Goal: Task Accomplishment & Management: Complete application form

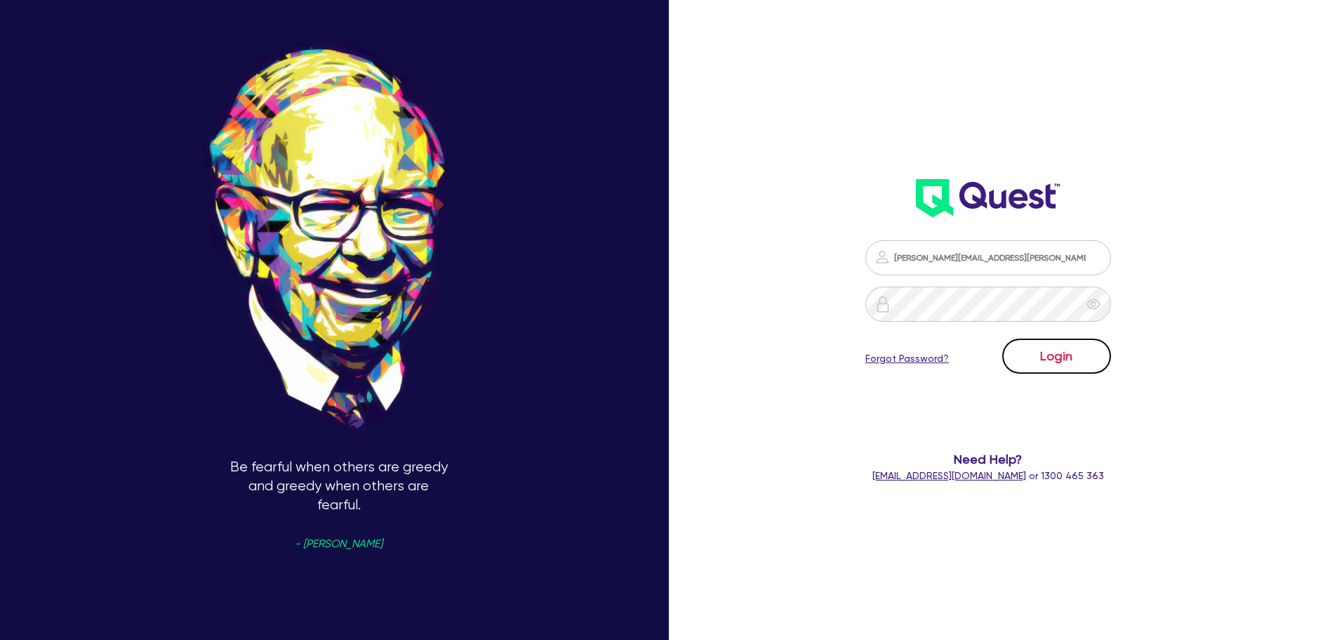
click at [1052, 363] on button "Login" at bounding box center [1056, 355] width 109 height 35
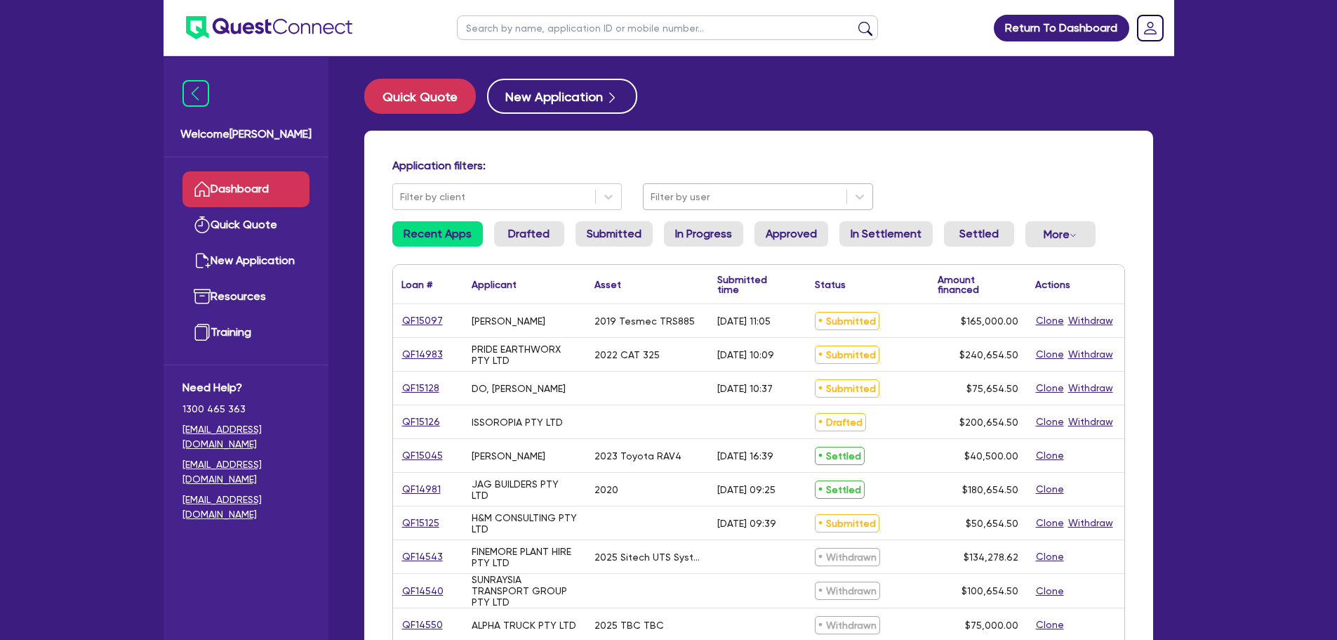
click at [697, 196] on div at bounding box center [745, 197] width 189 height 18
type input "luk"
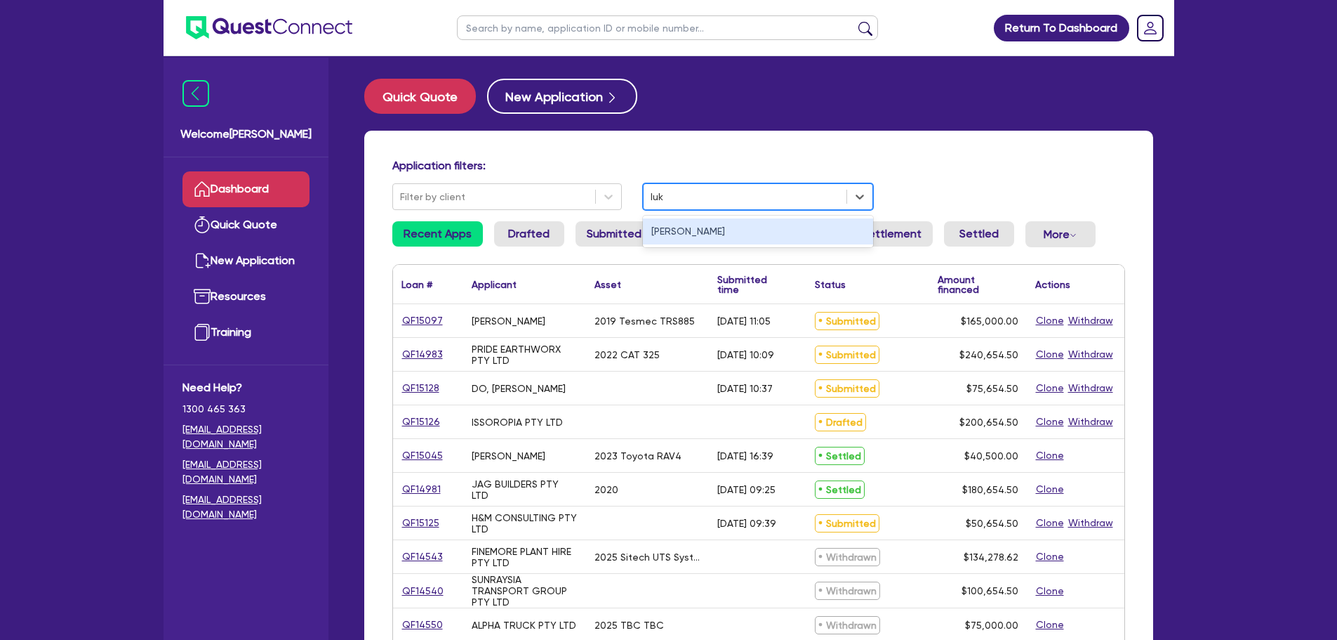
click at [741, 232] on div "[PERSON_NAME]" at bounding box center [758, 231] width 230 height 26
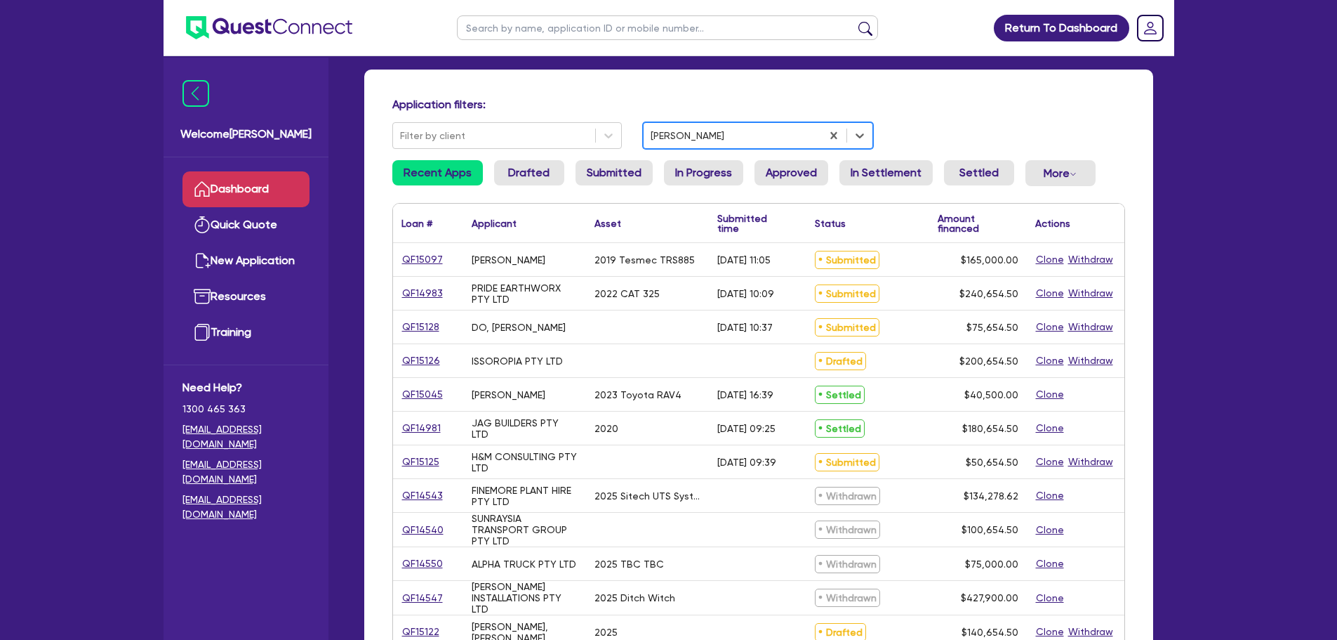
scroll to position [140, 0]
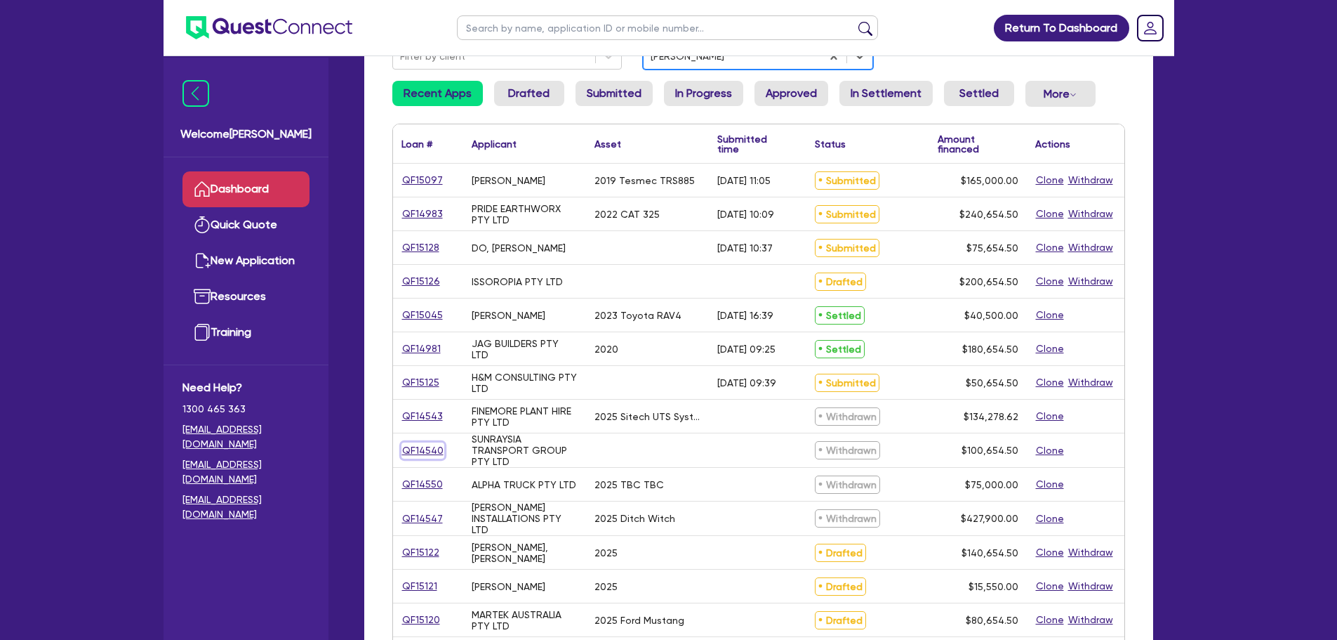
click at [433, 451] on link "QF14540" at bounding box center [423, 450] width 43 height 16
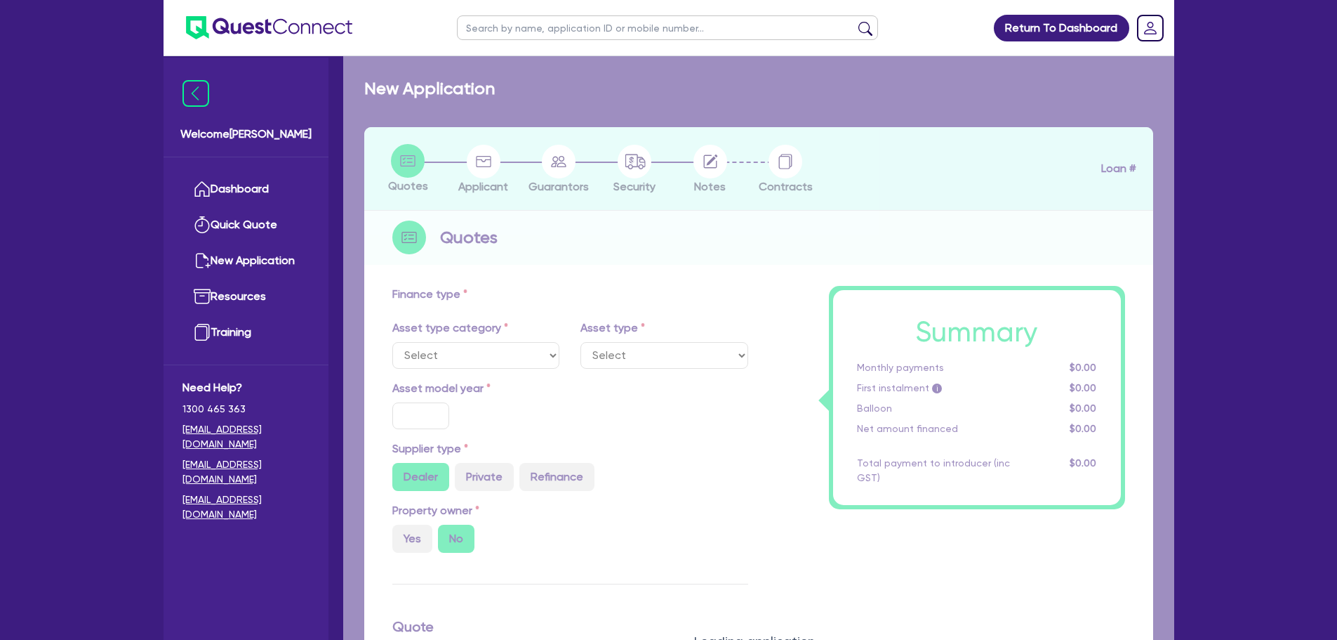
radio input "true"
type input "100,000"
type input "6"
type input "6,039.27"
type input "17"
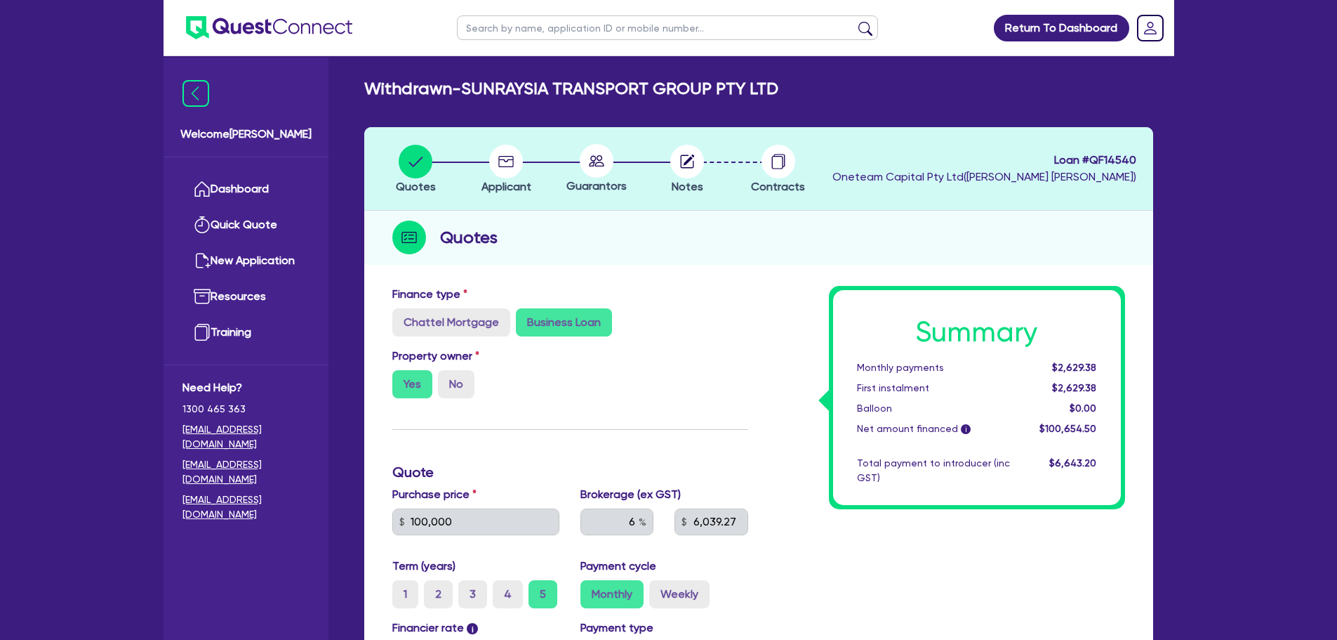
click at [811, 158] on li "Contracts" at bounding box center [778, 168] width 91 height 49
click at [768, 167] on circle "button" at bounding box center [779, 162] width 34 height 34
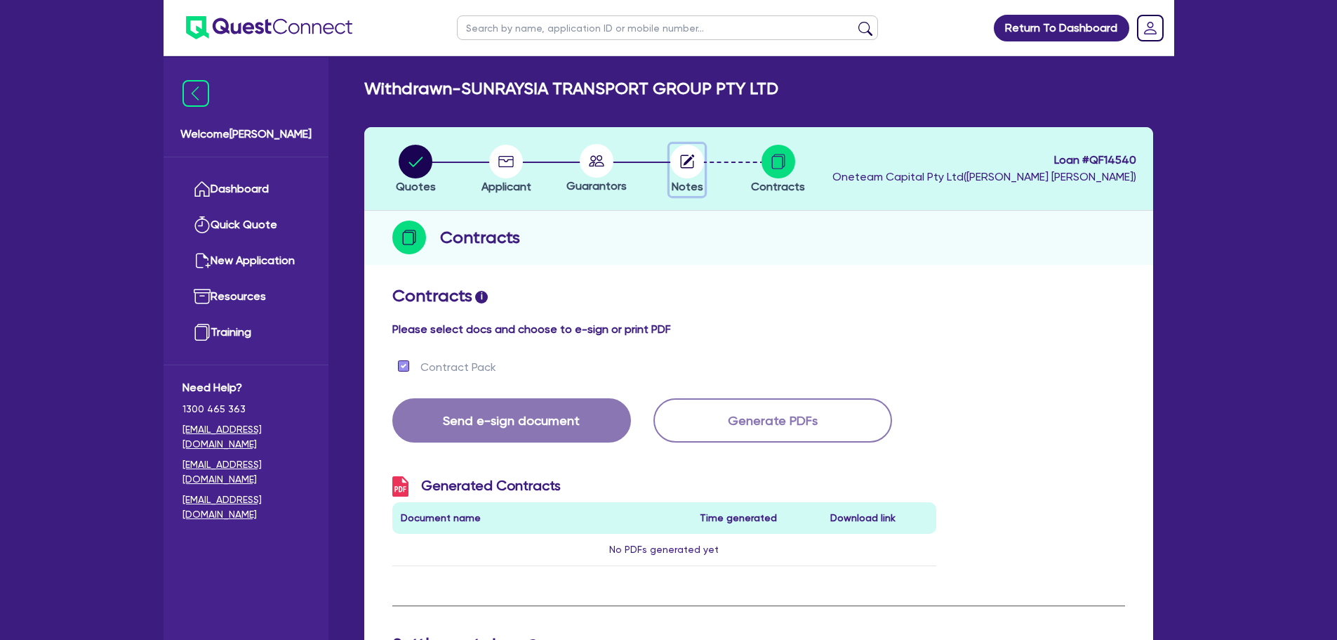
click at [691, 159] on icon "button" at bounding box center [689, 159] width 11 height 11
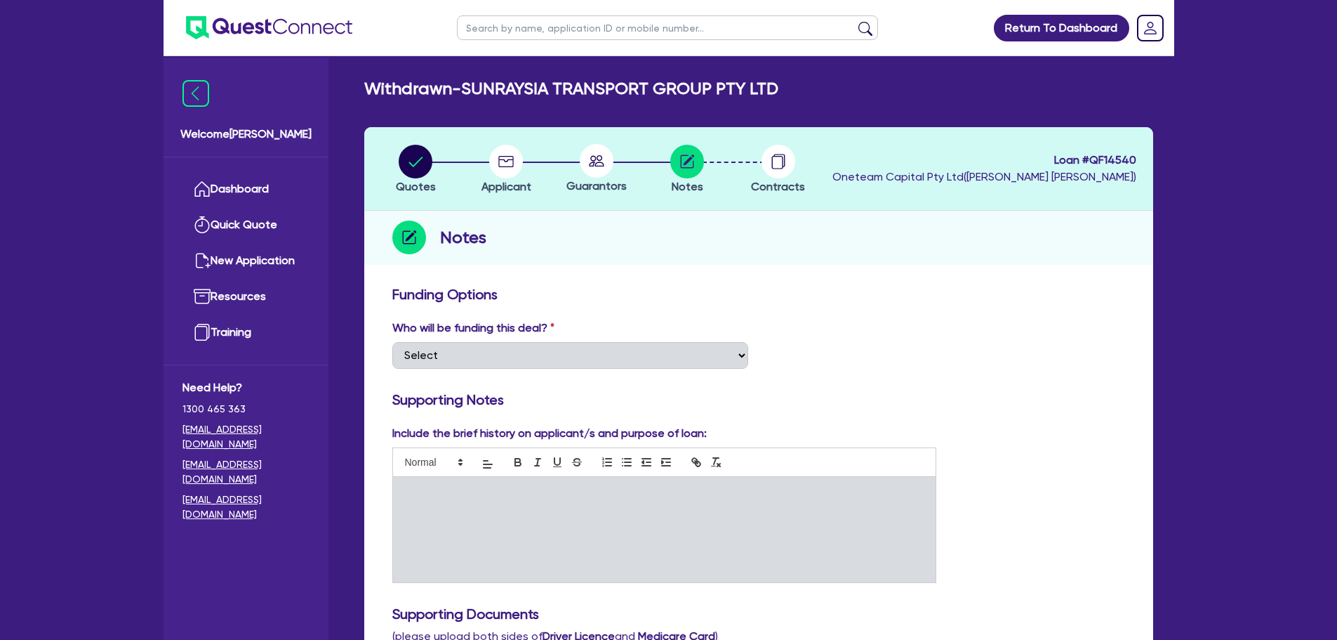
drag, startPoint x: 391, startPoint y: 159, endPoint x: 406, endPoint y: 161, distance: 15.0
click at [394, 159] on li "Quotes" at bounding box center [416, 168] width 91 height 49
click at [406, 161] on circle "button" at bounding box center [416, 162] width 34 height 34
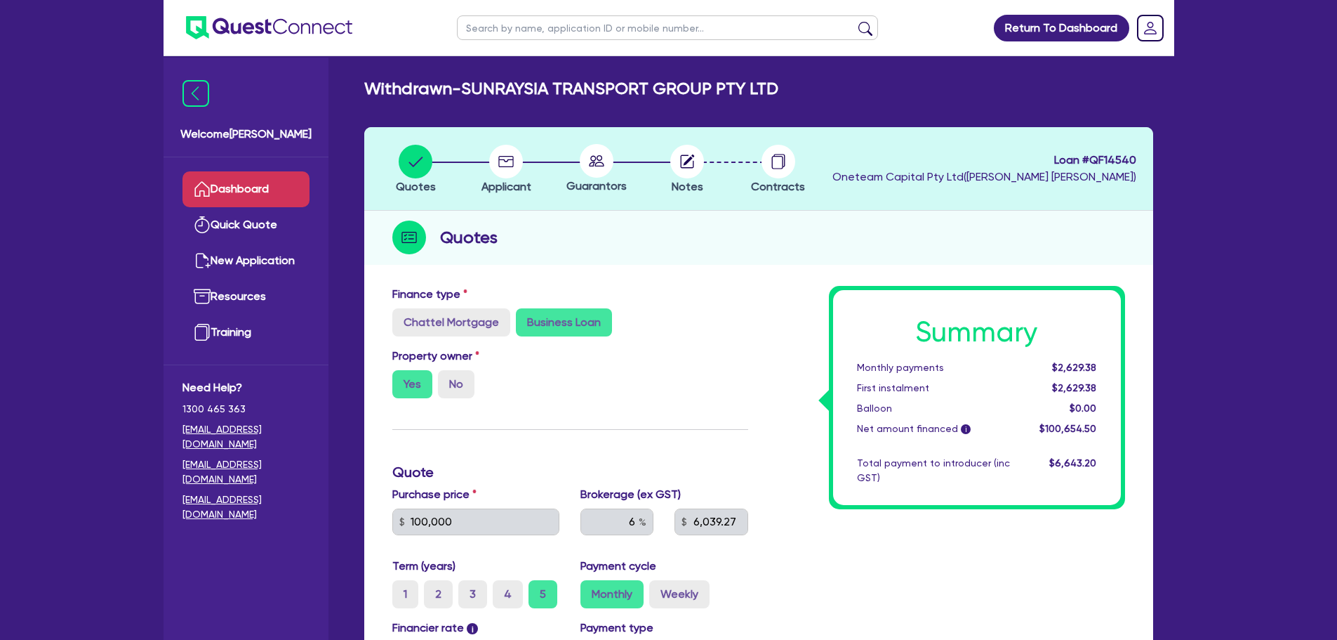
click at [269, 197] on link "Dashboard" at bounding box center [246, 189] width 127 height 36
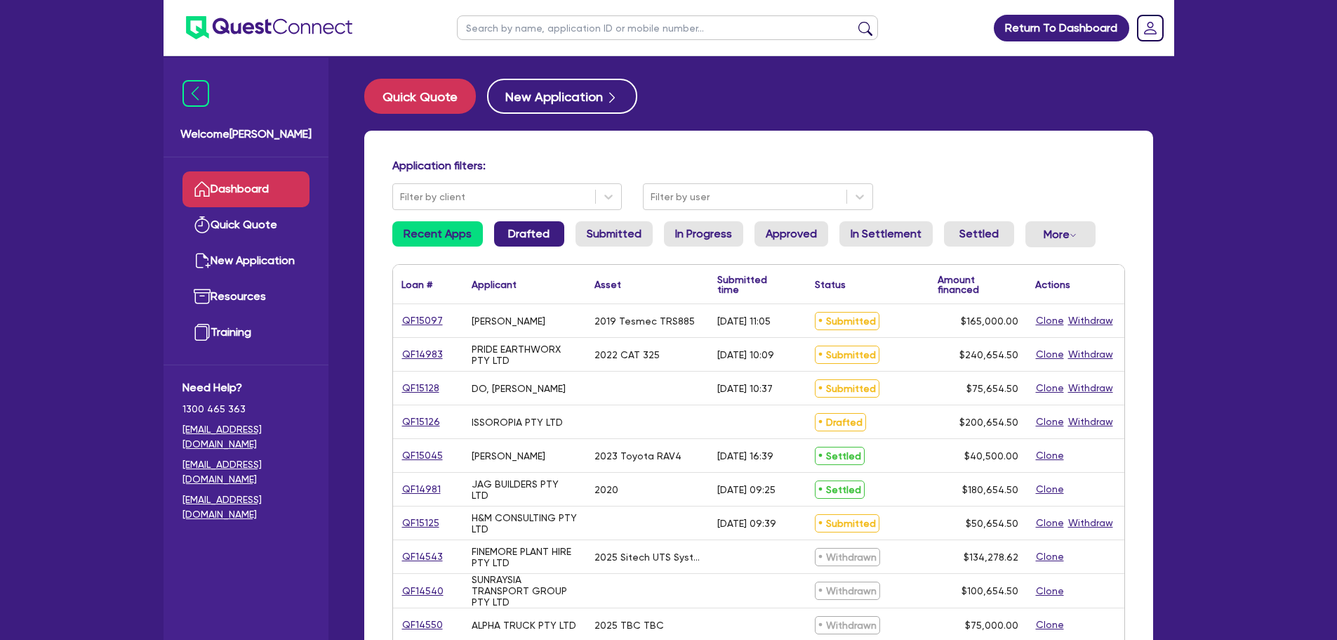
click at [548, 237] on link "Drafted" at bounding box center [529, 233] width 70 height 25
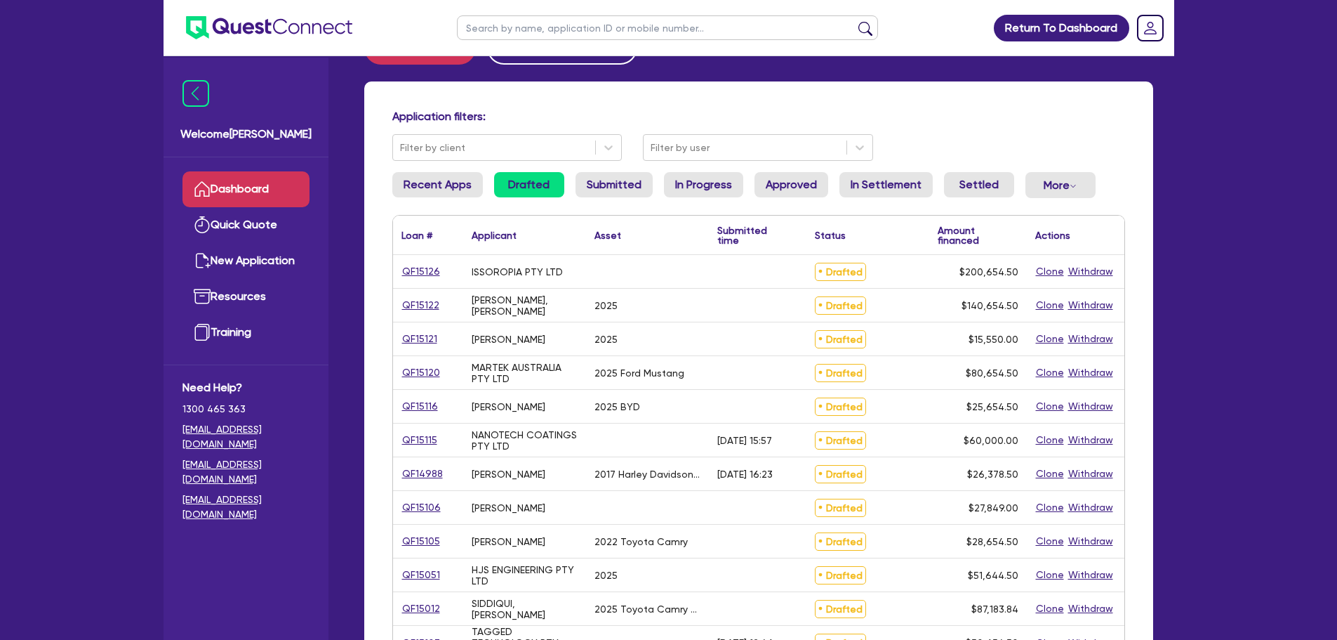
scroll to position [70, 0]
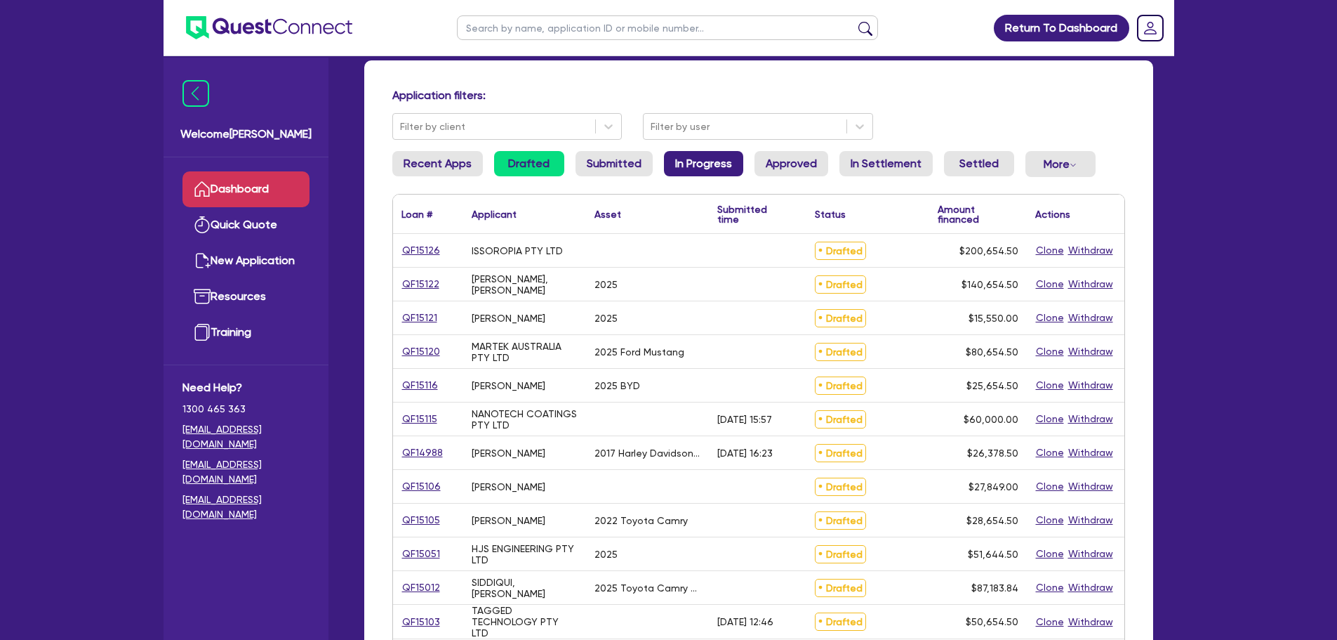
click at [686, 160] on link "In Progress" at bounding box center [703, 163] width 79 height 25
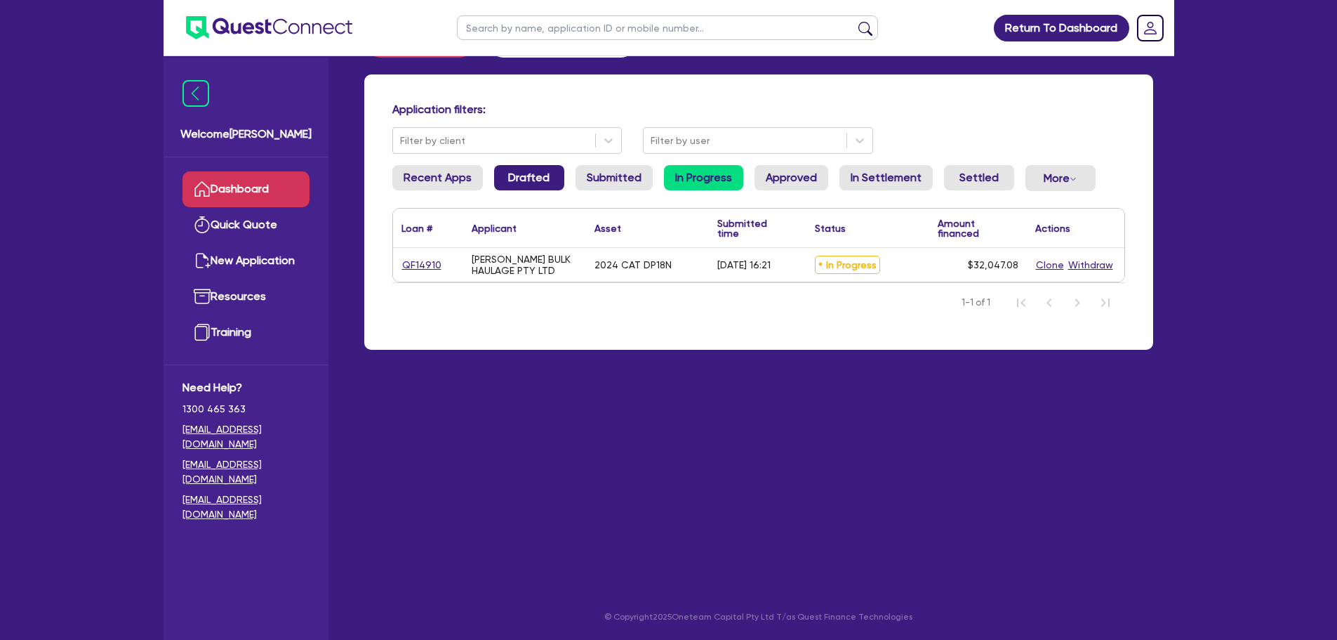
click at [523, 173] on link "Drafted" at bounding box center [529, 177] width 70 height 25
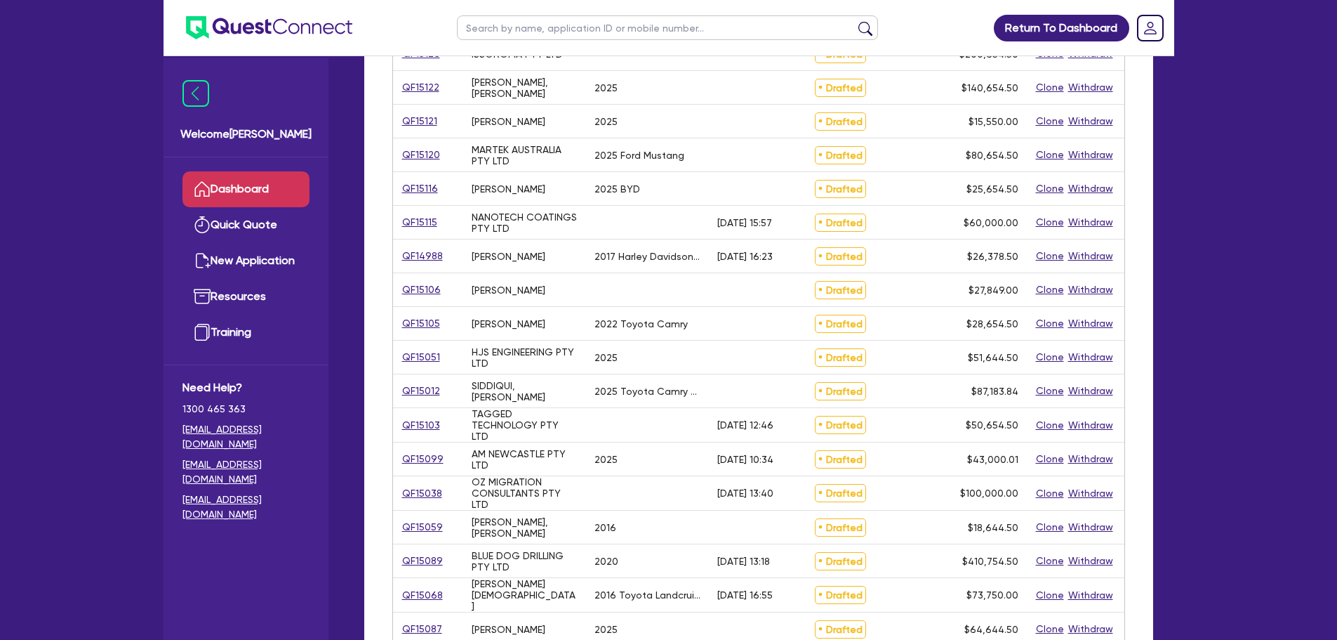
scroll to position [407, 0]
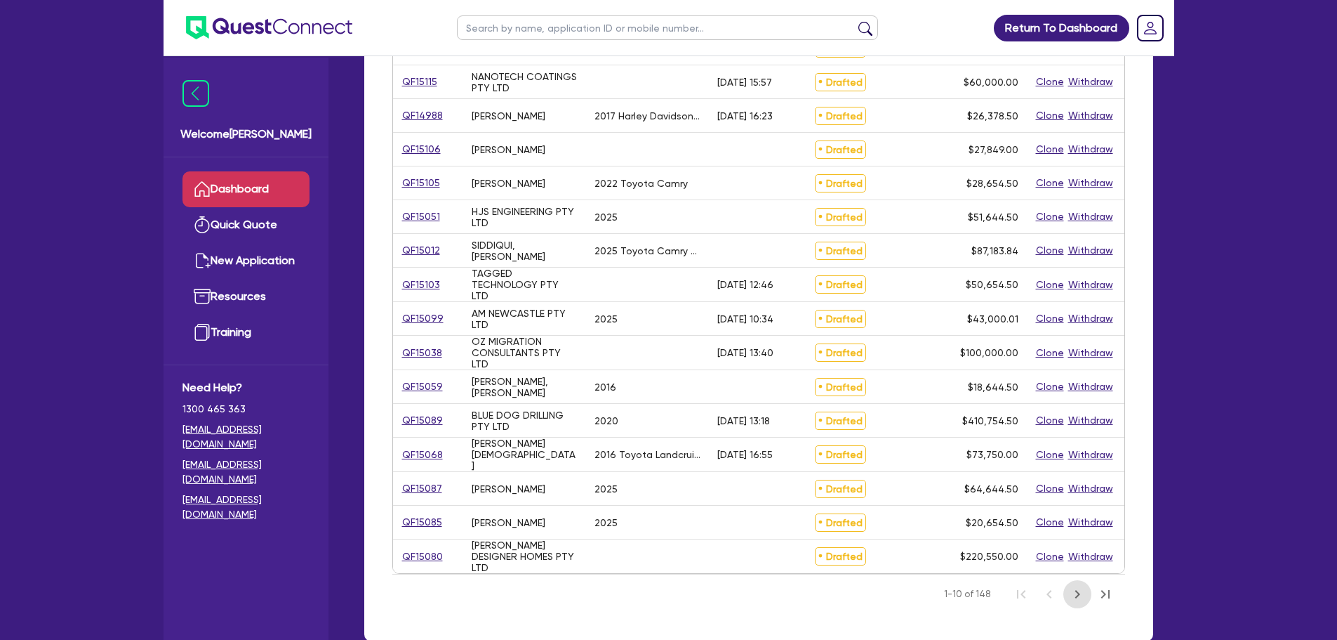
click at [1073, 592] on icon "Next Page" at bounding box center [1077, 593] width 17 height 17
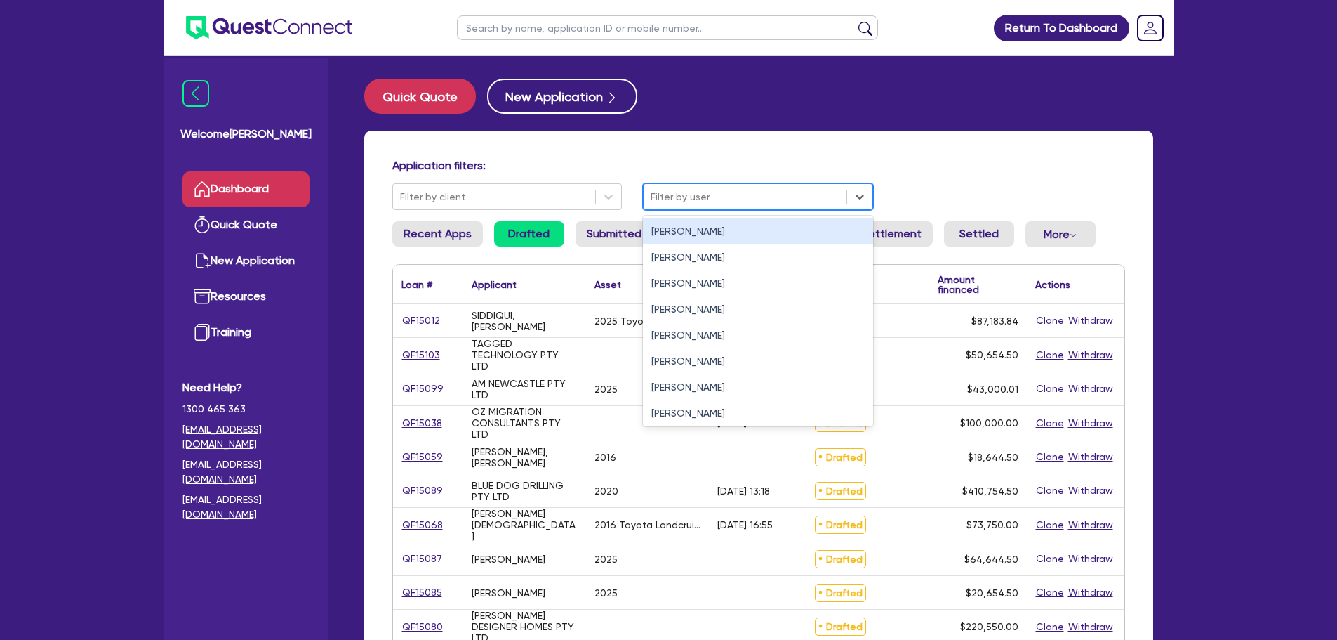
click at [703, 203] on div at bounding box center [745, 197] width 189 height 18
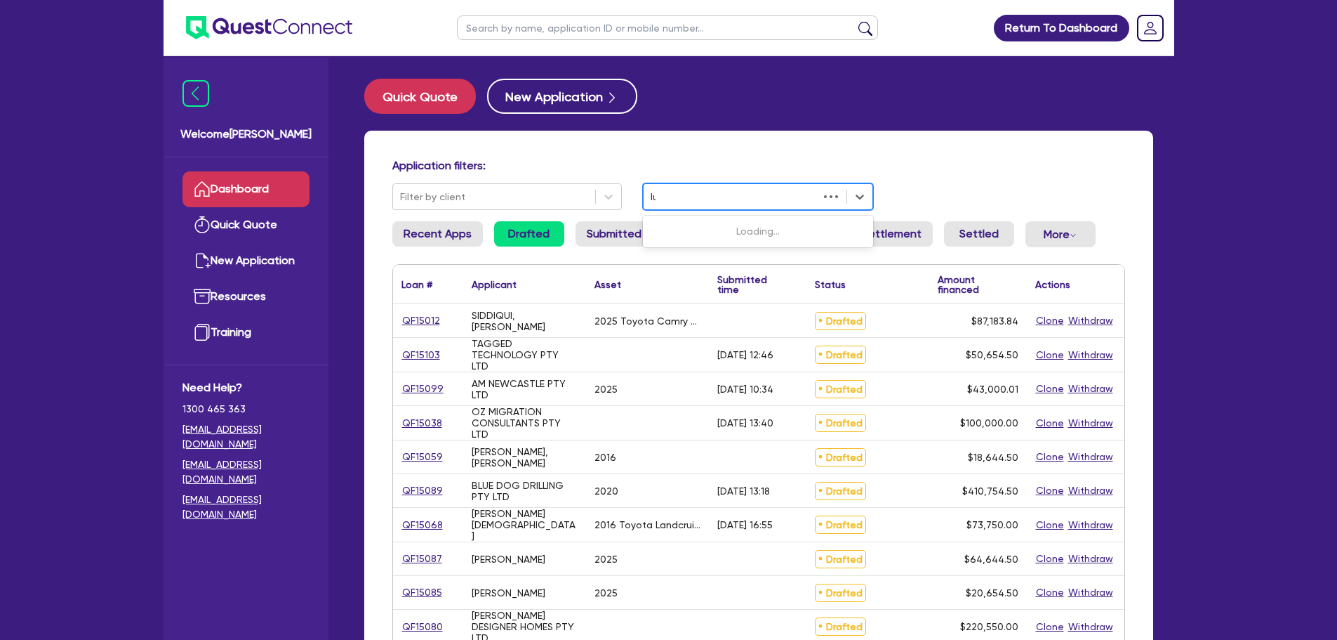
type input "luk"
click at [682, 223] on div "[PERSON_NAME]" at bounding box center [758, 231] width 230 height 26
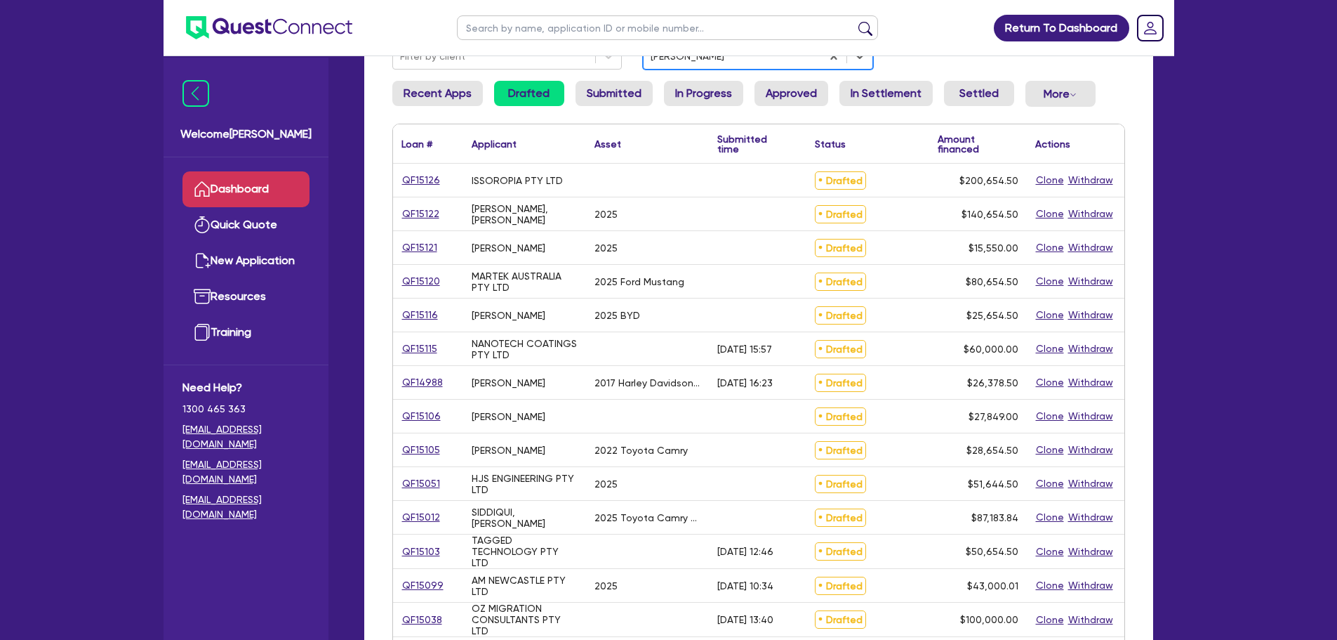
scroll to position [421, 0]
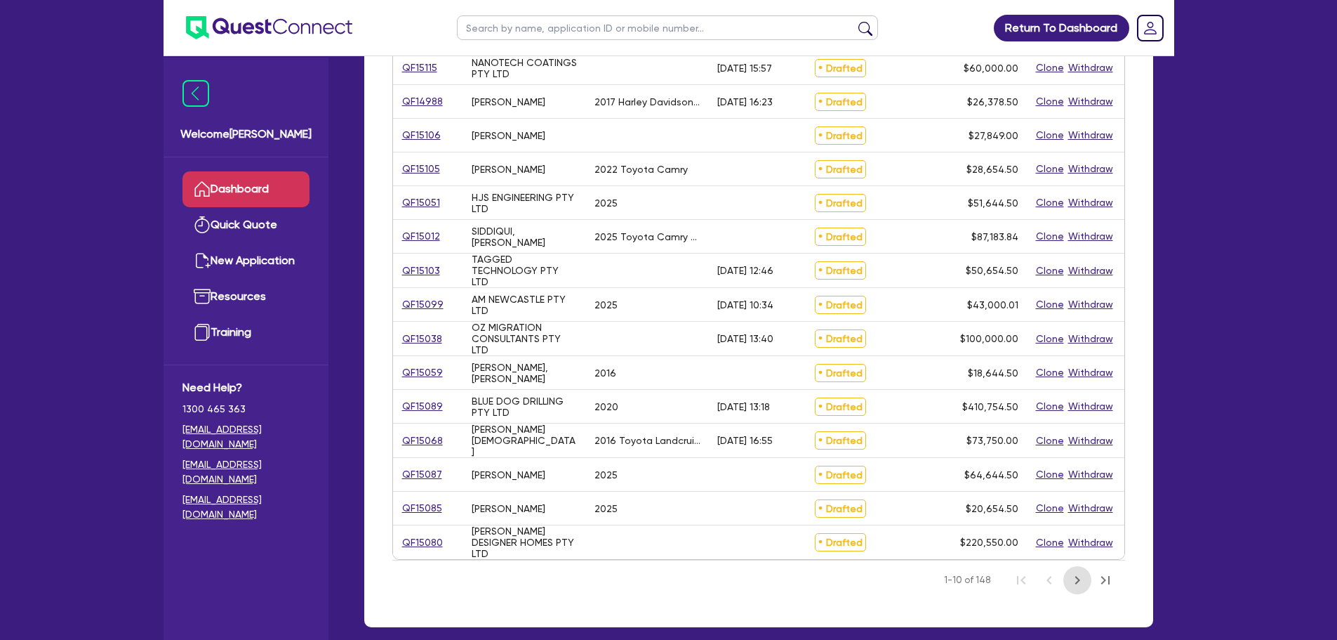
click at [1073, 576] on icon "Next Page" at bounding box center [1077, 579] width 17 height 17
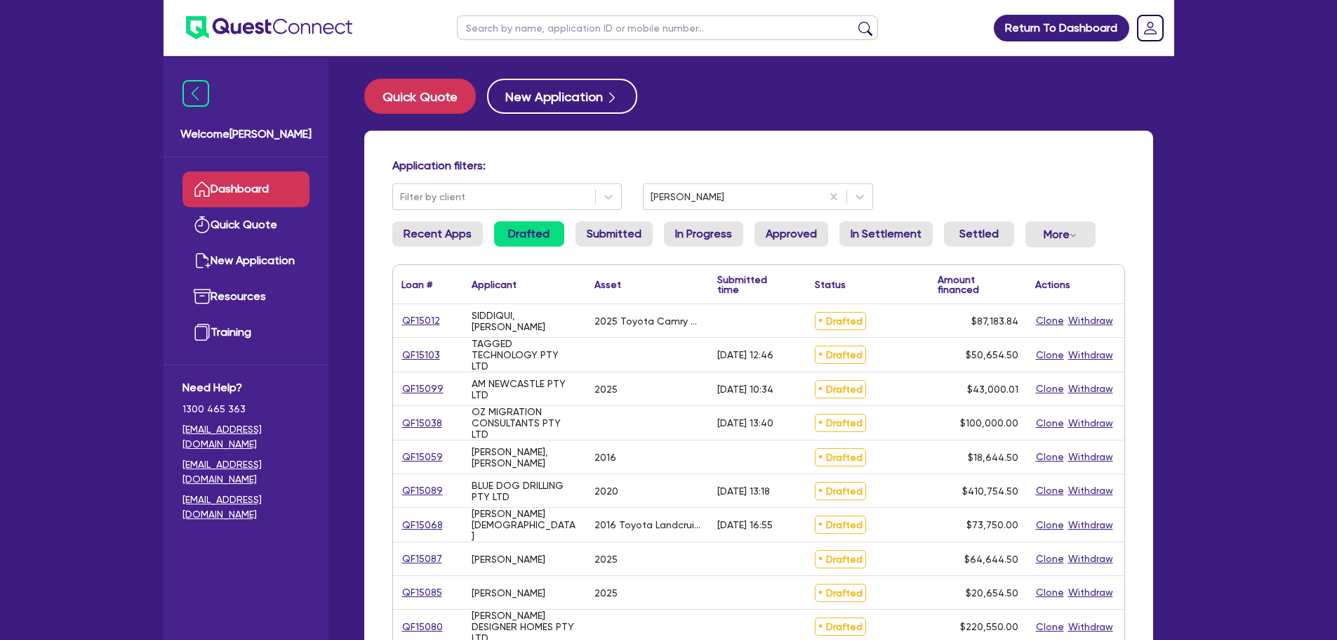
click at [778, 81] on div "Quick Quote New Application" at bounding box center [758, 96] width 789 height 35
click at [427, 84] on button "Quick Quote" at bounding box center [420, 96] width 112 height 35
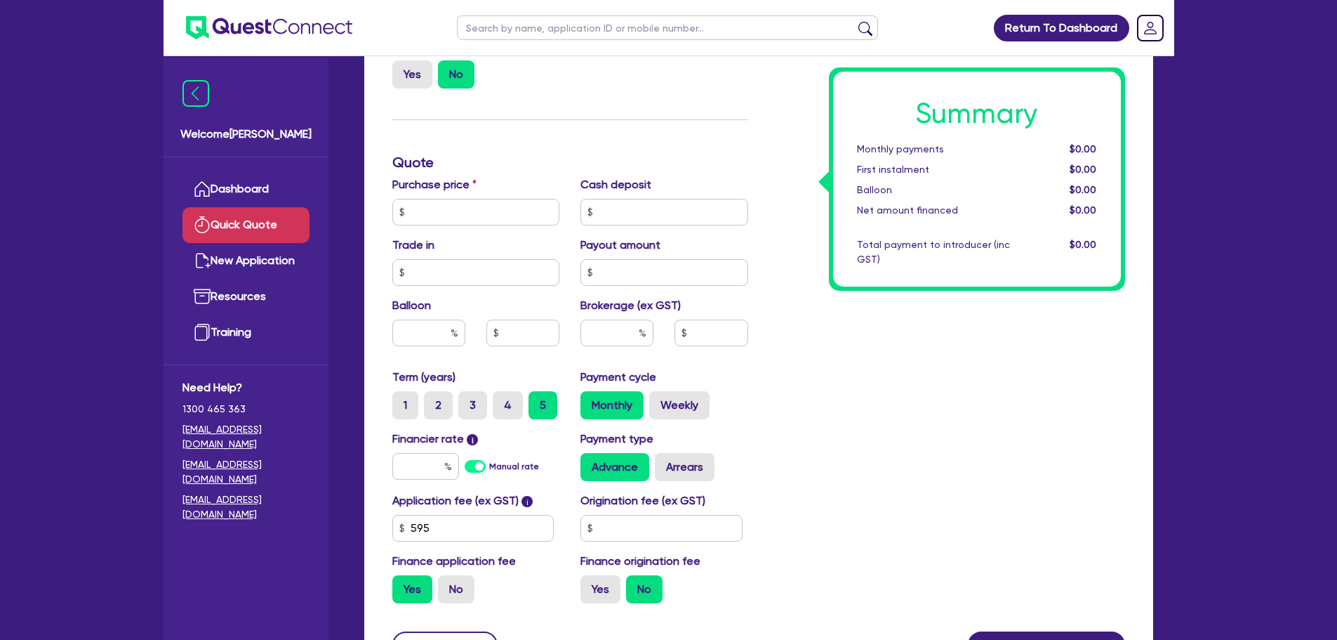
scroll to position [421, 0]
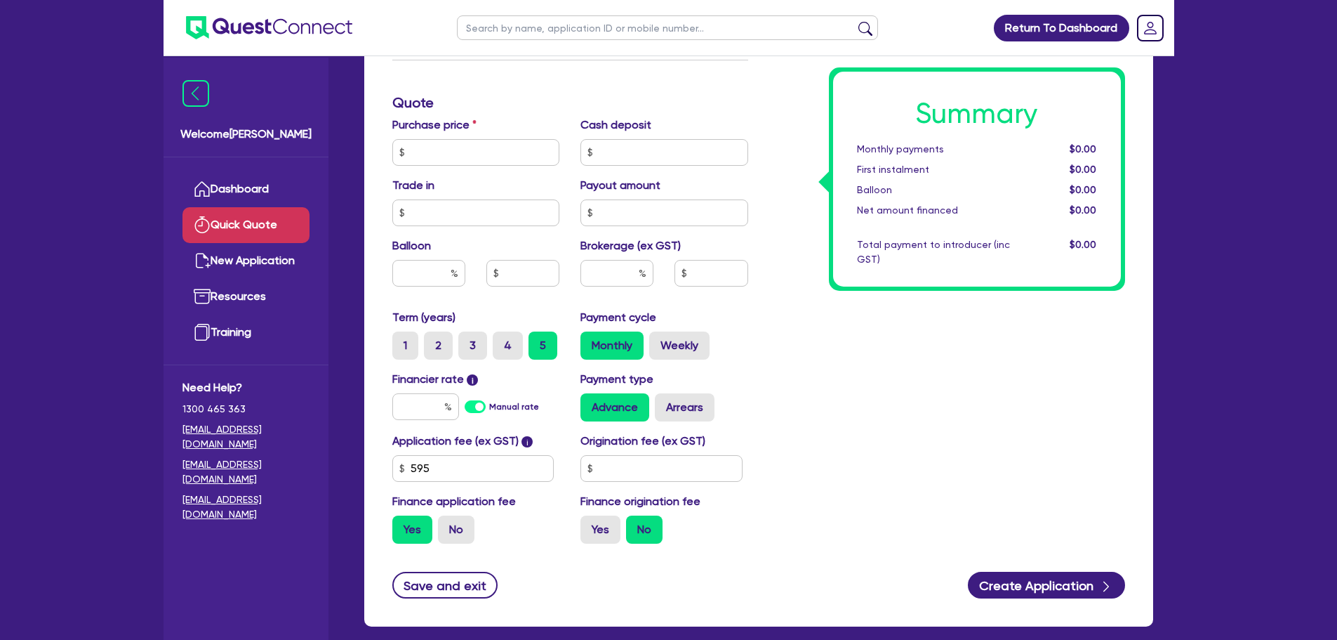
click at [851, 413] on div "Summary Monthly payments $0.00 First instalment $0.00 Balloon $0.00 Net amount …" at bounding box center [947, 144] width 377 height 821
click at [826, 424] on div "Summary Monthly payments $0.00 First instalment $0.00 Balloon $0.00 Net amount …" at bounding box center [947, 144] width 377 height 821
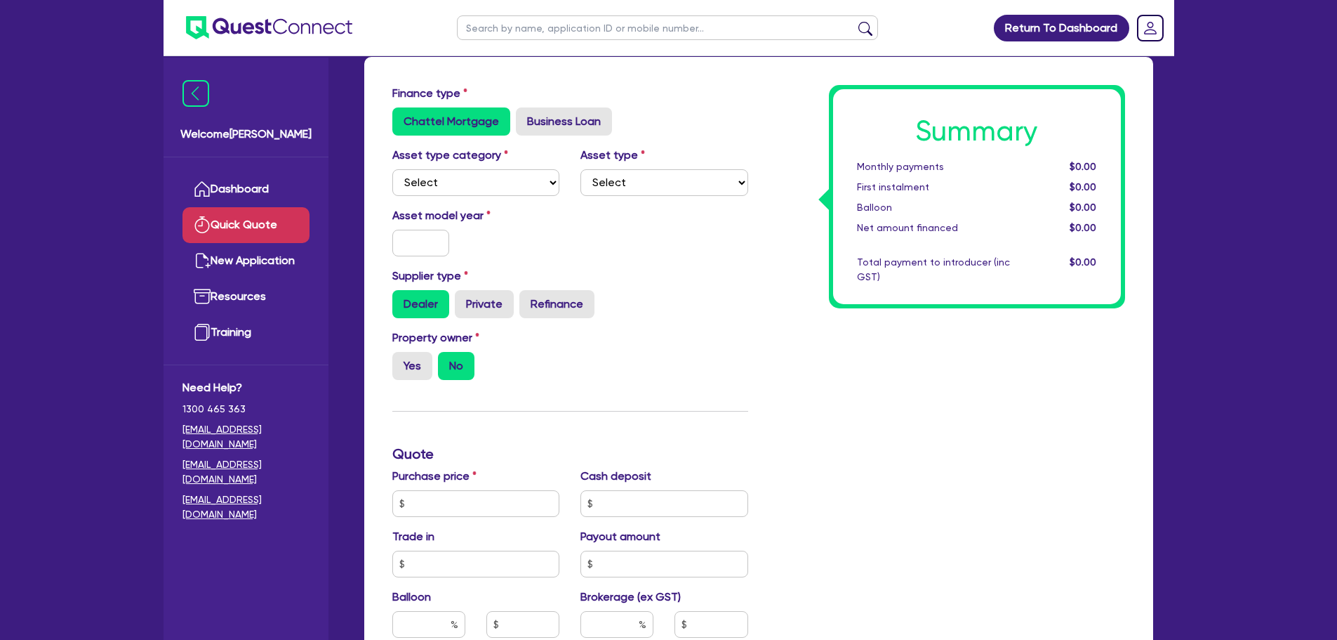
scroll to position [0, 0]
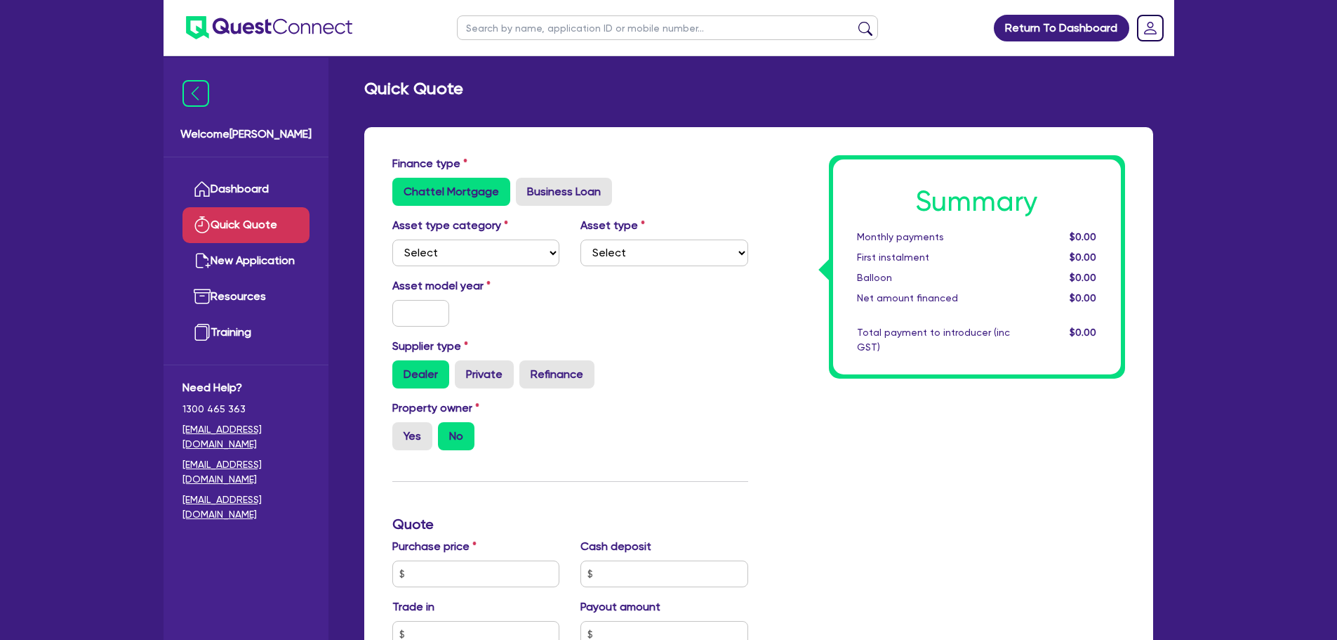
click at [578, 318] on div "Asset model year" at bounding box center [570, 307] width 377 height 60
click at [442, 254] on select "Select Cars and light trucks Primary assets Secondary assets Tertiary assets" at bounding box center [476, 252] width 168 height 27
click at [506, 250] on select "Select Cars and light trucks Primary assets Secondary assets Tertiary assets" at bounding box center [476, 252] width 168 height 27
click at [392, 239] on select "Select Cars and light trucks Primary assets Secondary assets Tertiary assets" at bounding box center [476, 252] width 168 height 27
drag, startPoint x: 491, startPoint y: 248, endPoint x: 485, endPoint y: 264, distance: 16.4
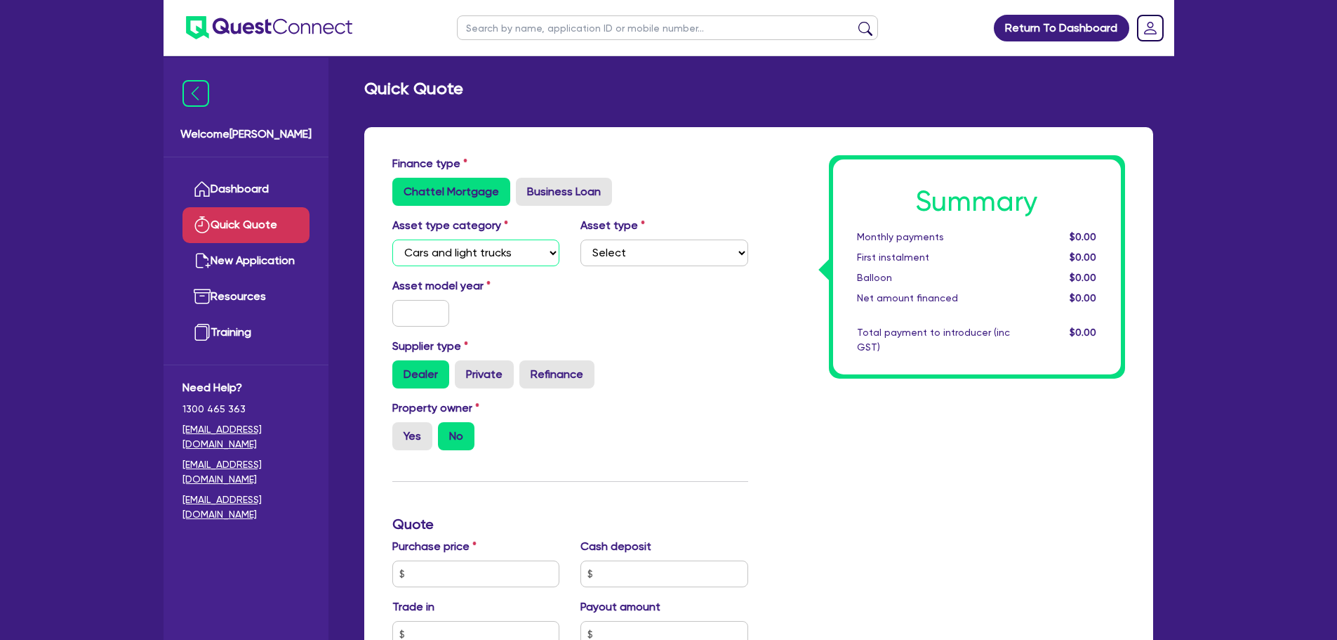
click at [491, 248] on select "Select Cars and light trucks Primary assets Secondary assets Tertiary assets" at bounding box center [476, 252] width 168 height 27
select select "PRIMARY_ASSETS"
click at [392, 239] on select "Select Cars and light trucks Primary assets Secondary assets Tertiary assets" at bounding box center [476, 252] width 168 height 27
click at [637, 249] on select "Select Heavy trucks over 4.5 tonne Trailers Bus and coaches Yellow goods and ex…" at bounding box center [665, 252] width 168 height 27
select select "TRAILERS"
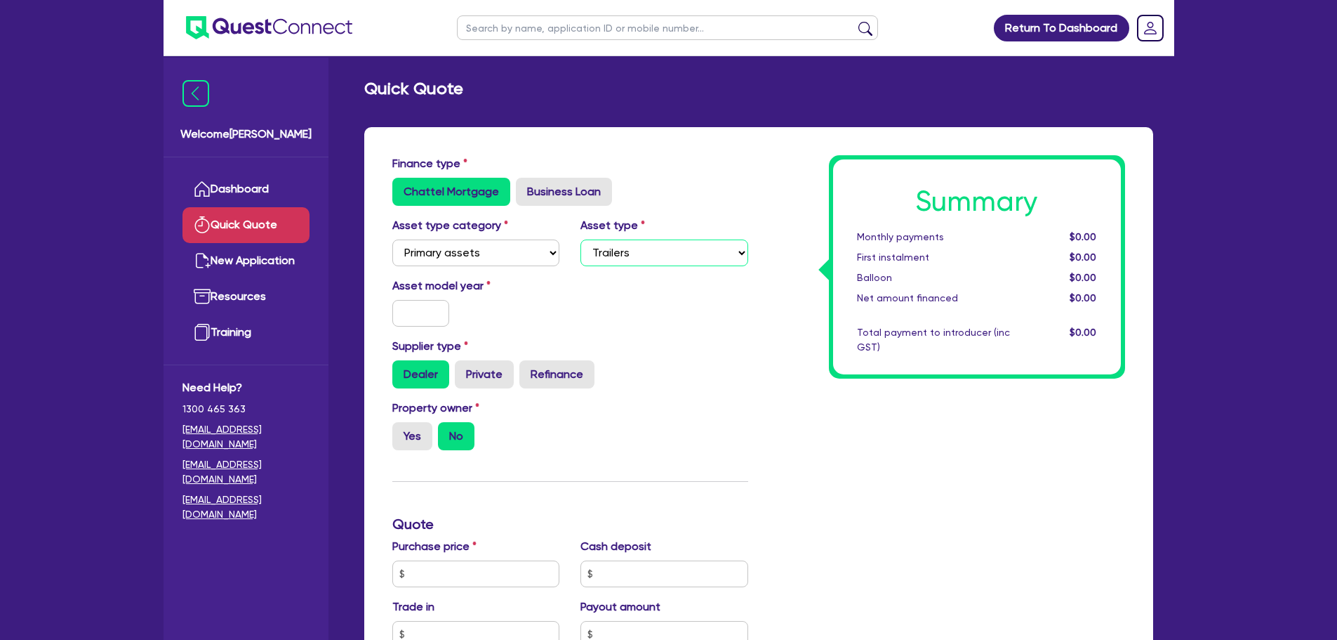
click at [581, 239] on select "Select Heavy trucks over 4.5 tonne Trailers Bus and coaches Yellow goods and ex…" at bounding box center [665, 252] width 168 height 27
click at [419, 317] on input "text" at bounding box center [421, 313] width 58 height 27
type input "2025"
click at [576, 307] on div "Asset model year [DATE]" at bounding box center [570, 307] width 377 height 60
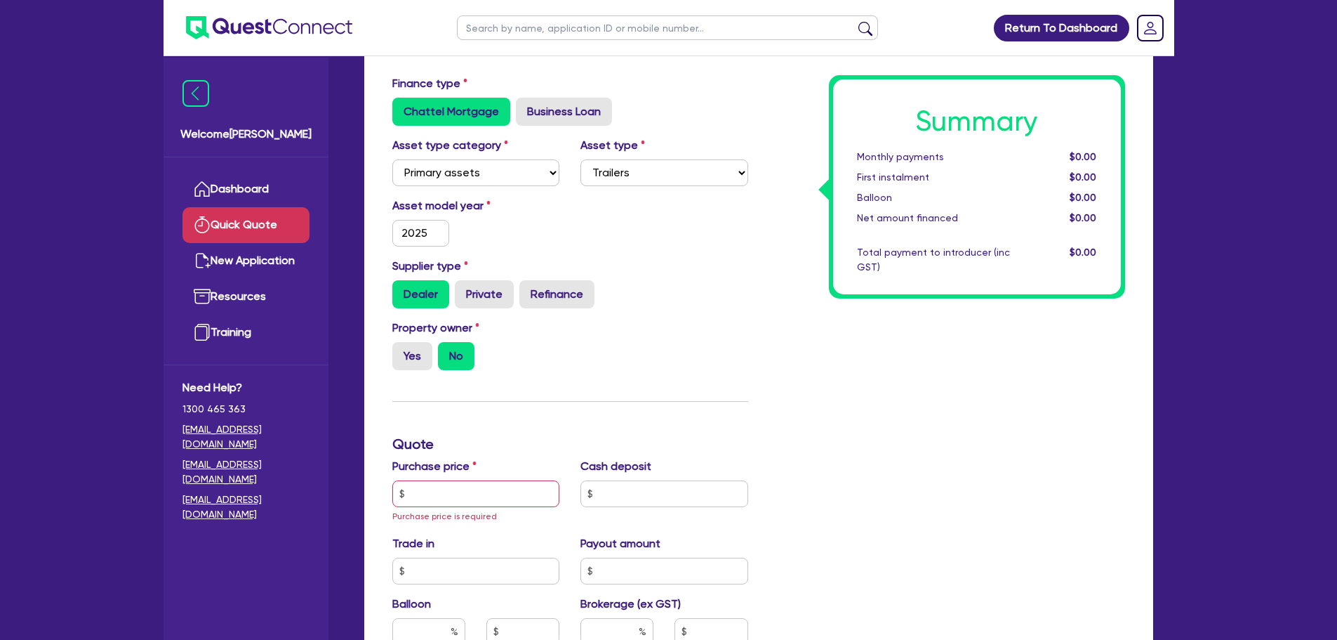
scroll to position [140, 0]
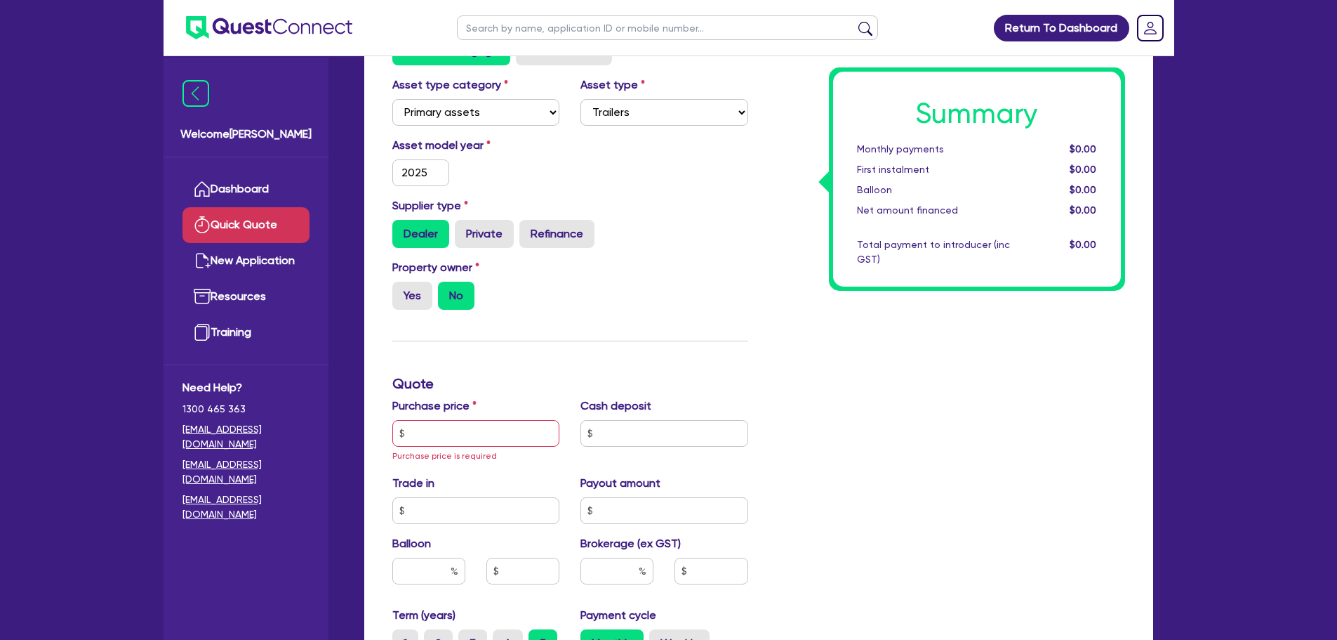
click at [663, 254] on div "Supplier type Dealer Private Refinance" at bounding box center [570, 228] width 377 height 62
click at [423, 304] on label "Yes" at bounding box center [412, 295] width 40 height 28
click at [402, 291] on input "Yes" at bounding box center [396, 285] width 9 height 9
radio input "true"
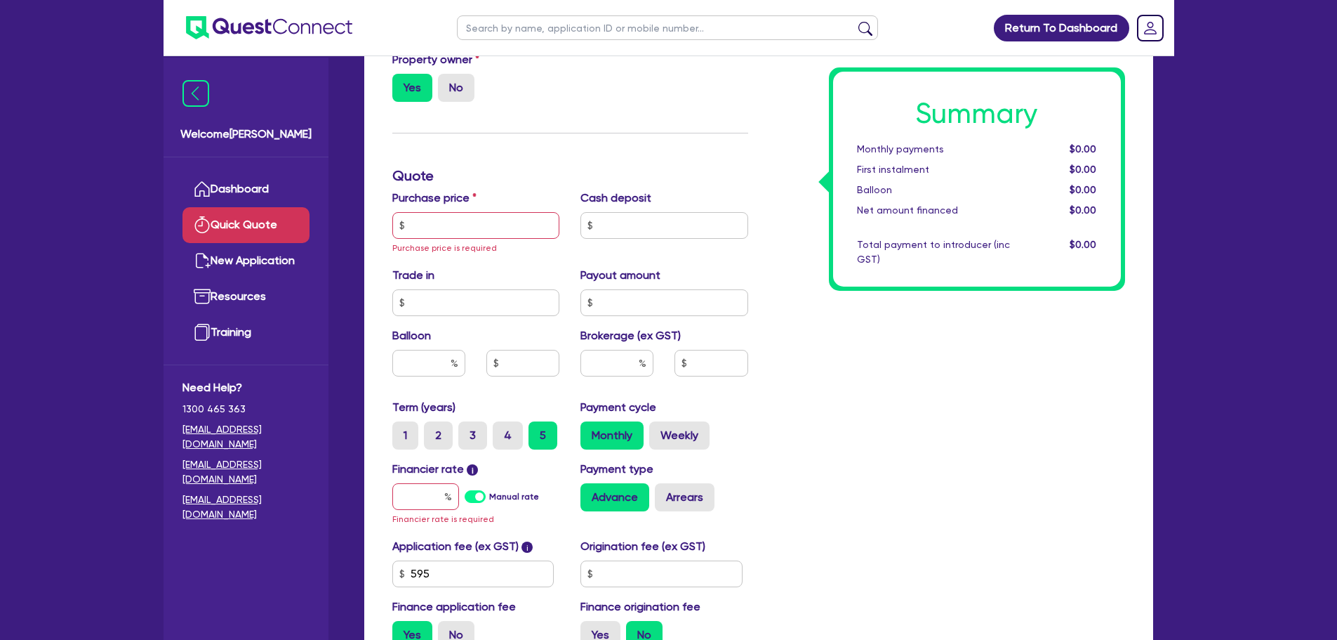
scroll to position [351, 0]
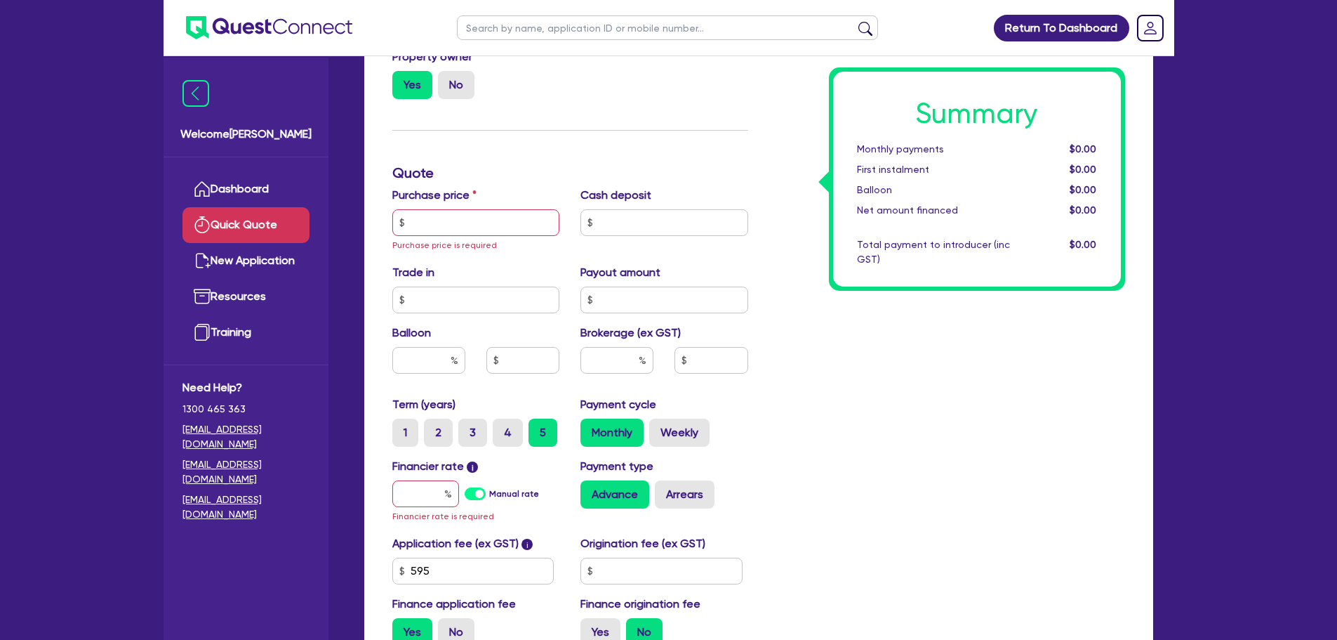
click at [444, 238] on div "Purchase price Purchase price is required" at bounding box center [476, 220] width 189 height 66
click at [444, 227] on input "text" at bounding box center [476, 222] width 168 height 27
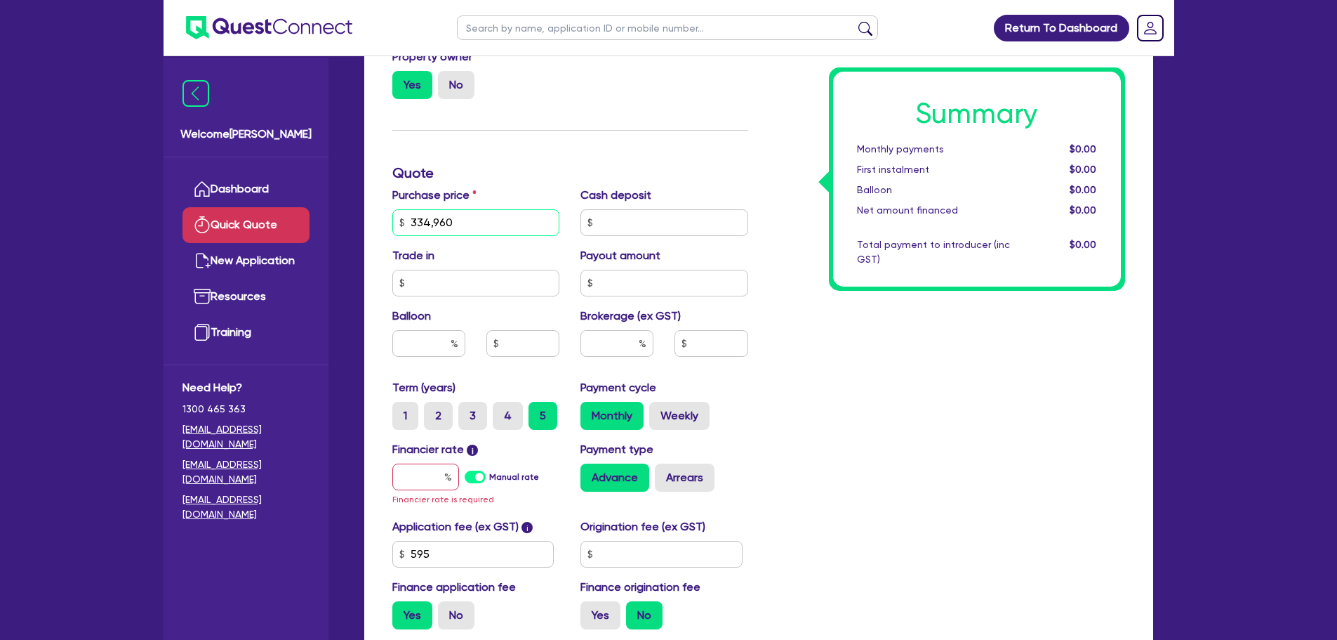
type input "334,960"
click at [614, 132] on div "Finance type Chattel Mortgage Business Loan Asset type category Select Cars and…" at bounding box center [570, 222] width 377 height 836
click at [898, 480] on div "Summary Monthly payments $0.00 First instalment $0.00 Balloon $0.00 Net amount …" at bounding box center [947, 222] width 377 height 836
click at [428, 482] on input "text" at bounding box center [425, 476] width 67 height 27
type input "6"
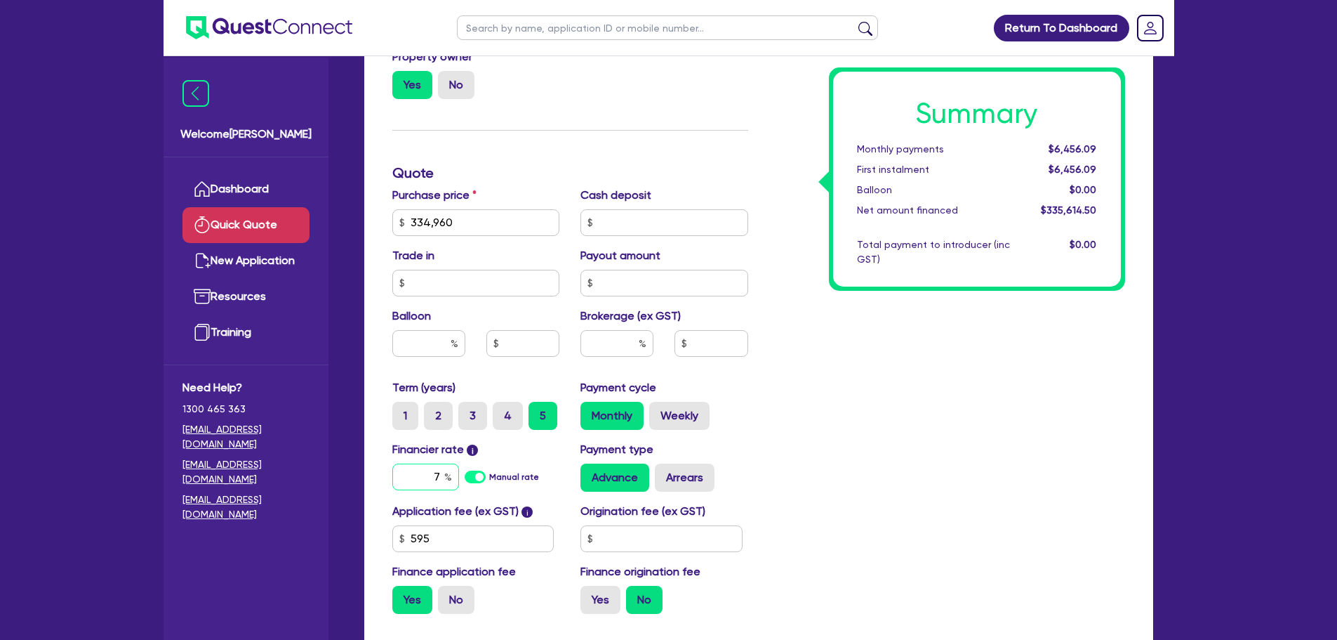
type input "7"
click at [913, 439] on div "Summary Monthly payments $6,456.09 First instalment $6,456.09 Balloon $0.00 Net…" at bounding box center [947, 214] width 377 height 821
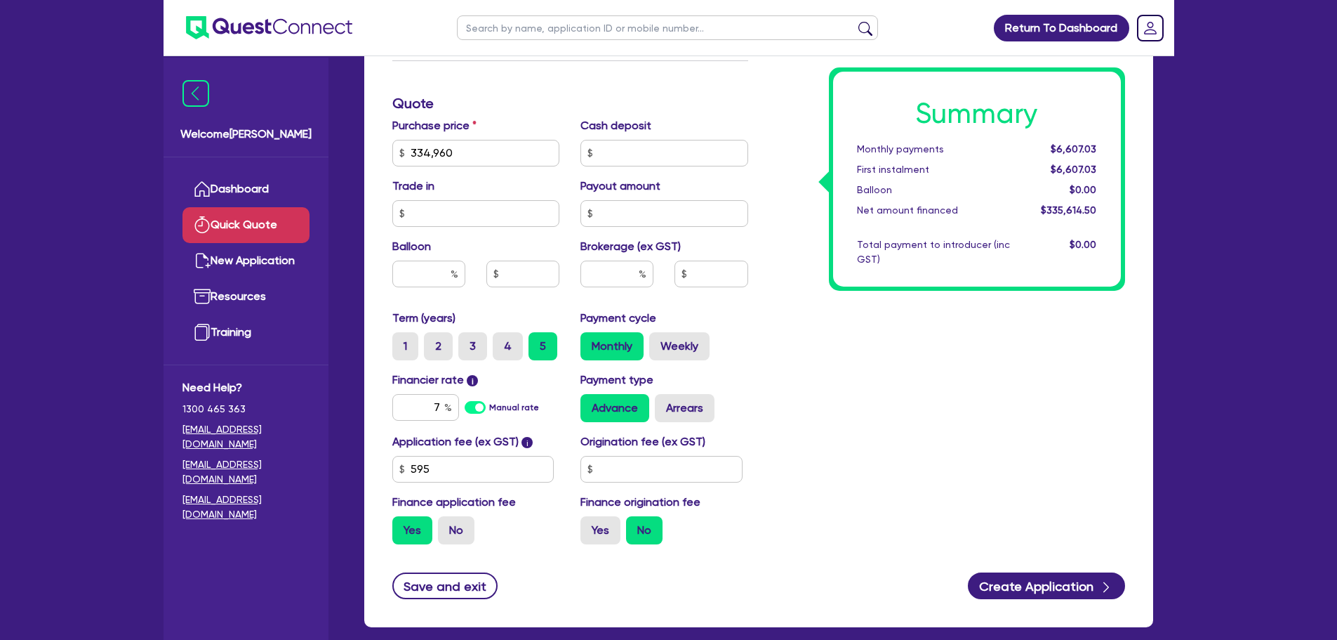
scroll to position [421, 0]
click at [597, 265] on input "text" at bounding box center [617, 273] width 73 height 27
type input "1"
click at [903, 365] on div "Summary Monthly payments $6,607.03 First instalment $6,607.03 Balloon $0.00 Net…" at bounding box center [947, 144] width 377 height 821
type input "3,356.15"
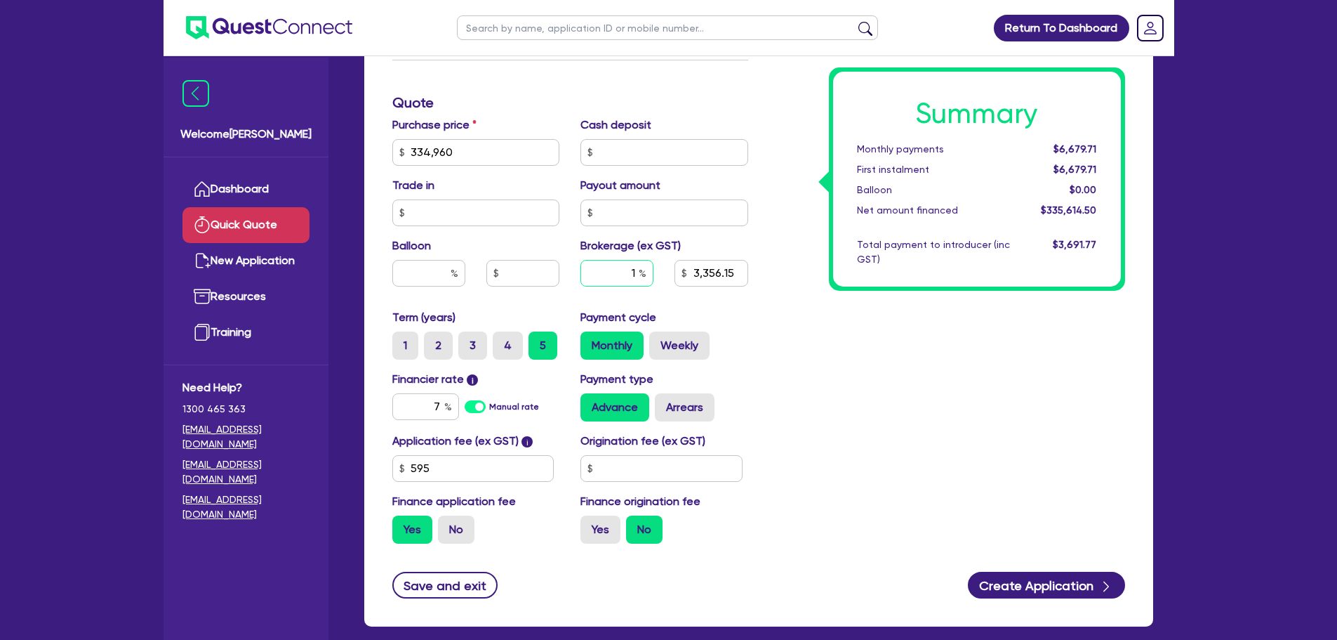
click at [642, 270] on div "1" at bounding box center [617, 273] width 73 height 27
type input "3,356.15"
click at [872, 380] on div "Summary Monthly payments $6,679.71 First instalment $6,679.71 Balloon $0.00 Net…" at bounding box center [947, 144] width 377 height 821
click at [621, 277] on input "text" at bounding box center [617, 273] width 73 height 27
type input "1"
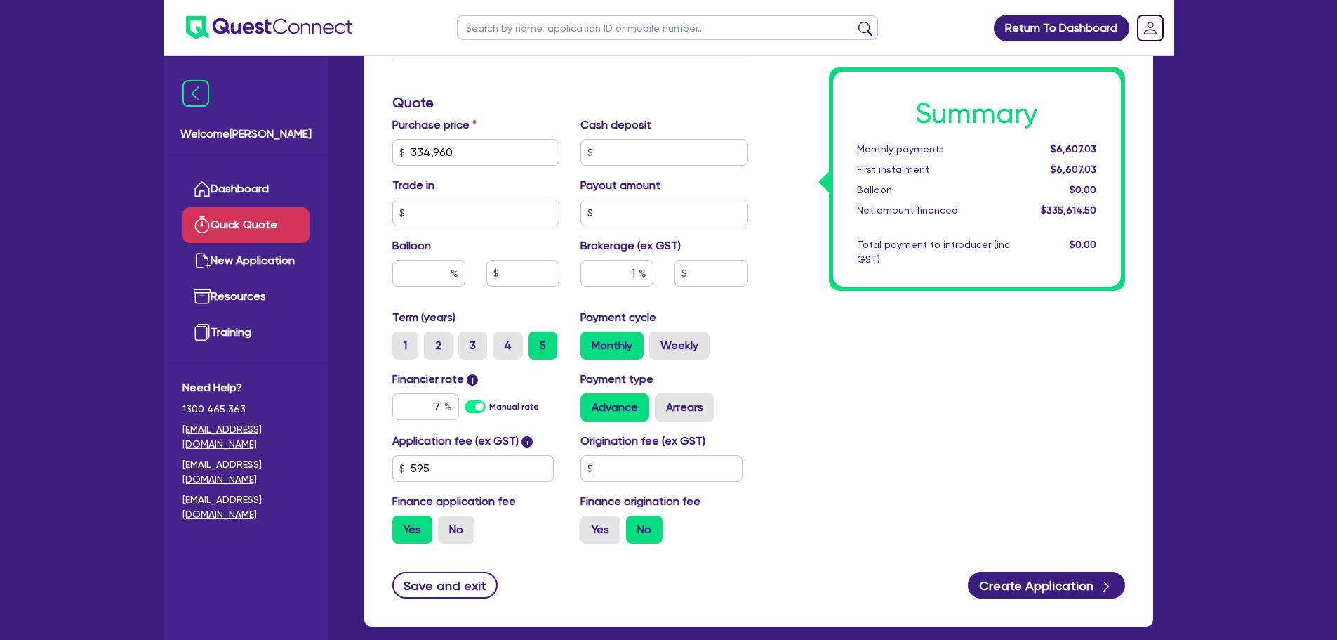
click at [873, 351] on div "Summary Monthly payments $6,607.03 First instalment $6,607.03 Balloon $0.00 Net…" at bounding box center [947, 144] width 377 height 821
click at [632, 265] on input "1" at bounding box center [617, 273] width 73 height 27
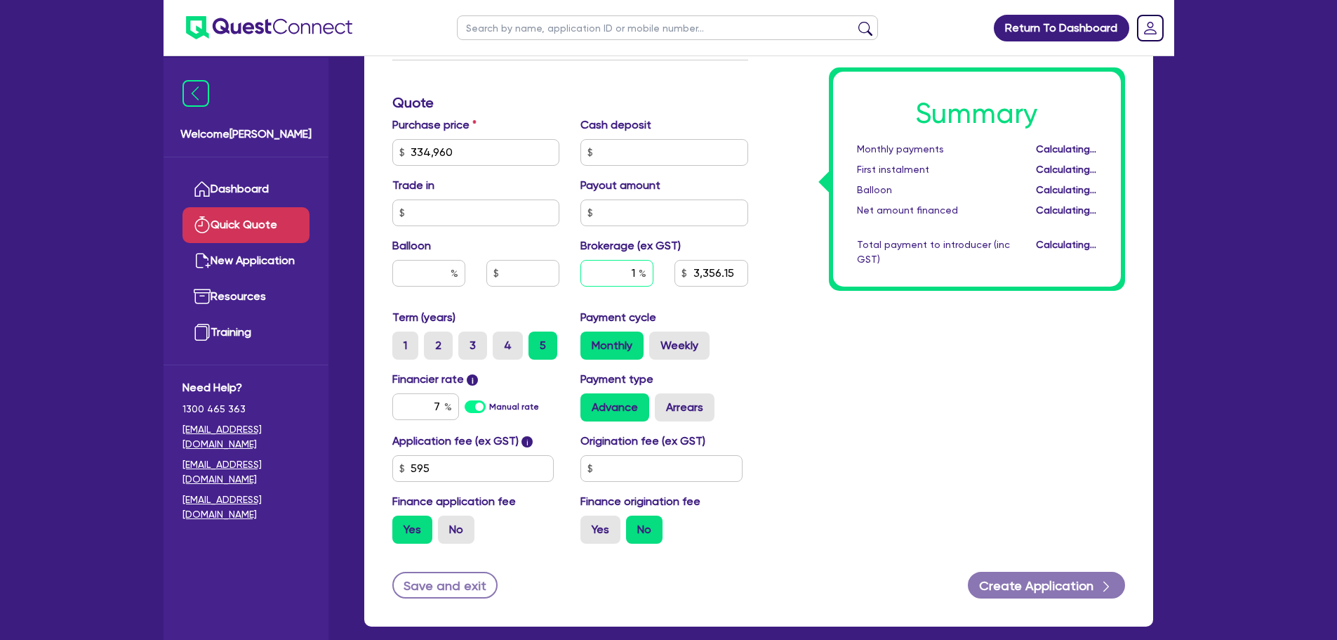
click at [641, 274] on div "1" at bounding box center [617, 273] width 73 height 27
type input "3,356.15"
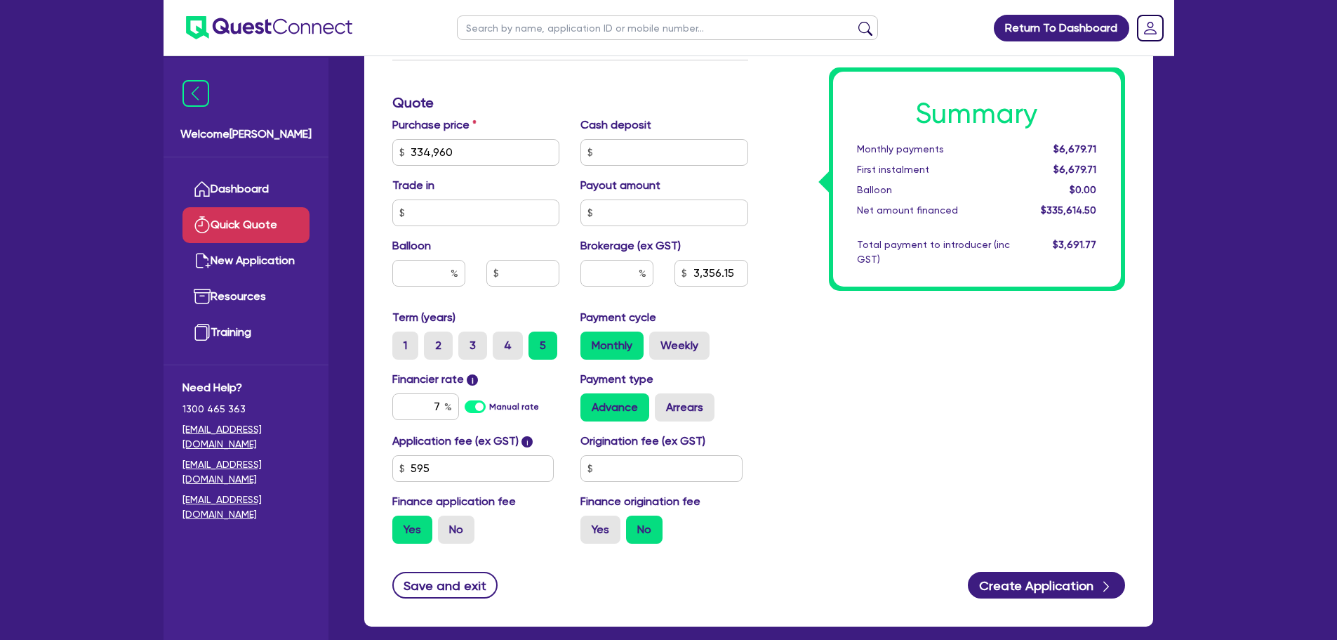
type input "3,356.15"
click at [815, 303] on div "Summary Monthly payments $6,679.71 First instalment $6,679.71 Balloon $0.00 Net…" at bounding box center [947, 144] width 377 height 821
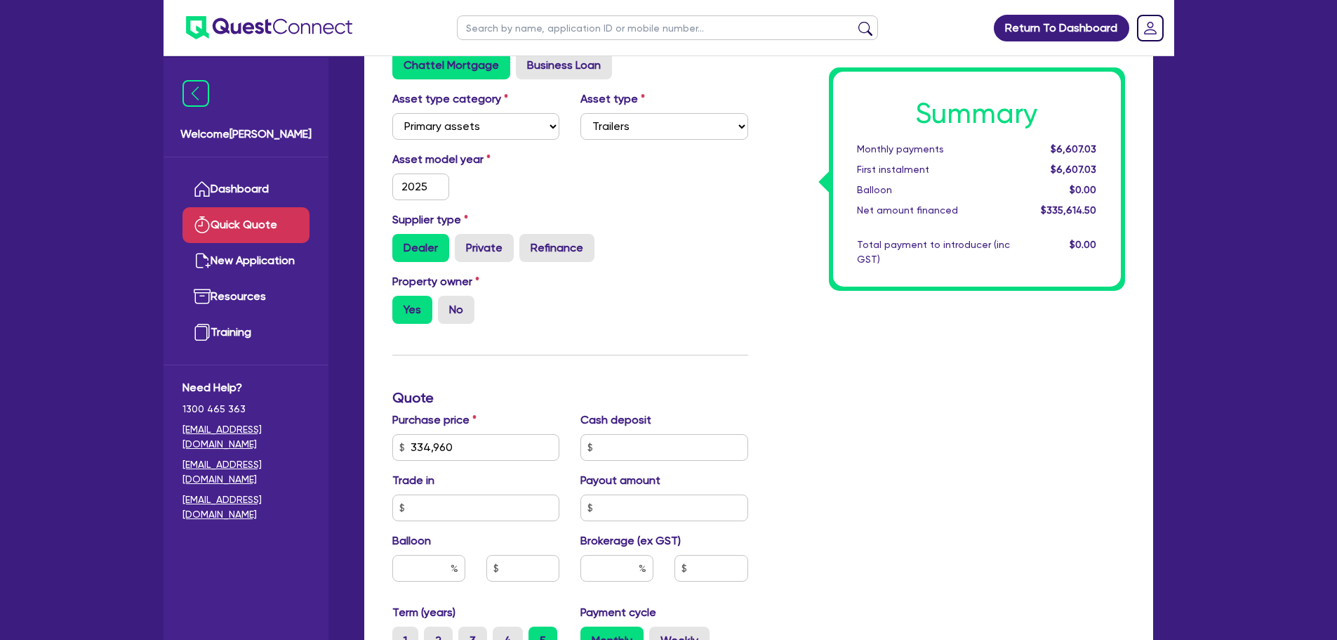
scroll to position [0, 0]
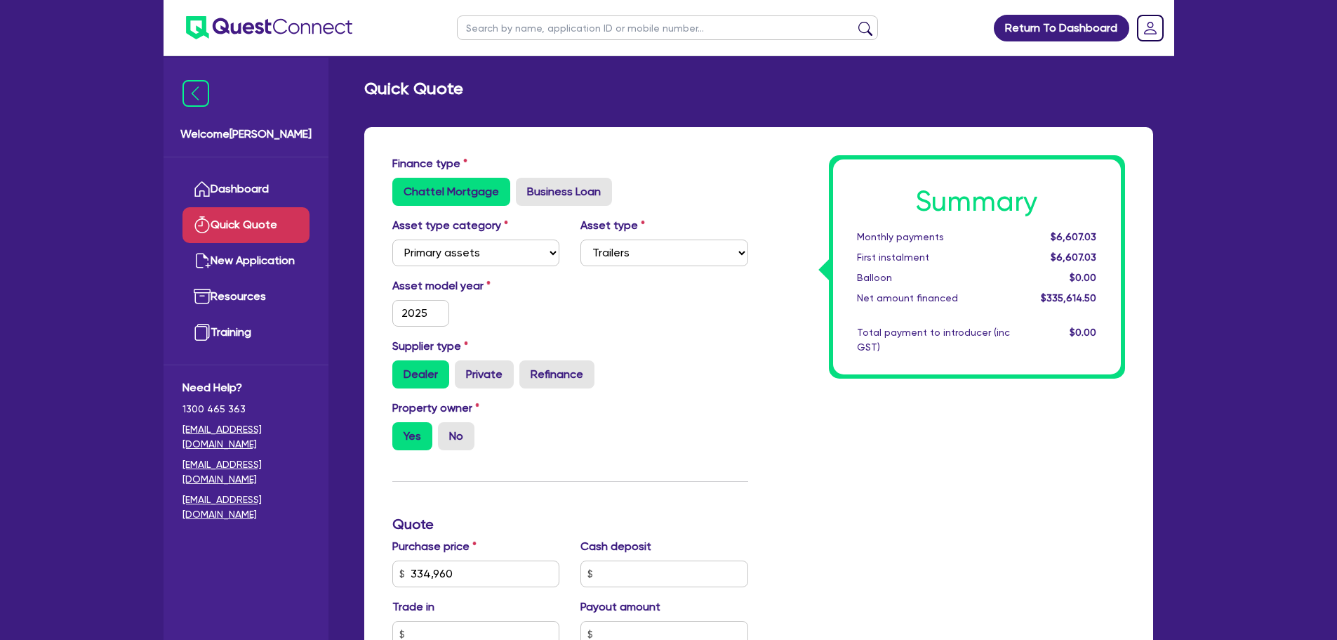
click at [722, 364] on div "Dealer Private Refinance" at bounding box center [570, 374] width 356 height 28
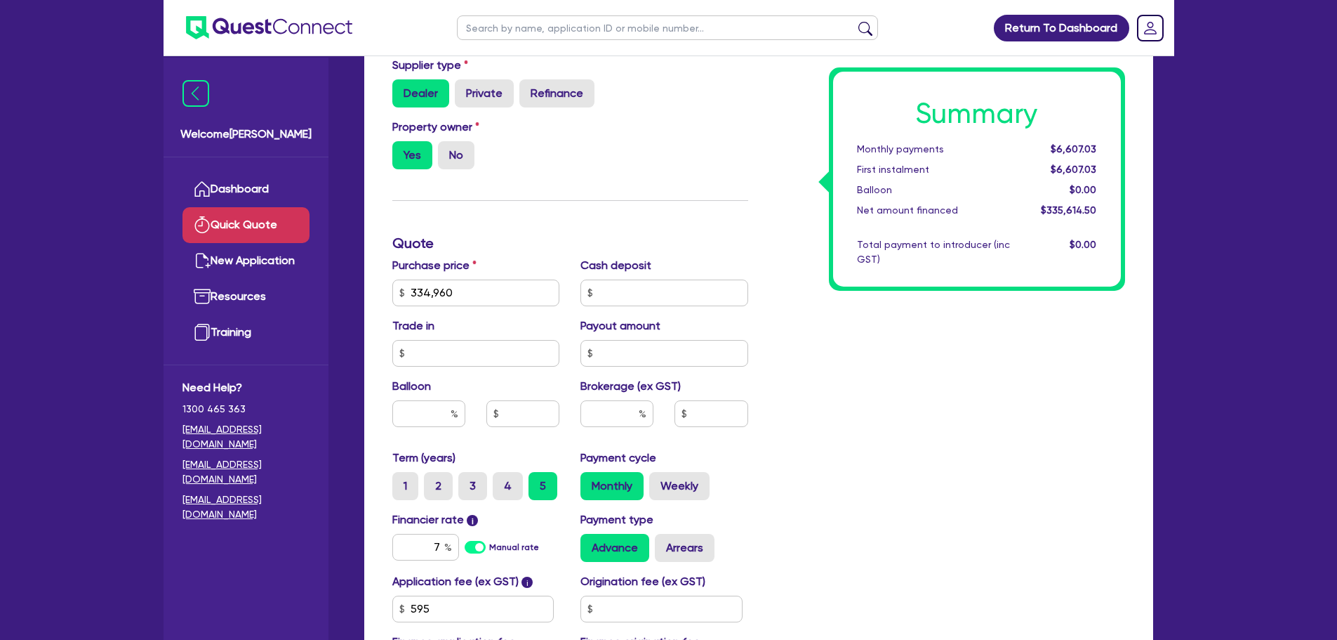
drag, startPoint x: 557, startPoint y: 223, endPoint x: 563, endPoint y: 228, distance: 7.9
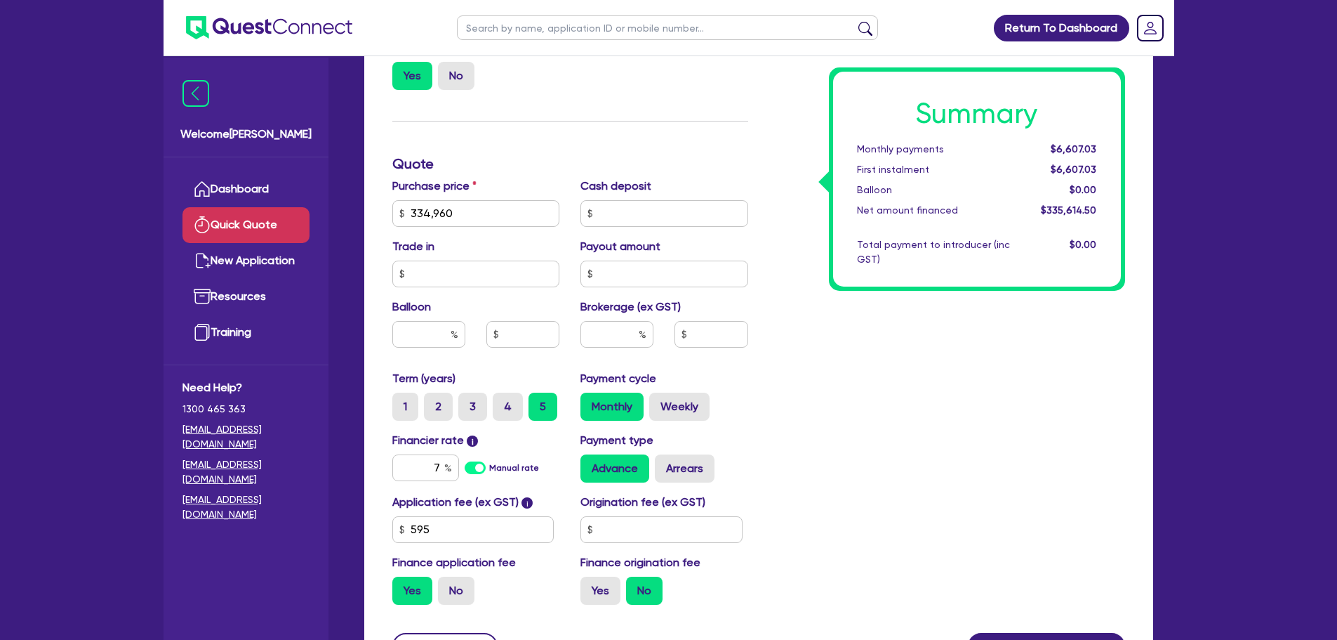
scroll to position [423, 0]
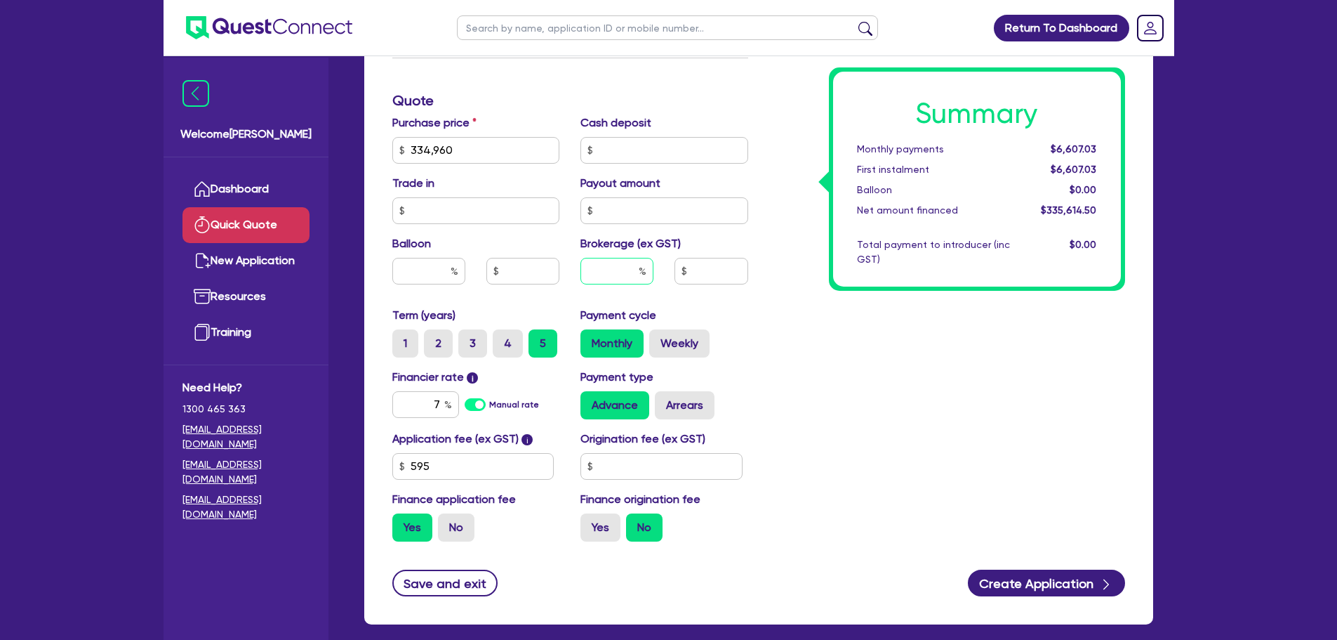
click at [620, 265] on input "text" at bounding box center [617, 271] width 73 height 27
type input "1"
drag, startPoint x: 758, startPoint y: 336, endPoint x: 715, endPoint y: 322, distance: 45.1
click at [760, 336] on div "Summary Monthly payments $6,607.03 First instalment $6,607.03 Balloon $0.00 Net…" at bounding box center [947, 142] width 377 height 821
type input "3,356.15"
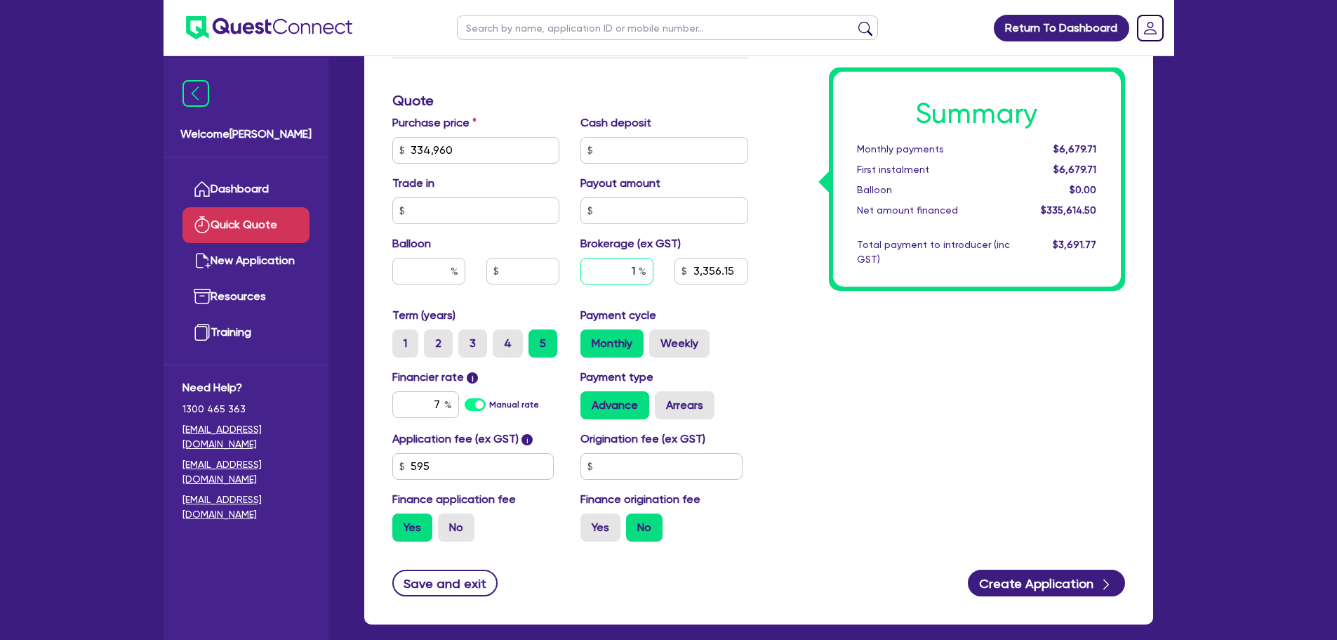
click at [635, 272] on input "1" at bounding box center [617, 271] width 73 height 27
type input "2"
click at [962, 371] on div "Summary Monthly payments $6,679.71 First instalment $6,679.71 Balloon $0.00 Net…" at bounding box center [947, 142] width 377 height 821
type input "6,712.29"
click at [636, 274] on input "2" at bounding box center [617, 271] width 73 height 27
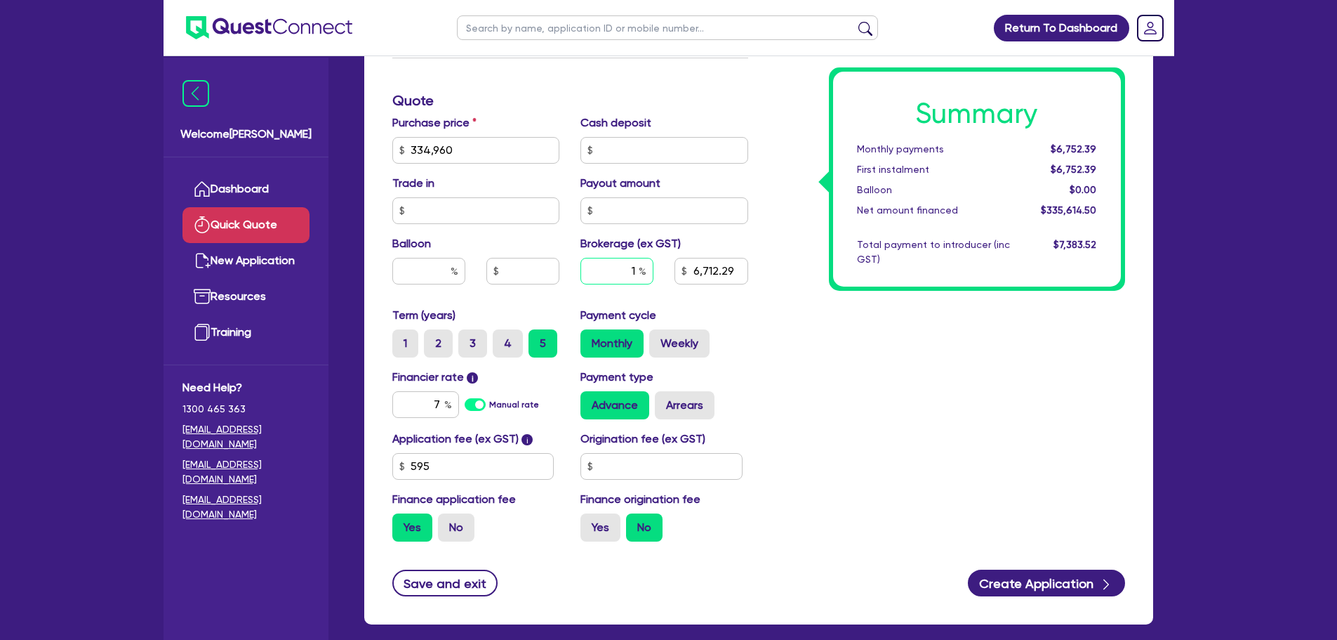
type input "1"
click at [807, 339] on div "Summary Monthly payments Calculating... First instalment Calculating... Balloon…" at bounding box center [947, 142] width 377 height 821
type input "3,356.15"
click at [632, 266] on input "1" at bounding box center [617, 271] width 73 height 27
click at [638, 274] on input "1" at bounding box center [617, 271] width 73 height 27
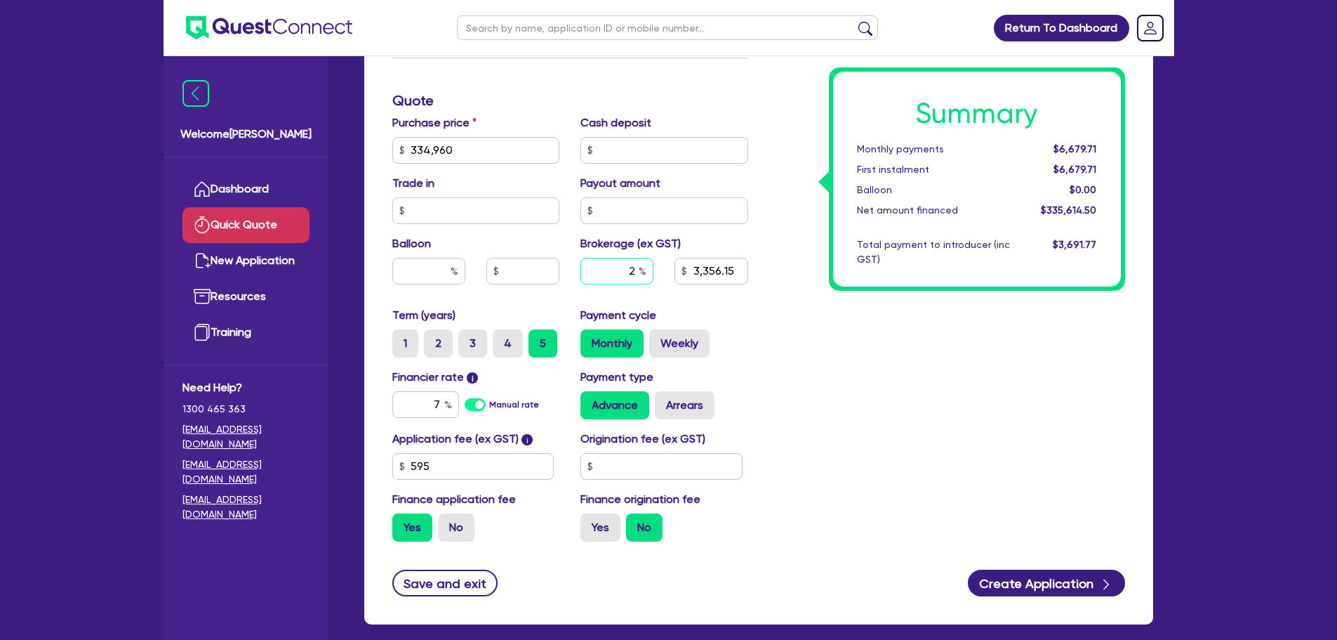
type input "2"
click at [854, 367] on div "Summary Monthly payments $6,679.71 First instalment $6,679.71 Balloon $0.00 Net…" at bounding box center [947, 142] width 377 height 821
type input "6,712.29"
click at [636, 276] on input "2" at bounding box center [617, 271] width 73 height 27
type input "1.5"
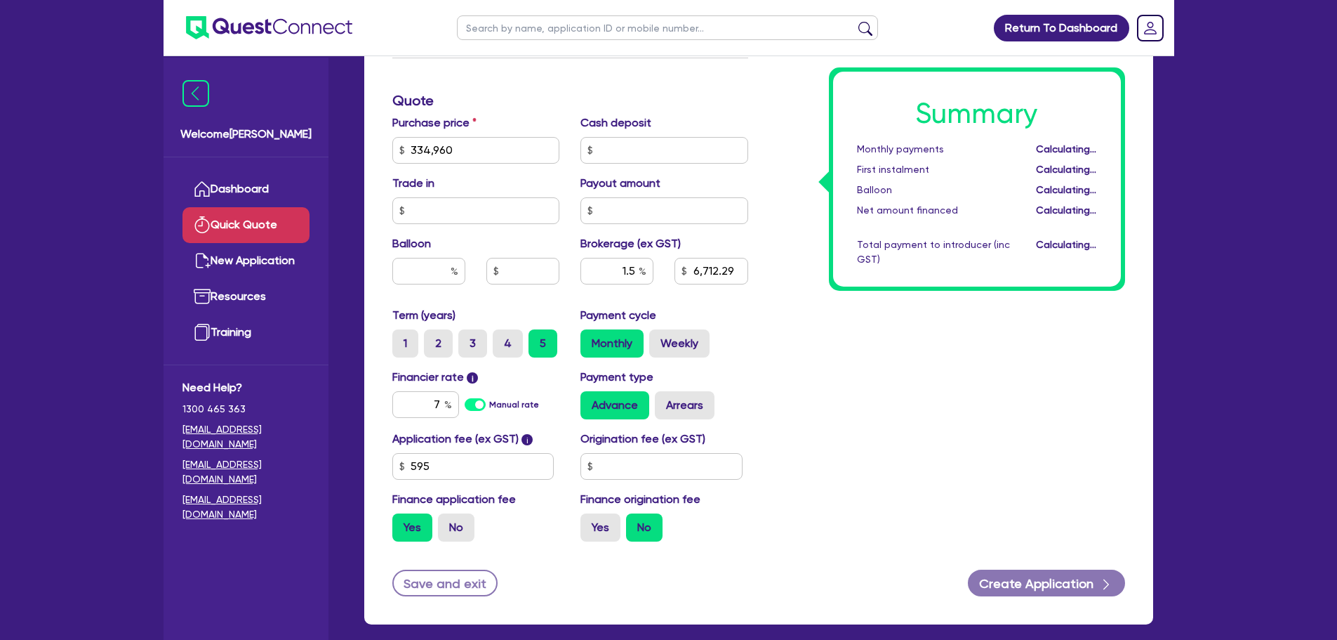
click at [878, 346] on div "Summary Monthly payments Calculating... First instalment Calculating... Balloon…" at bounding box center [947, 142] width 377 height 821
type input "5,034.22"
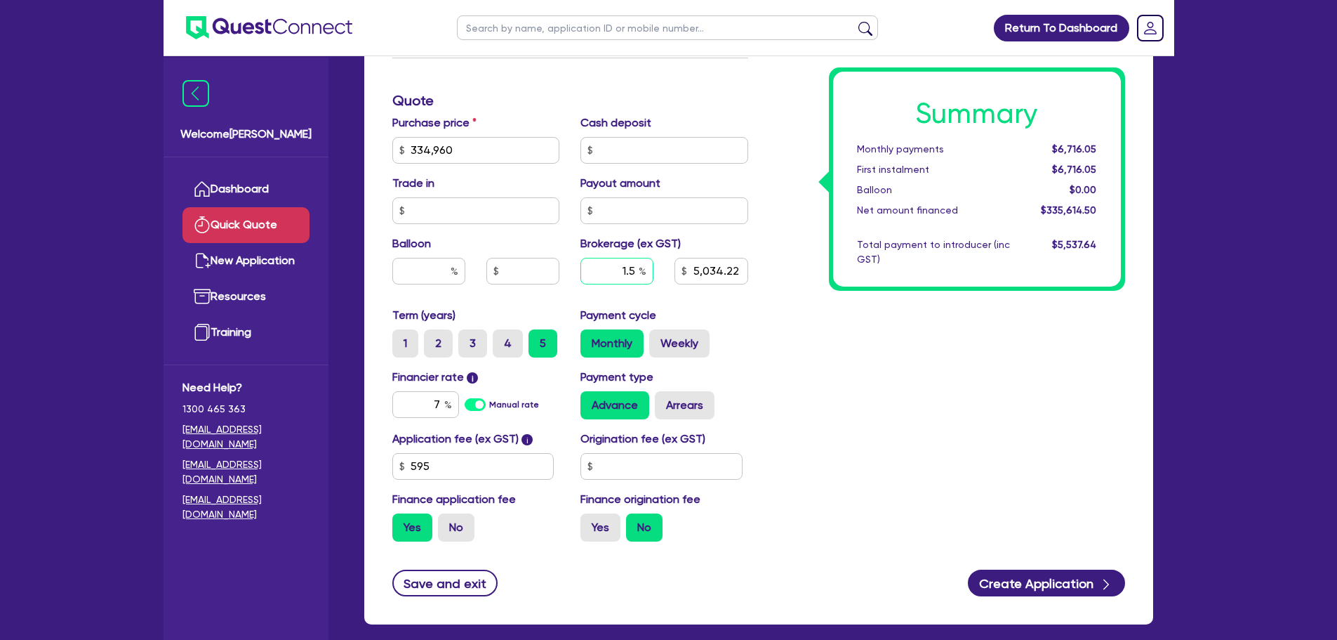
click at [638, 271] on input "1.5" at bounding box center [617, 271] width 73 height 27
type input "1"
type input "5,034.22"
click at [791, 344] on div "Summary Monthly payments $6,716.05 First instalment $6,716.05 Balloon $0.00 Net…" at bounding box center [947, 142] width 377 height 821
click at [611, 278] on input "text" at bounding box center [617, 271] width 73 height 27
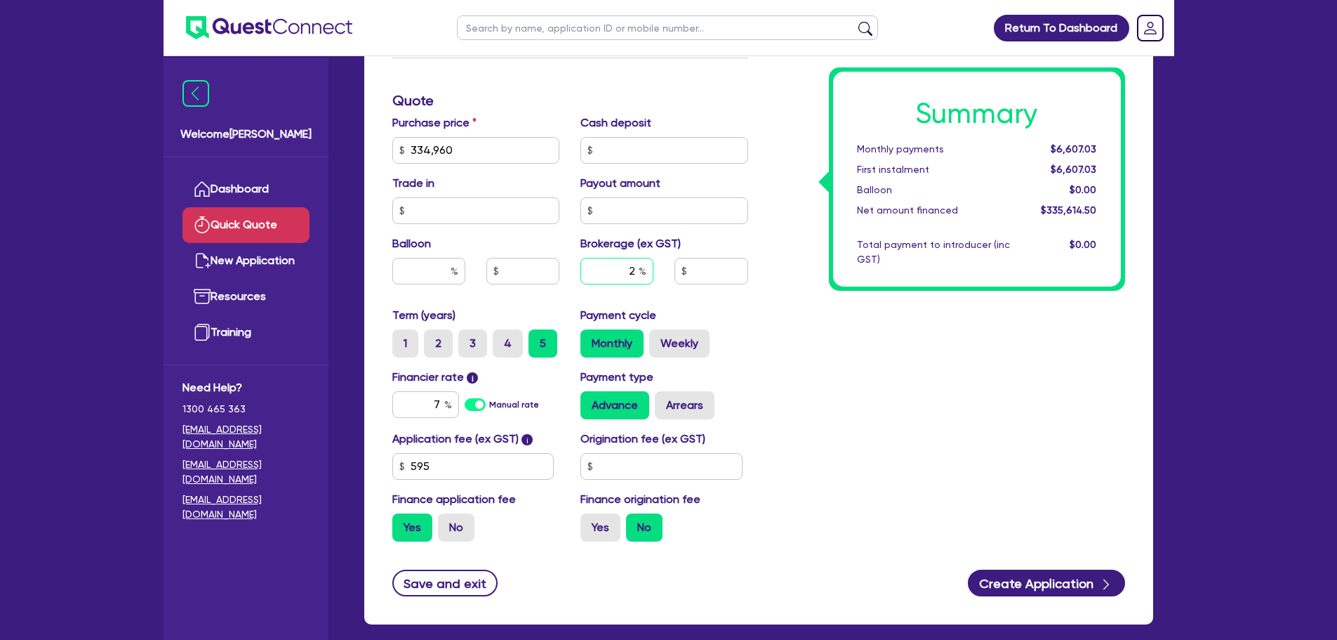
type input "2"
click at [916, 384] on div "Summary Monthly payments $6,607.03 First instalment $6,607.03 Balloon $0.00 Net…" at bounding box center [947, 142] width 377 height 821
type input "6,712.29"
click at [637, 271] on input "2" at bounding box center [617, 271] width 73 height 27
type input "1"
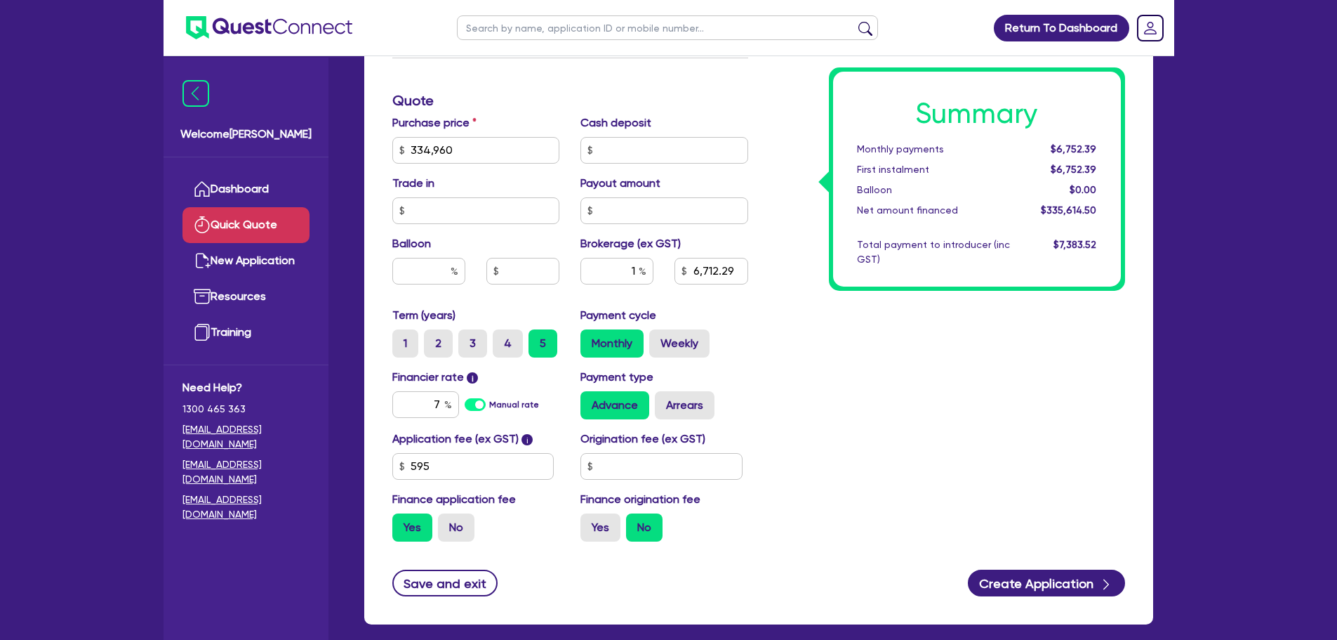
click at [775, 338] on div "Summary Monthly payments $6,752.39 First instalment $6,752.39 Balloon $0.00 Net…" at bounding box center [947, 142] width 377 height 821
type input "3,356.15"
click at [636, 267] on input "1" at bounding box center [617, 271] width 73 height 27
type input "3,356.15"
click at [870, 343] on div "Summary Monthly payments $6,679.71 First instalment $6,679.71 Balloon $0.00 Net…" at bounding box center [947, 142] width 377 height 821
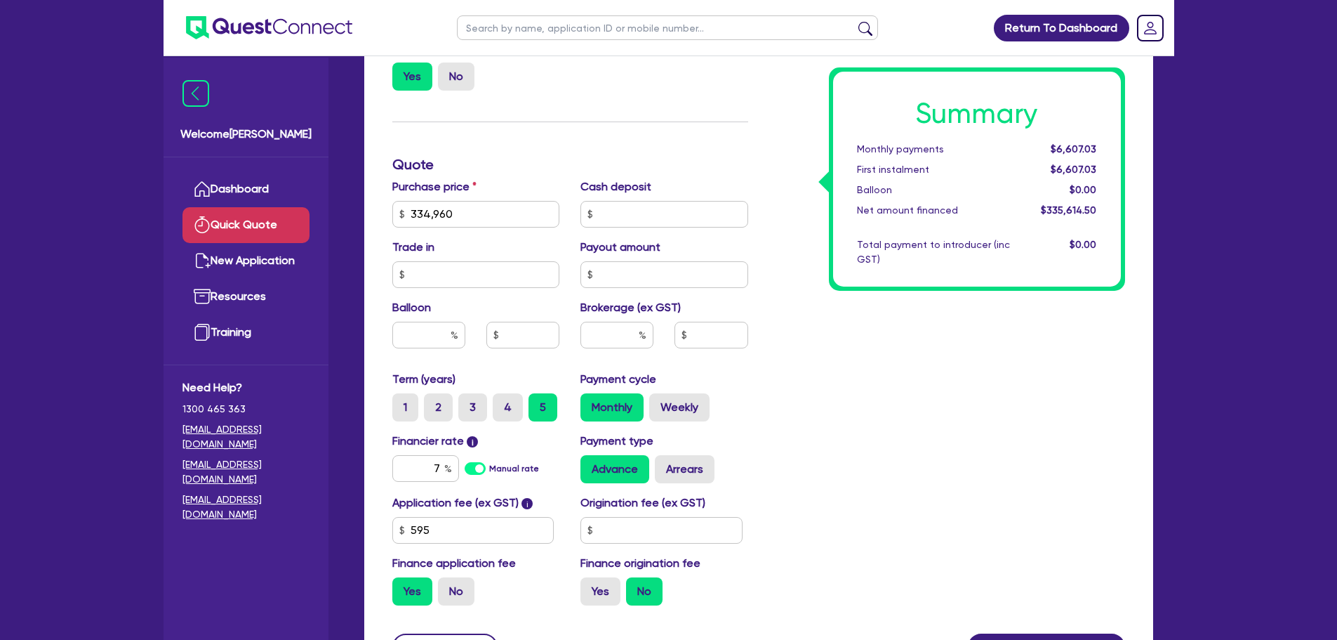
scroll to position [351, 0]
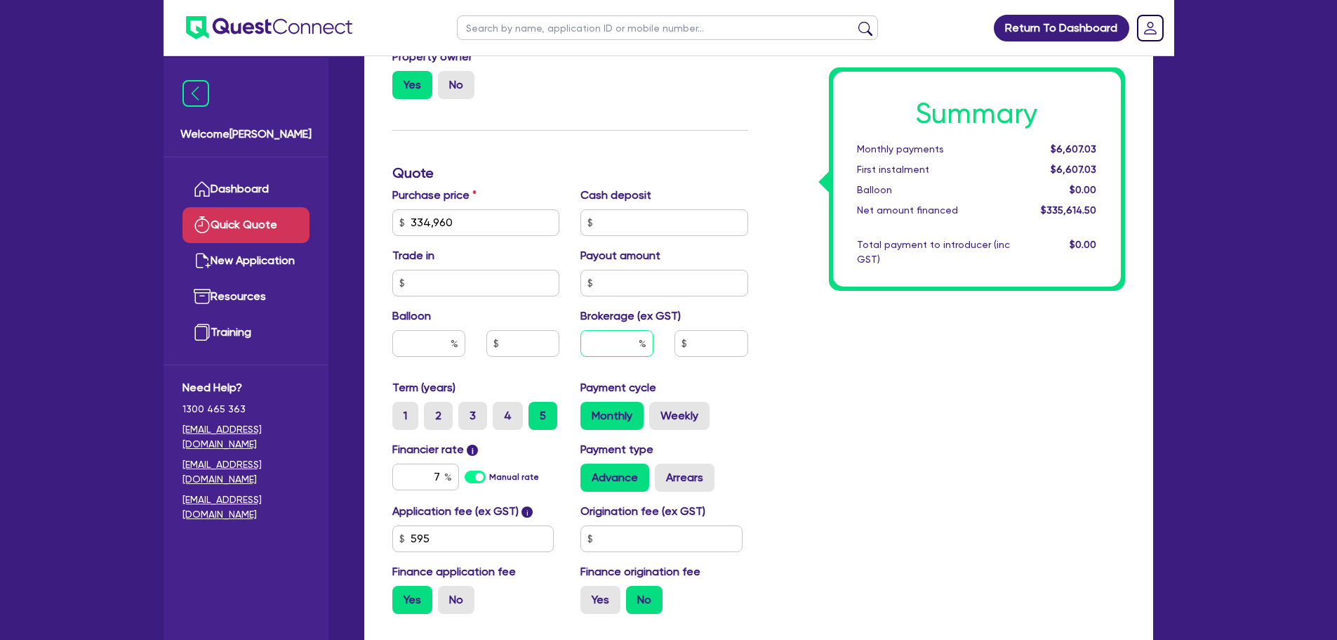
click at [621, 348] on input "text" at bounding box center [617, 343] width 73 height 27
type input "1"
click at [780, 357] on div "Summary Monthly payments $6,607.03 First instalment $6,607.03 Balloon $0.00 Net…" at bounding box center [947, 214] width 377 height 821
type input "3,356.15"
click at [635, 344] on input "1" at bounding box center [617, 343] width 73 height 27
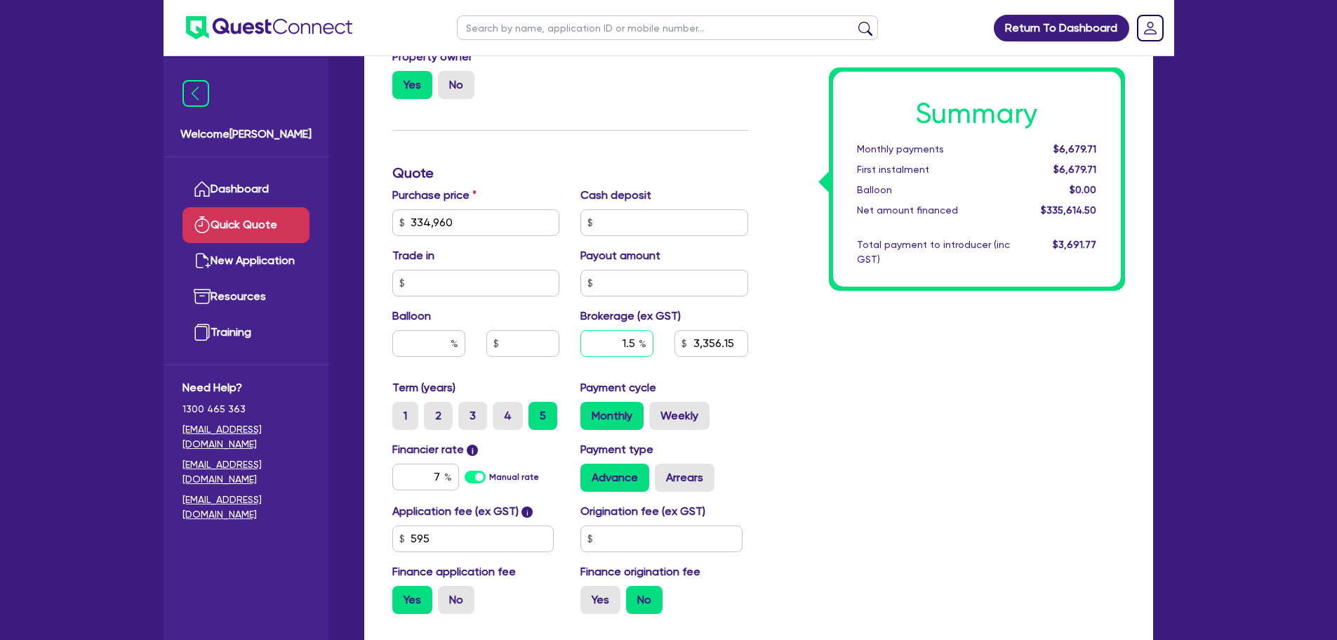
type input "1.5"
click at [895, 394] on div "Summary Monthly payments $6,679.71 First instalment $6,679.71 Balloon $0.00 Net…" at bounding box center [947, 214] width 377 height 821
type input "5,034.22"
click at [634, 343] on input "1.5" at bounding box center [617, 343] width 73 height 27
type input "1"
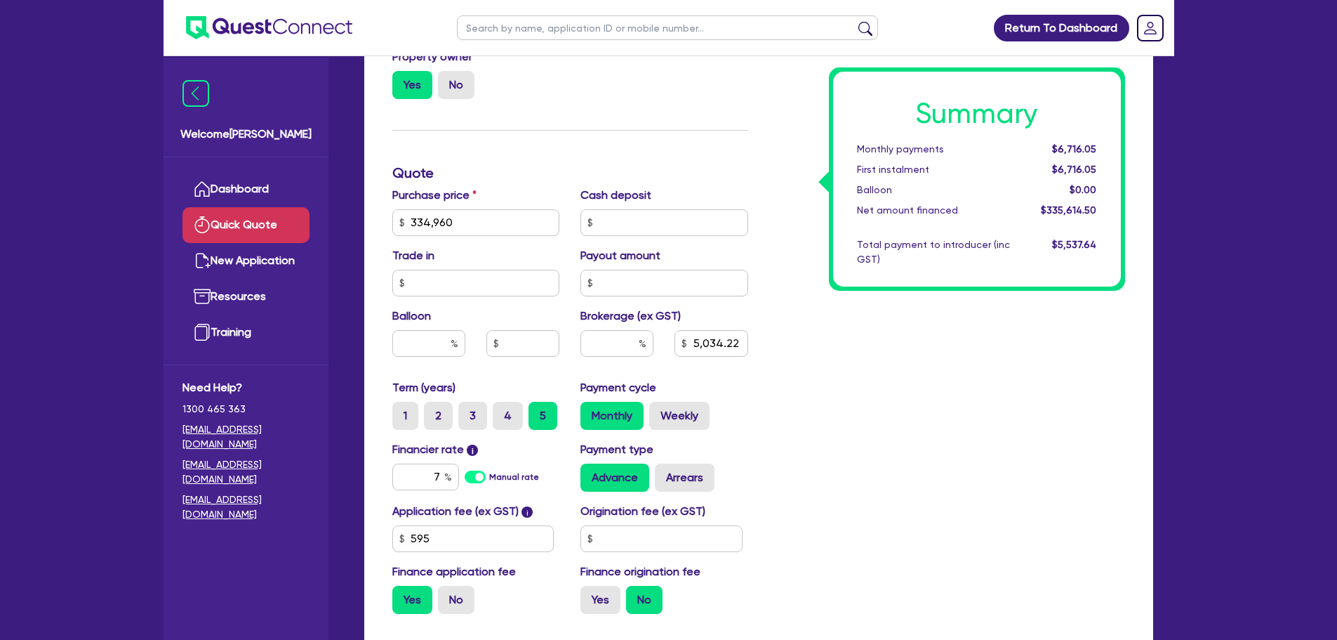
type input "5,034.22"
click at [993, 414] on div "Summary Monthly payments $6,716.05 First instalment $6,716.05 Balloon $0.00 Net…" at bounding box center [947, 214] width 377 height 821
click at [896, 357] on div "Summary Monthly payments $6,607.03 First instalment $6,607.03 Balloon $0.00 Net…" at bounding box center [947, 214] width 377 height 821
click at [870, 386] on div "Summary Monthly payments $6,607.03 First instalment $6,607.03 Balloon $0.00 Net…" at bounding box center [947, 214] width 377 height 821
click at [960, 336] on div "Summary Monthly payments $6,607.03 First instalment $6,607.03 Balloon $0.00 Net…" at bounding box center [947, 214] width 377 height 821
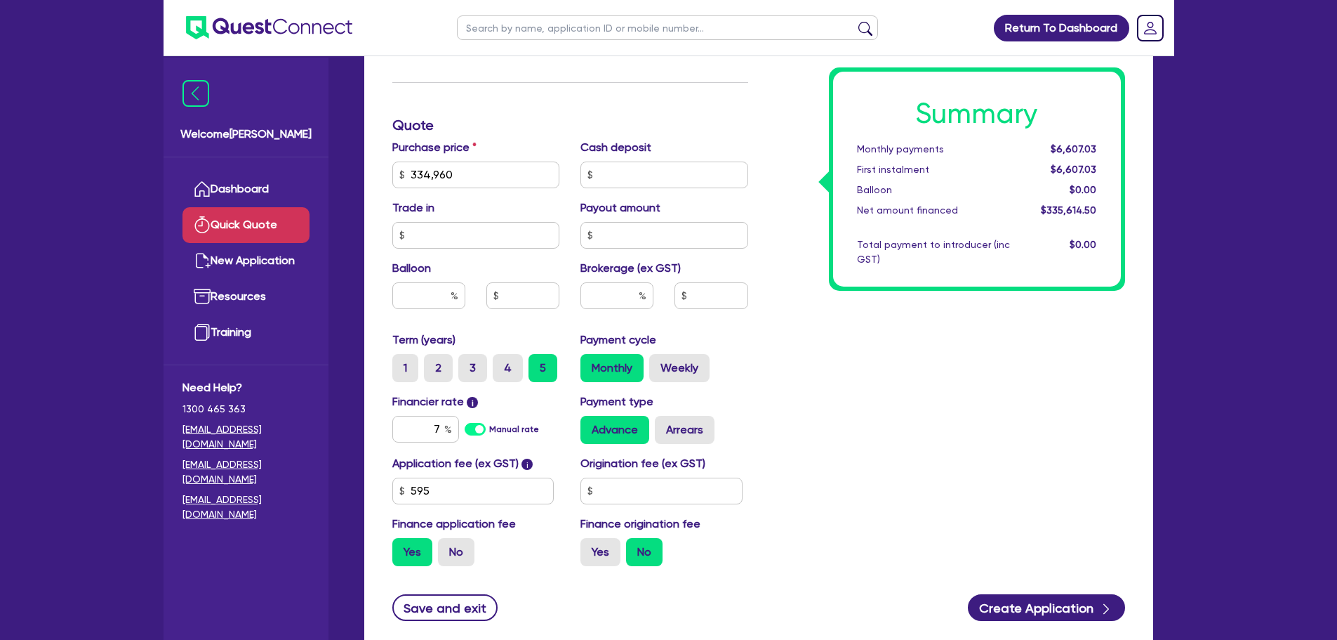
scroll to position [421, 0]
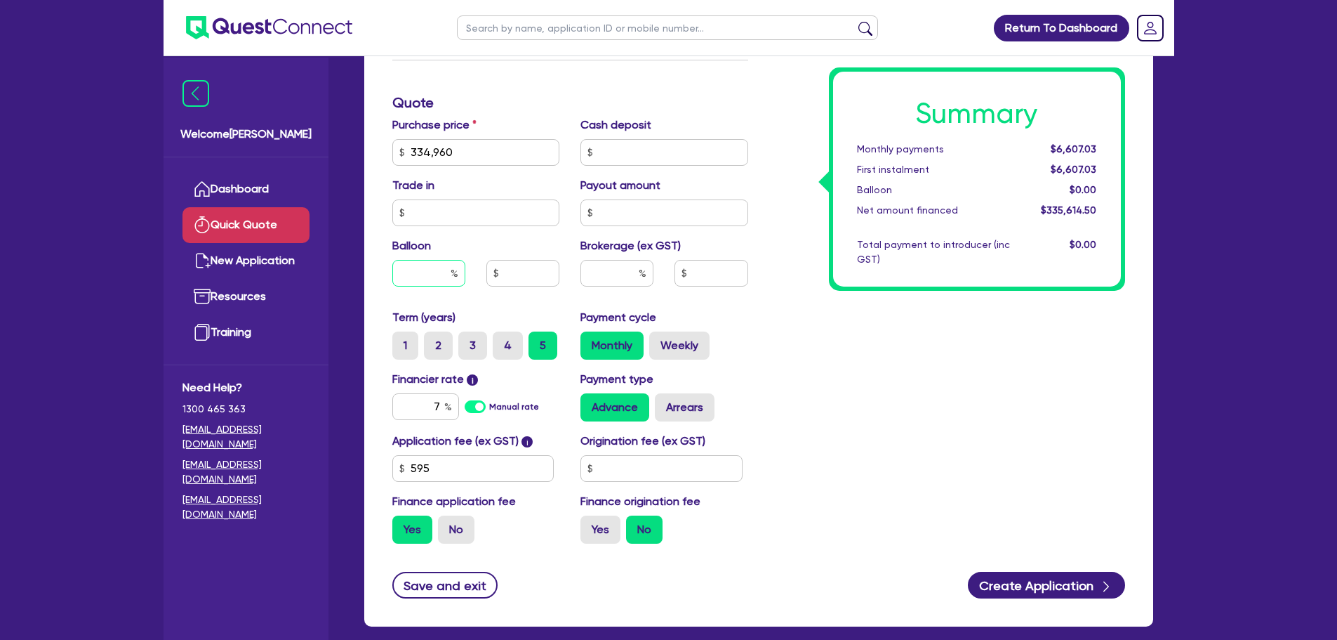
click at [437, 279] on input "text" at bounding box center [428, 273] width 73 height 27
type input "30"
click at [904, 384] on div "Summary Monthly payments $6,607.03 First instalment $6,607.03 Balloon $0.00 Net…" at bounding box center [947, 144] width 377 height 821
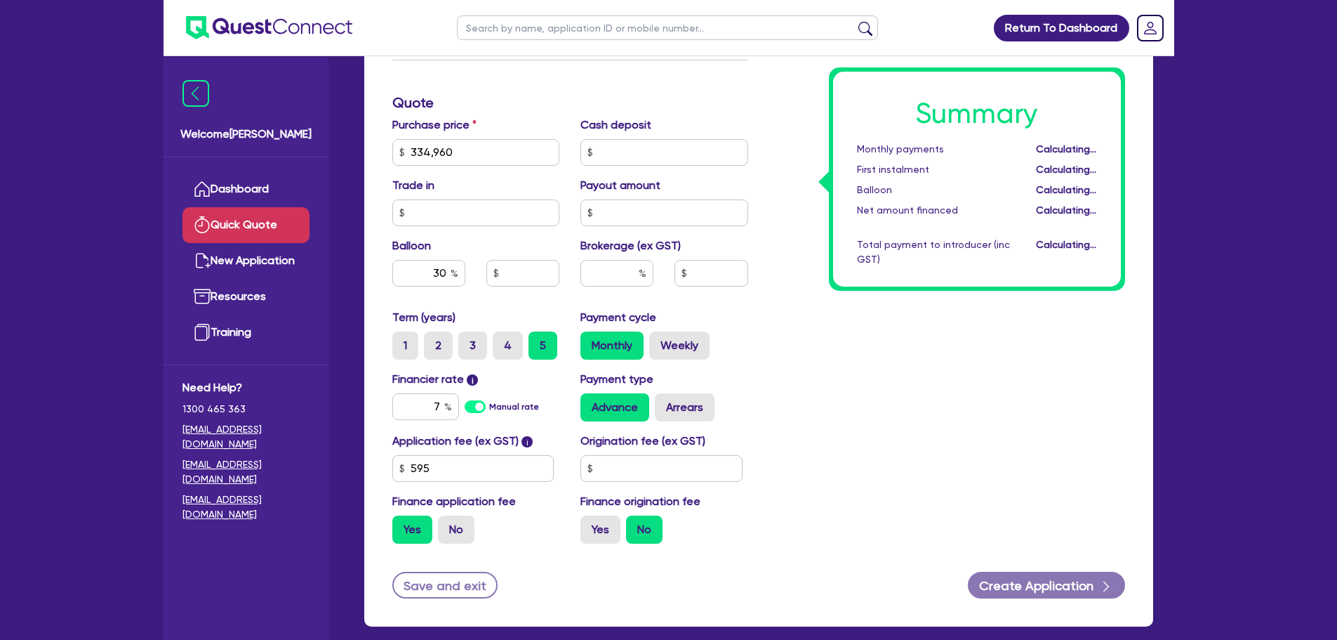
type input "100,488"
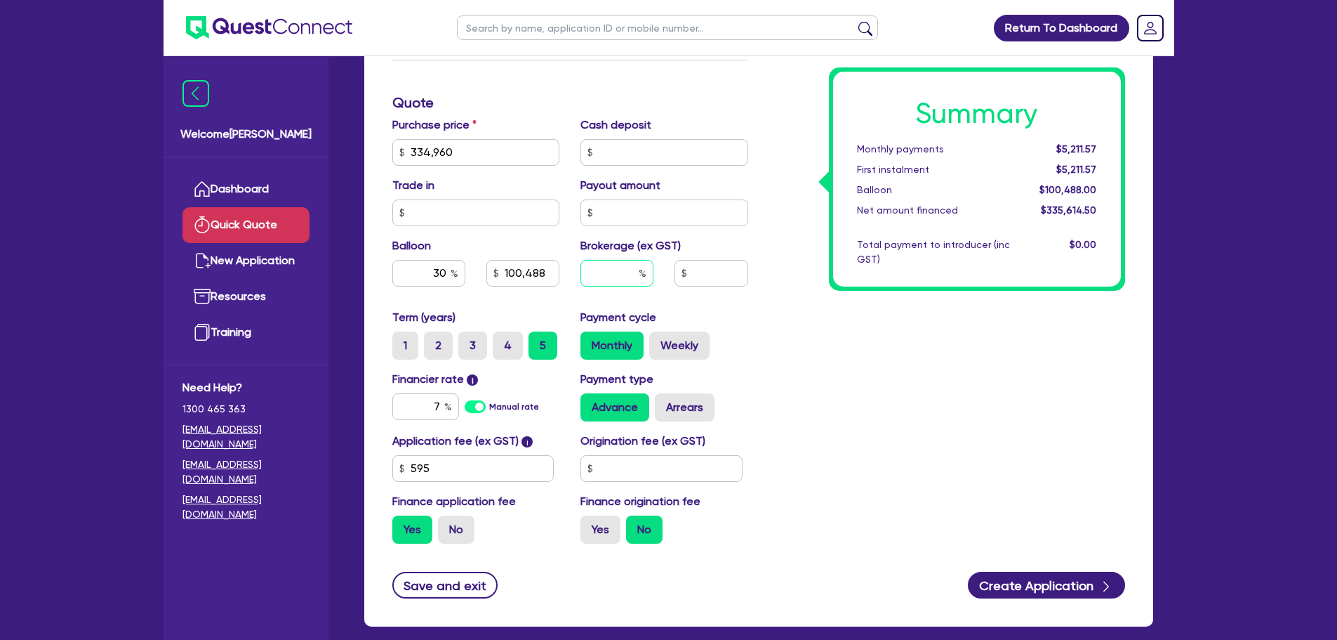
click at [607, 272] on input "text" at bounding box center [617, 273] width 73 height 27
type input "1"
click at [1021, 426] on div "Summary Monthly payments $5,211.57 First instalment $5,211.57 Balloon $100,488.…" at bounding box center [947, 144] width 377 height 821
type input "100,488"
type input "3,356.15"
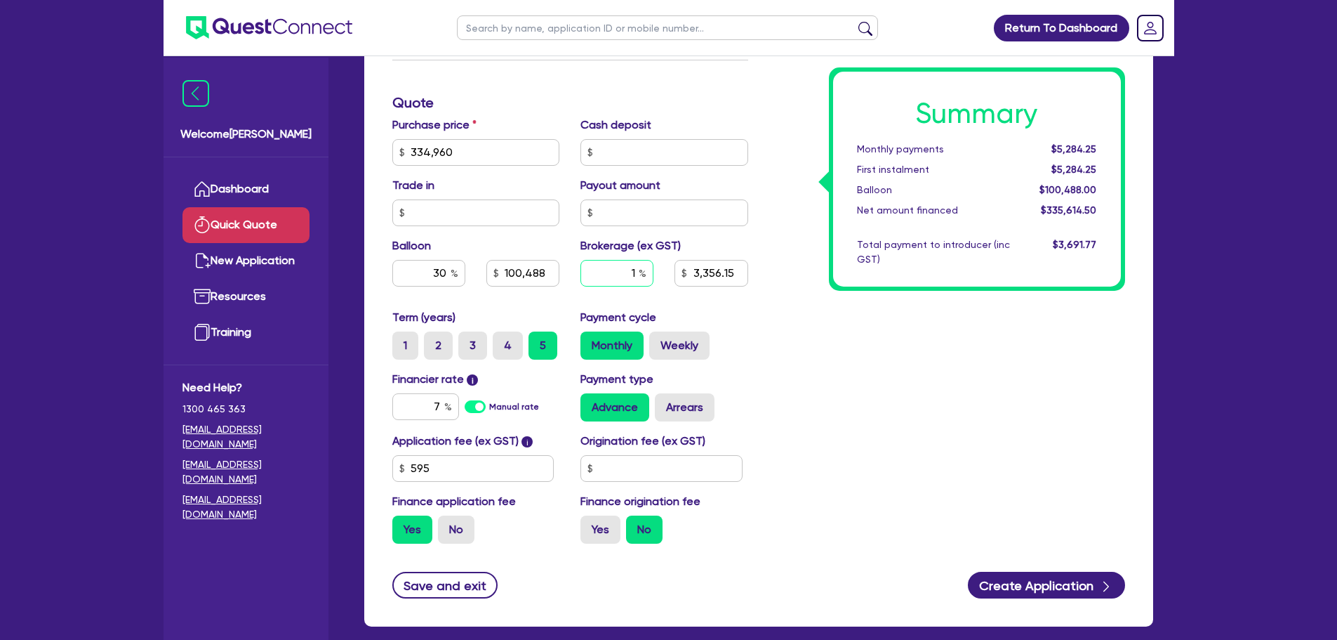
click at [638, 267] on input "1" at bounding box center [617, 273] width 73 height 27
type input "100,488"
type input "3,356.15"
click at [793, 359] on div "Summary Monthly payments $5,284.25 First instalment $5,284.25 Balloon $100,488.…" at bounding box center [947, 144] width 377 height 821
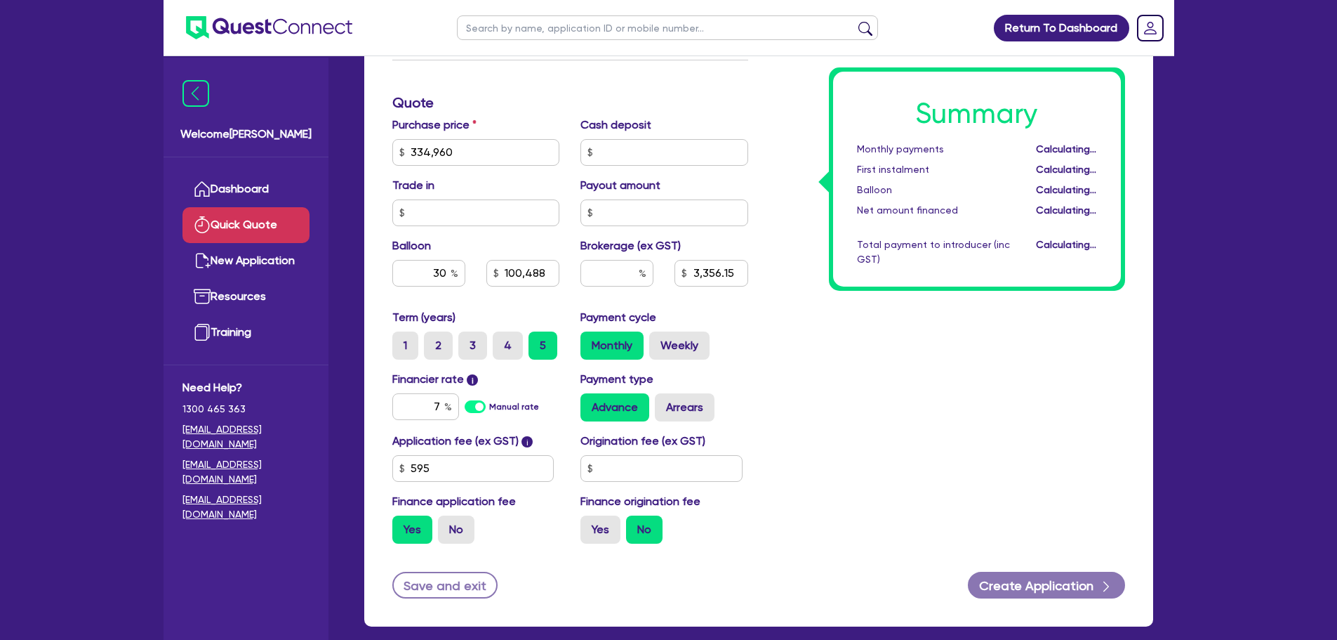
type input "100,488"
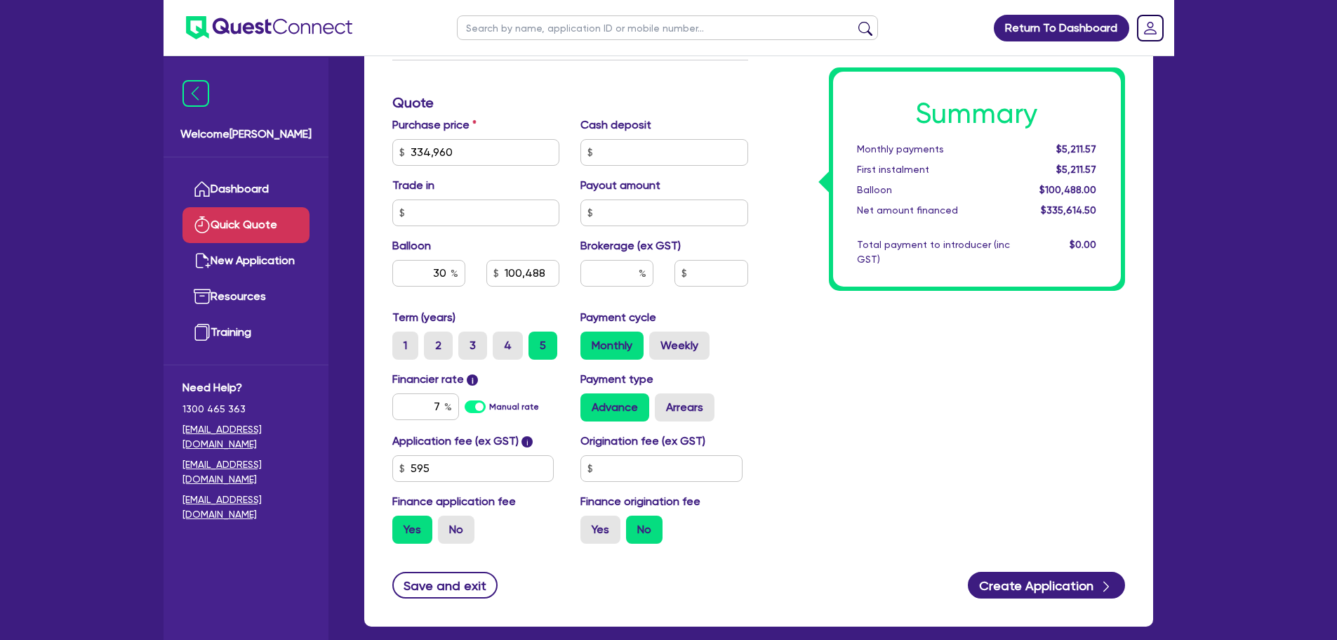
click at [825, 354] on div "Summary Monthly payments $5,211.57 First instalment $5,211.57 Balloon $100,488.…" at bounding box center [947, 144] width 377 height 821
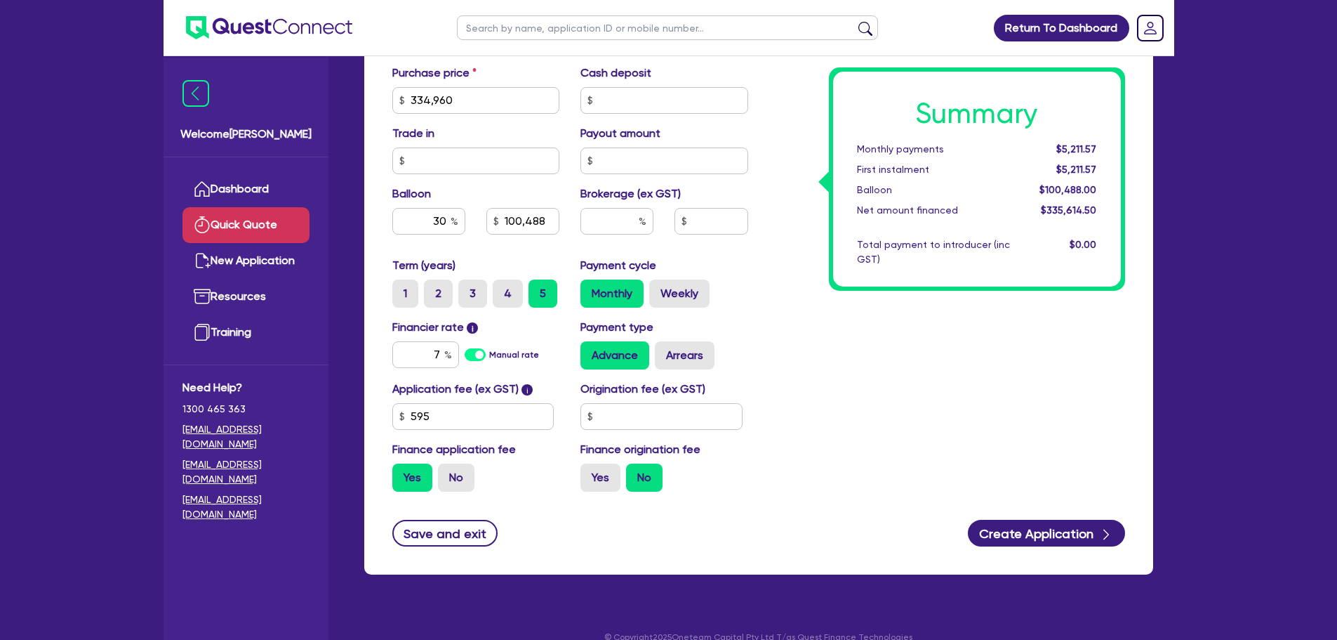
scroll to position [491, 0]
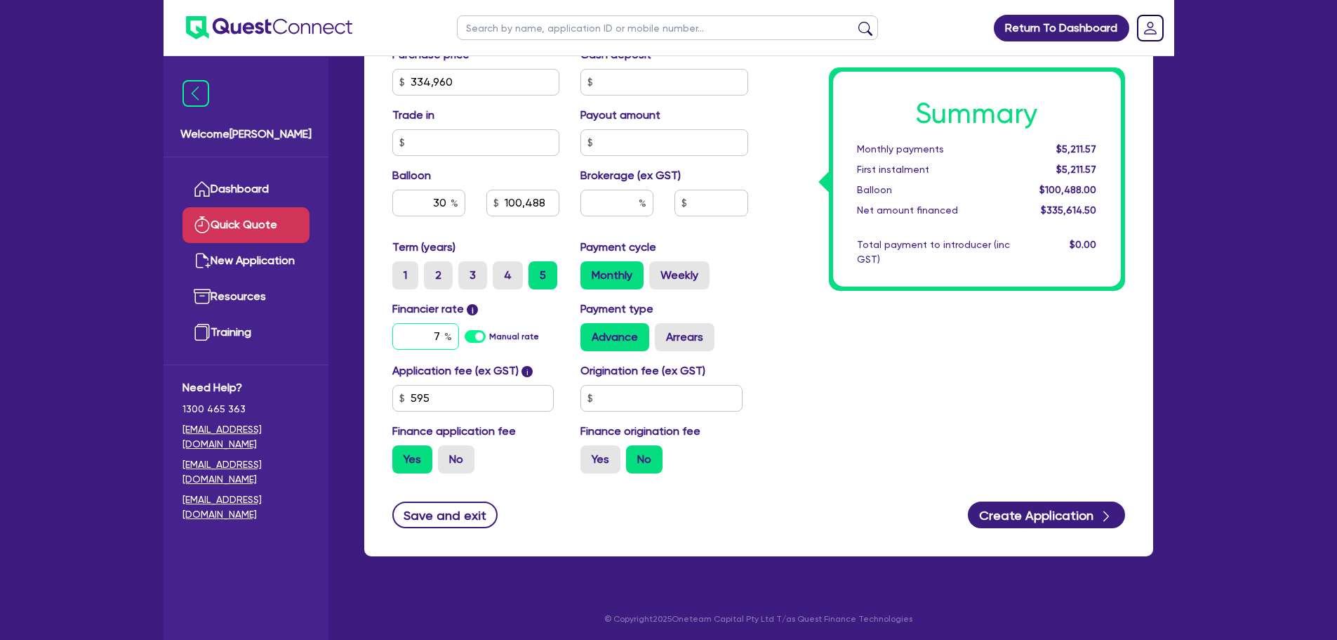
click at [438, 336] on input "7" at bounding box center [425, 336] width 67 height 27
type input "5.99"
click at [805, 358] on div "Summary Monthly payments $5,211.57 First instalment $5,211.57 Balloon $100,488.…" at bounding box center [947, 74] width 377 height 821
click at [584, 197] on input "text" at bounding box center [617, 203] width 73 height 27
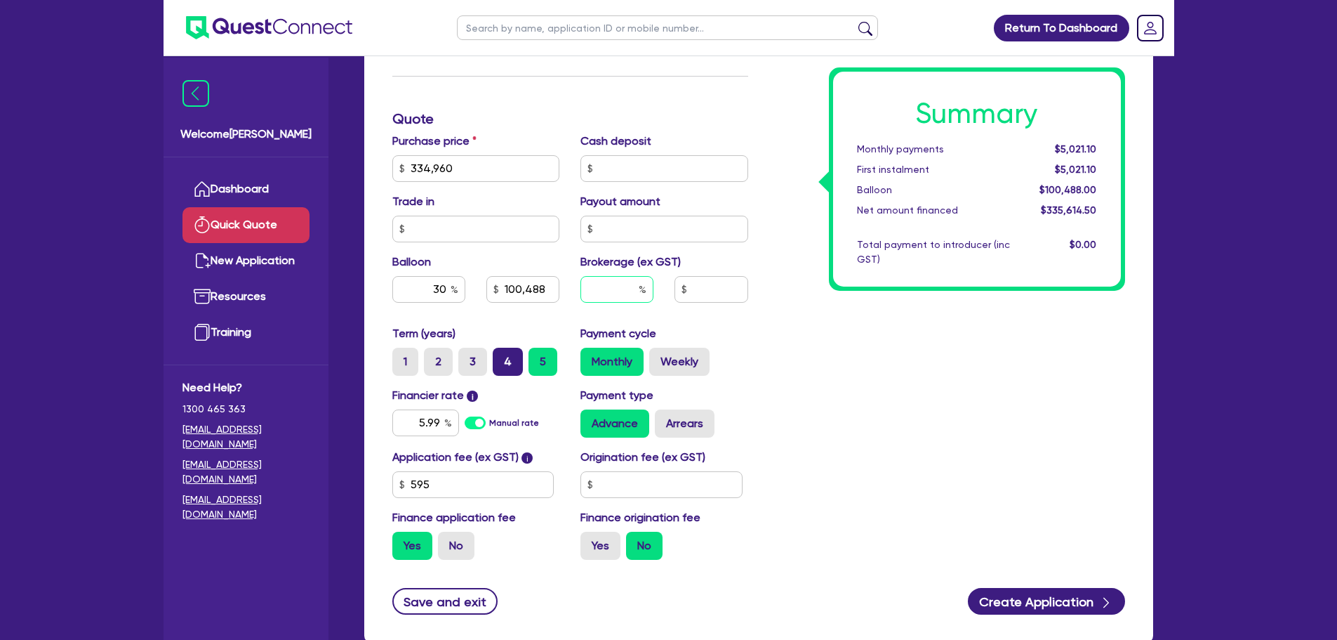
scroll to position [351, 0]
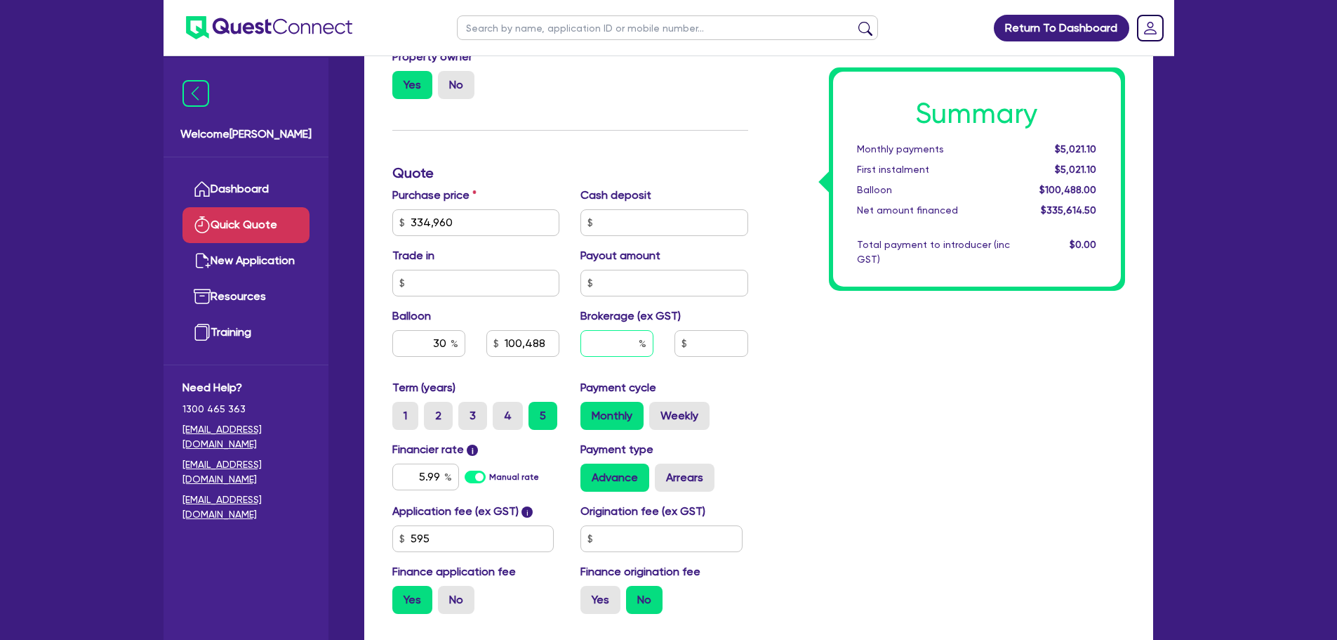
type input "100,488"
type input "1"
type input "100,488"
type input "3,356.15"
type input "1"
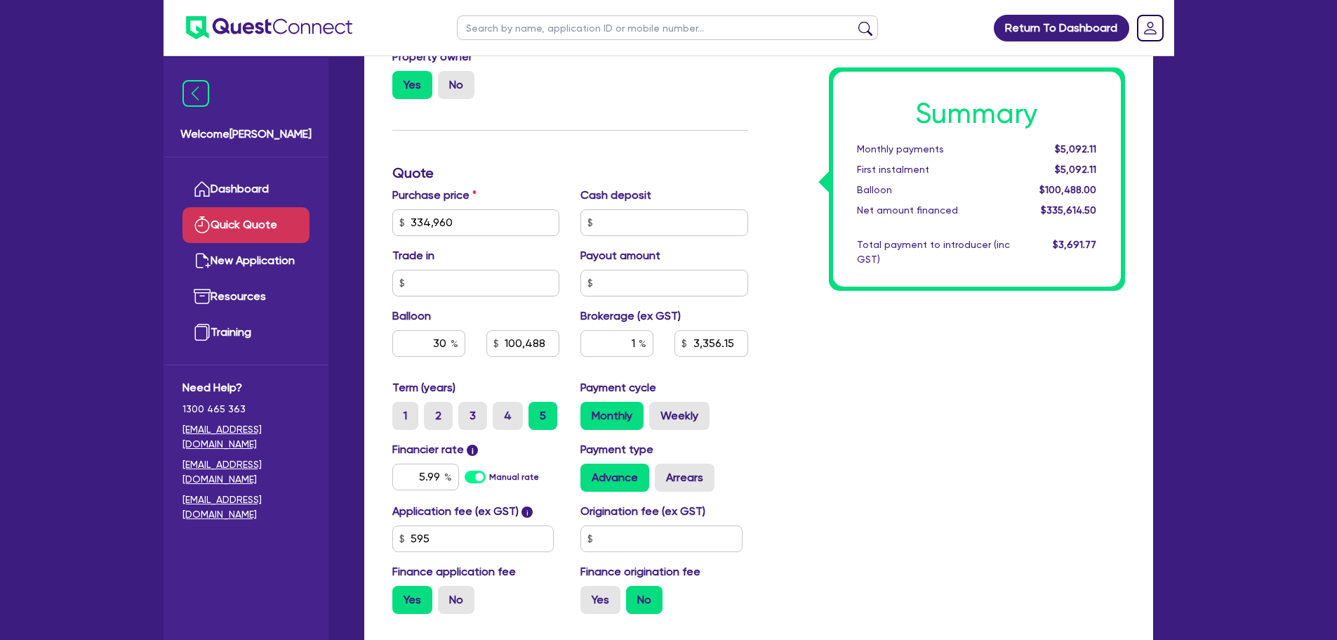
type input "100,488"
type input "3,356.15"
click at [967, 433] on div "Summary Monthly payments Calculating... First instalment Calculating... Balloon…" at bounding box center [947, 214] width 377 height 821
type input "100,488"
type input "3,356.15"
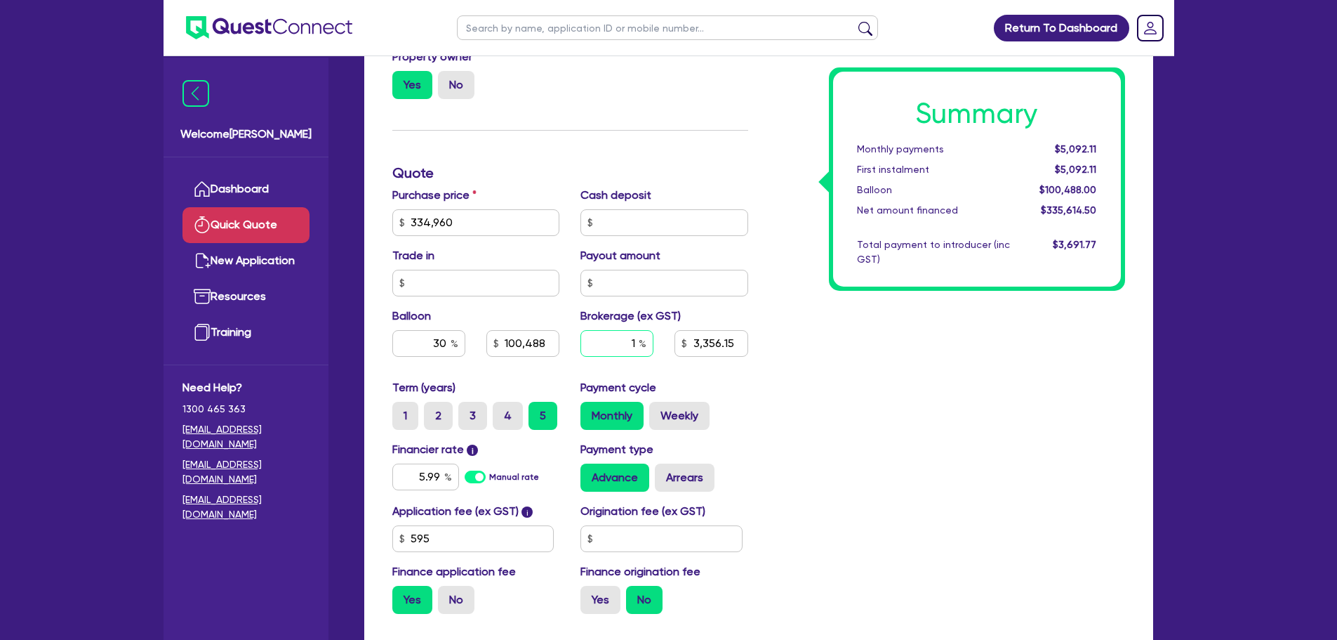
click at [635, 342] on input "1" at bounding box center [617, 343] width 73 height 27
click at [790, 363] on div "Summary Monthly payments $5,092.11 First instalment $5,092.11 Balloon $100,488.…" at bounding box center [947, 214] width 377 height 821
click at [640, 339] on div "1" at bounding box center [617, 343] width 73 height 27
type input "100,488"
type input "3,356.15"
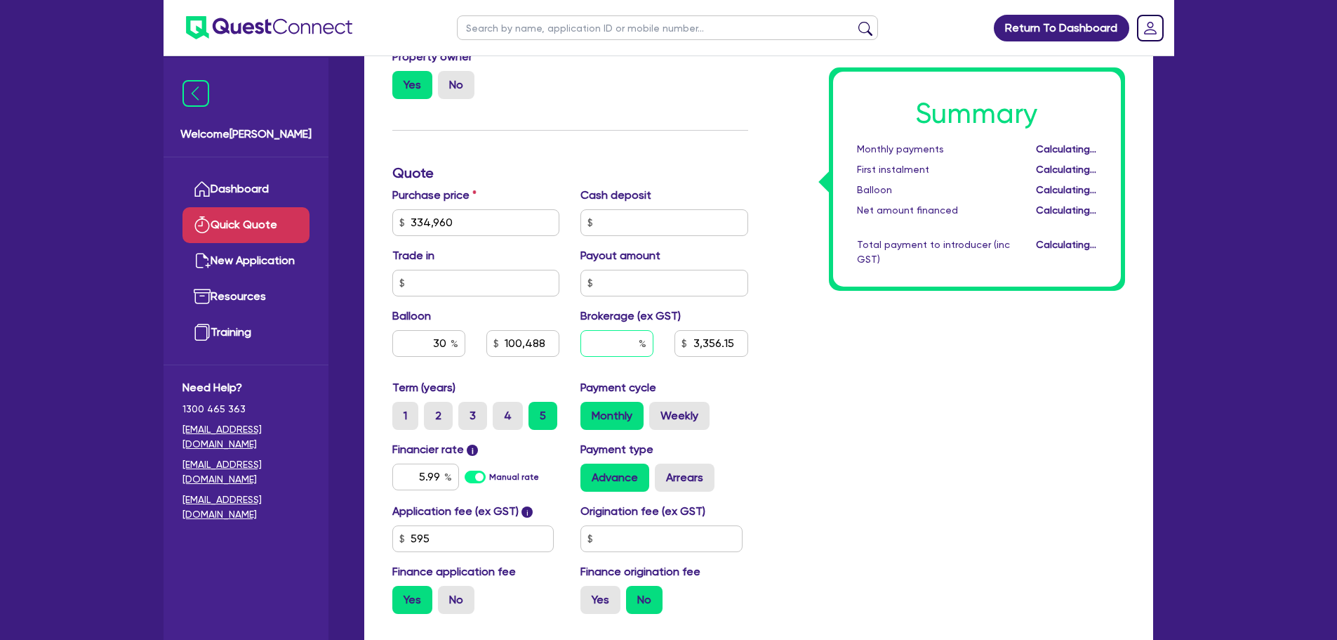
type input "100,488"
type input "2"
type input "100,488"
type input "6,712.29"
click at [865, 383] on div "Summary Monthly payments $5,163.11 First instalment $5,163.11 Balloon $100,488.…" at bounding box center [947, 214] width 377 height 821
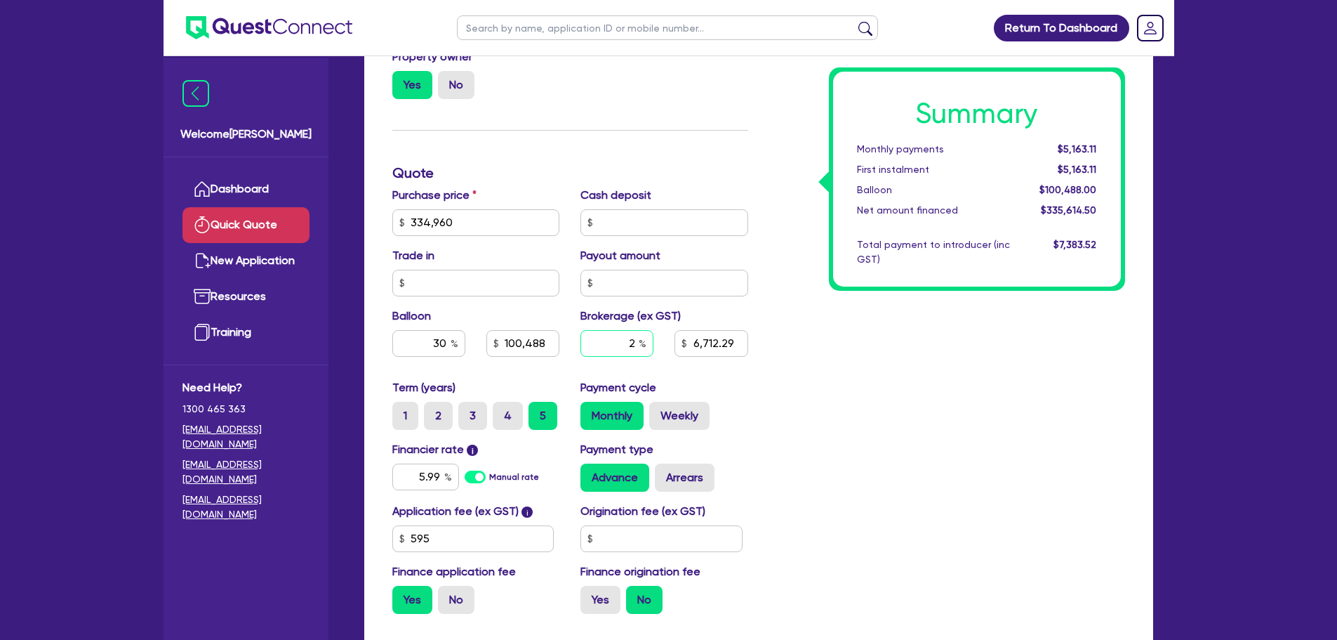
click at [634, 339] on input "2" at bounding box center [617, 343] width 73 height 27
type input "1"
type input "100,488"
type input "6,712.29"
click at [793, 363] on div "Summary Monthly payments $5,163.11 First instalment $5,163.11 Balloon $100,488.…" at bounding box center [947, 214] width 377 height 821
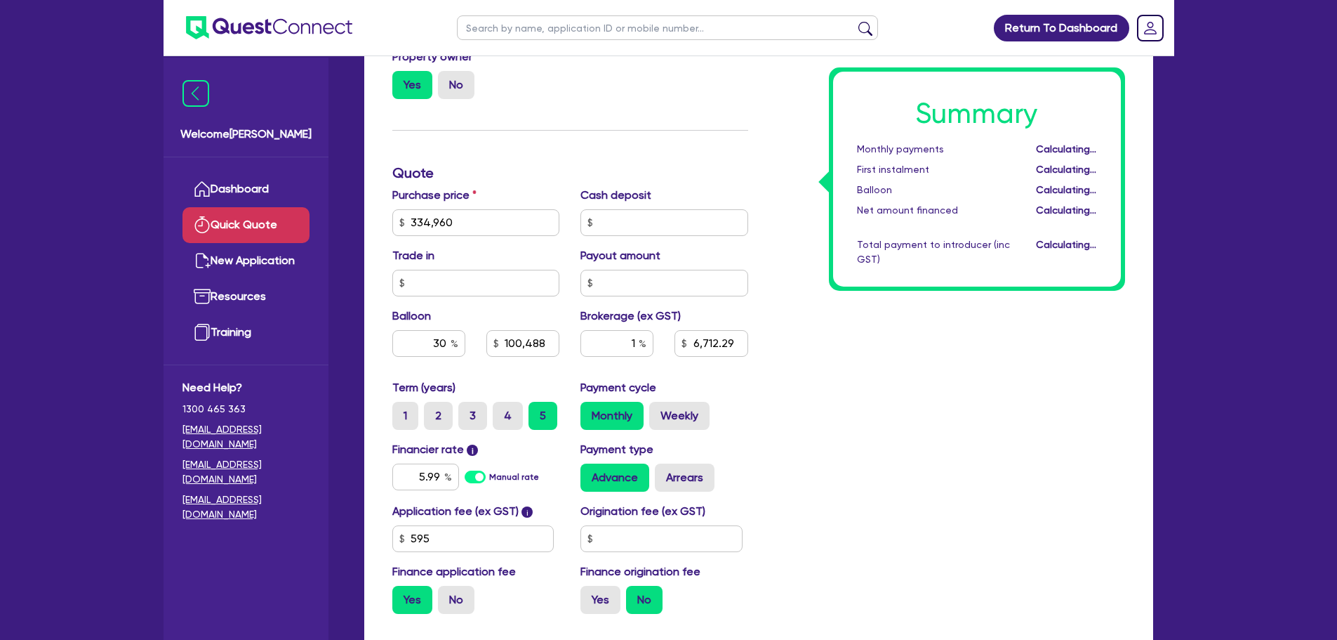
type input "100,488"
type input "3,356.15"
click at [641, 343] on div "1" at bounding box center [617, 343] width 73 height 27
type input "100,488"
type input "3,356.15"
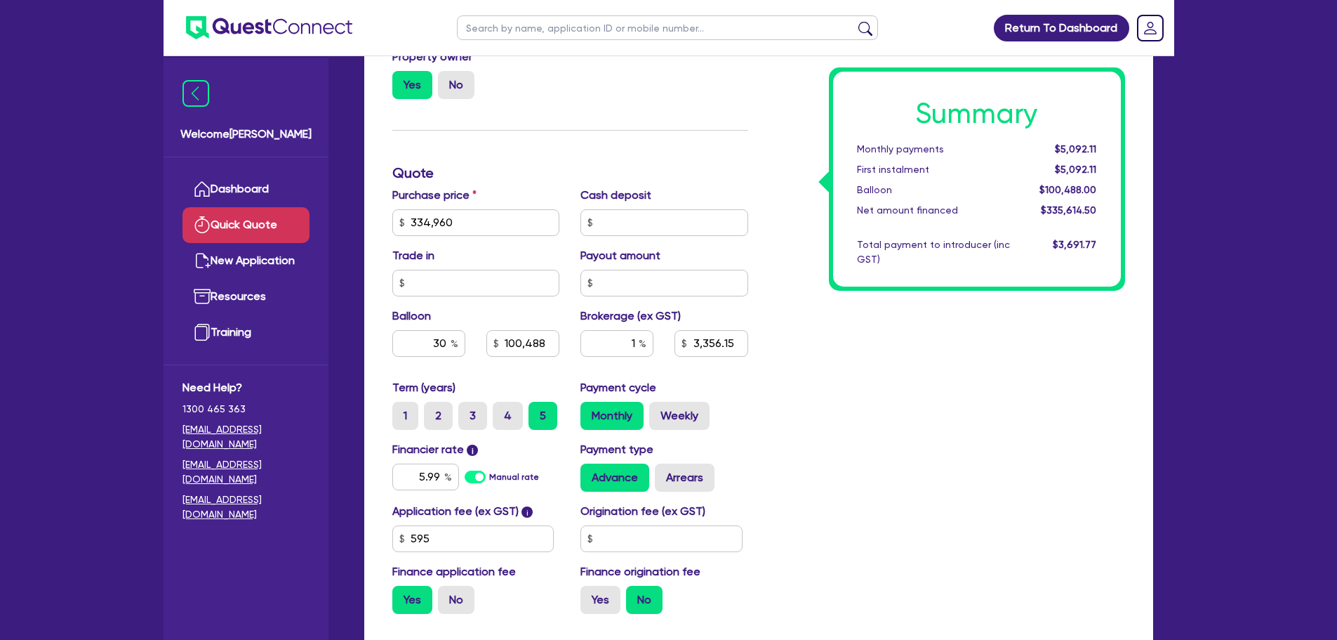
click at [829, 380] on div "Summary Monthly payments $5,092.11 First instalment $5,092.11 Balloon $100,488.…" at bounding box center [947, 214] width 377 height 821
type input "100,488"
type input "3,356.15"
click at [630, 538] on input "text" at bounding box center [662, 538] width 162 height 27
click at [838, 423] on div "Summary Monthly payments $5,092.11 First instalment $5,092.11 Balloon $100,488.…" at bounding box center [947, 214] width 377 height 821
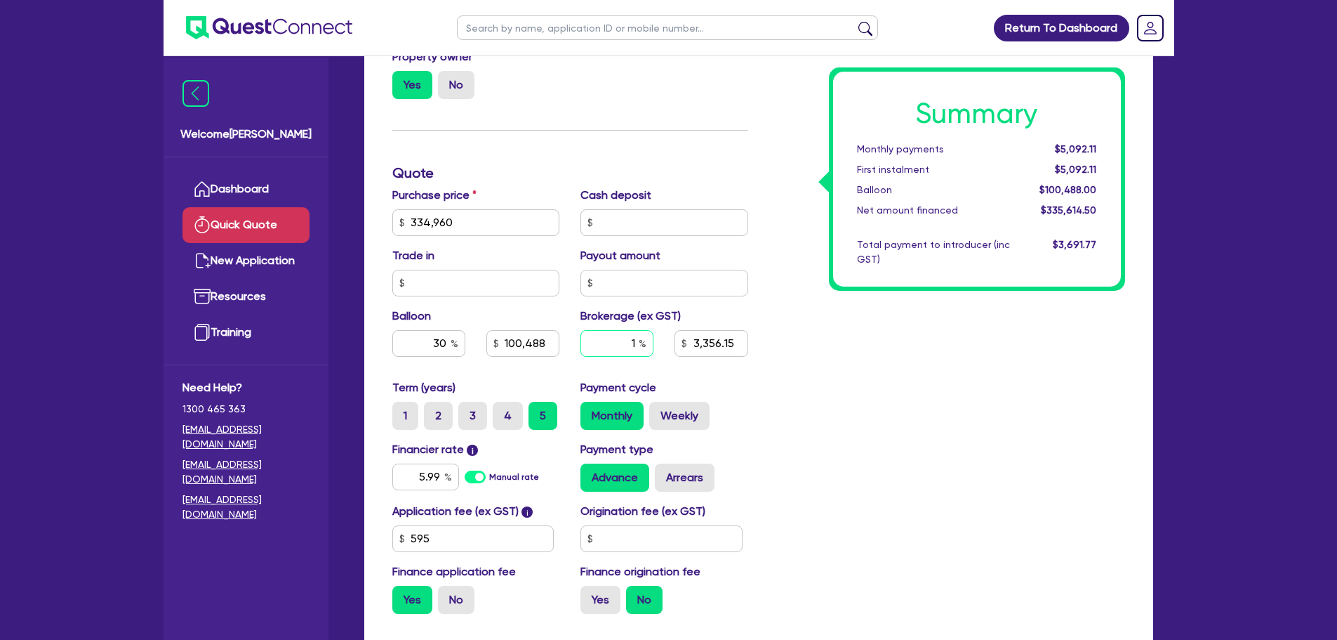
click at [637, 343] on input "1" at bounding box center [617, 343] width 73 height 27
click at [828, 387] on div "Summary Monthly payments $5,092.11 First instalment $5,092.11 Balloon $100,488.…" at bounding box center [947, 214] width 377 height 821
click at [640, 346] on div "1" at bounding box center [617, 343] width 73 height 27
type input "100,488"
type input "3,356.15"
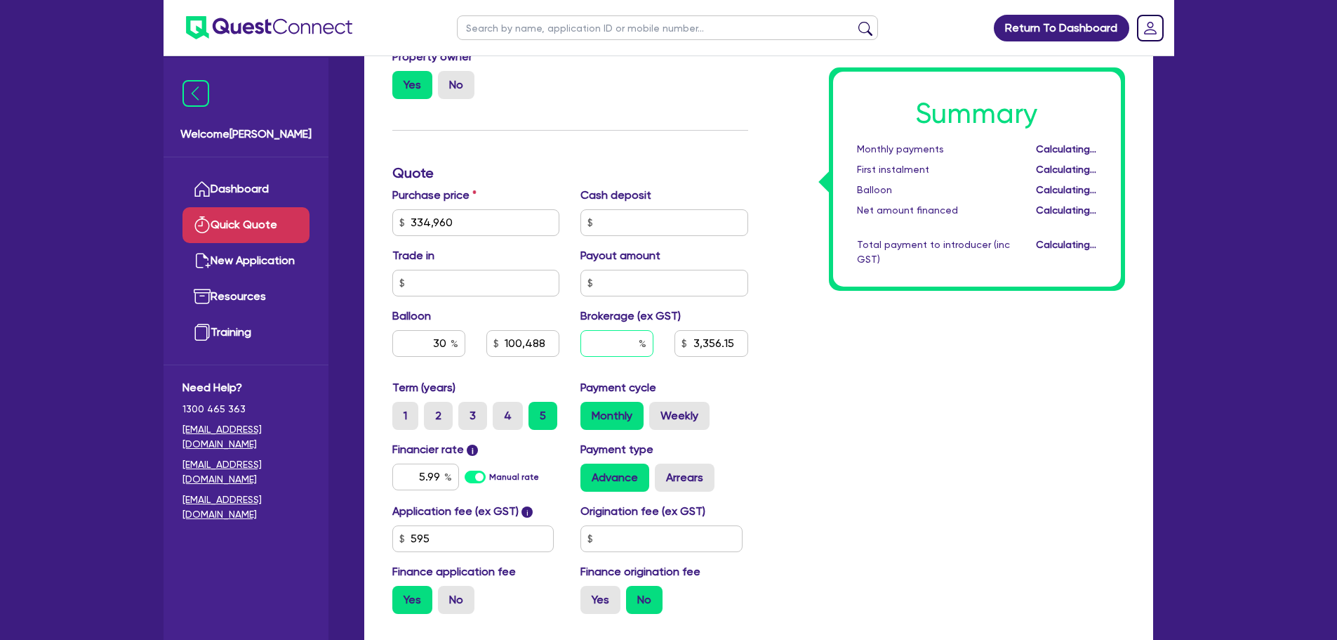
type input "100,488"
type input "2"
type input "100,488"
type input "6,712.29"
click at [808, 376] on div "Summary Monthly payments $5,163.11 First instalment $5,163.11 Balloon $100,488.…" at bounding box center [947, 214] width 377 height 821
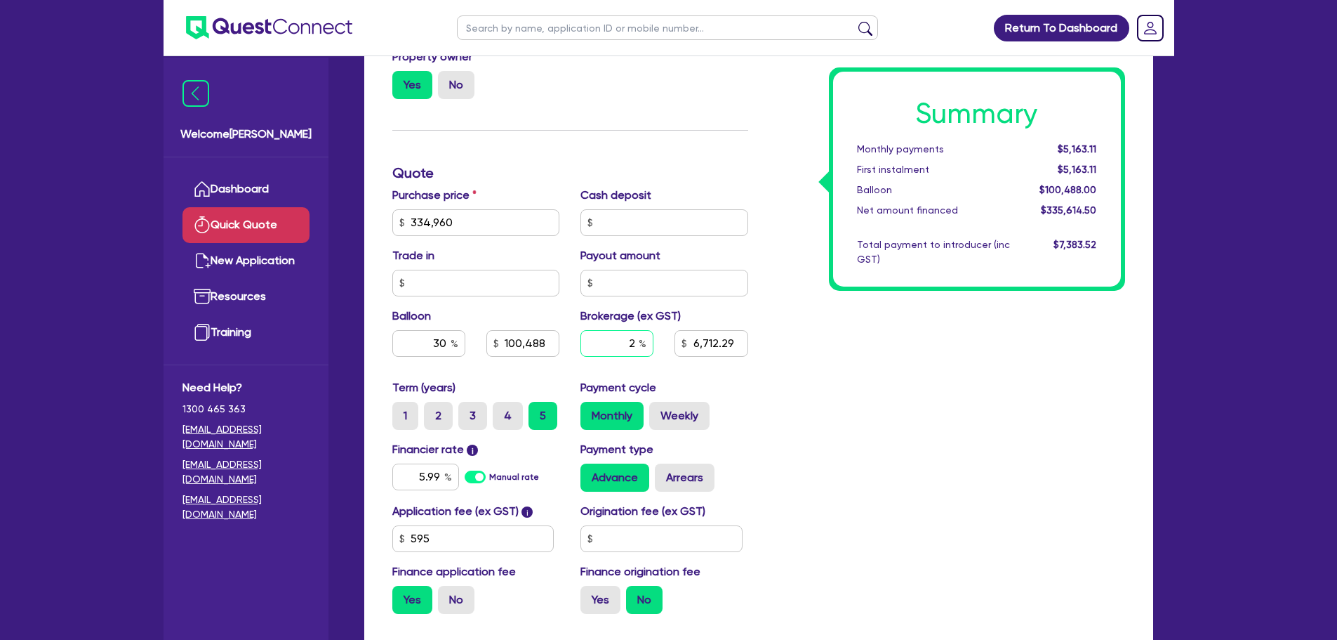
click at [633, 345] on input "2" at bounding box center [617, 343] width 73 height 27
type input "1.5"
type input "100,488"
type input "6,712.29"
type input "100,488"
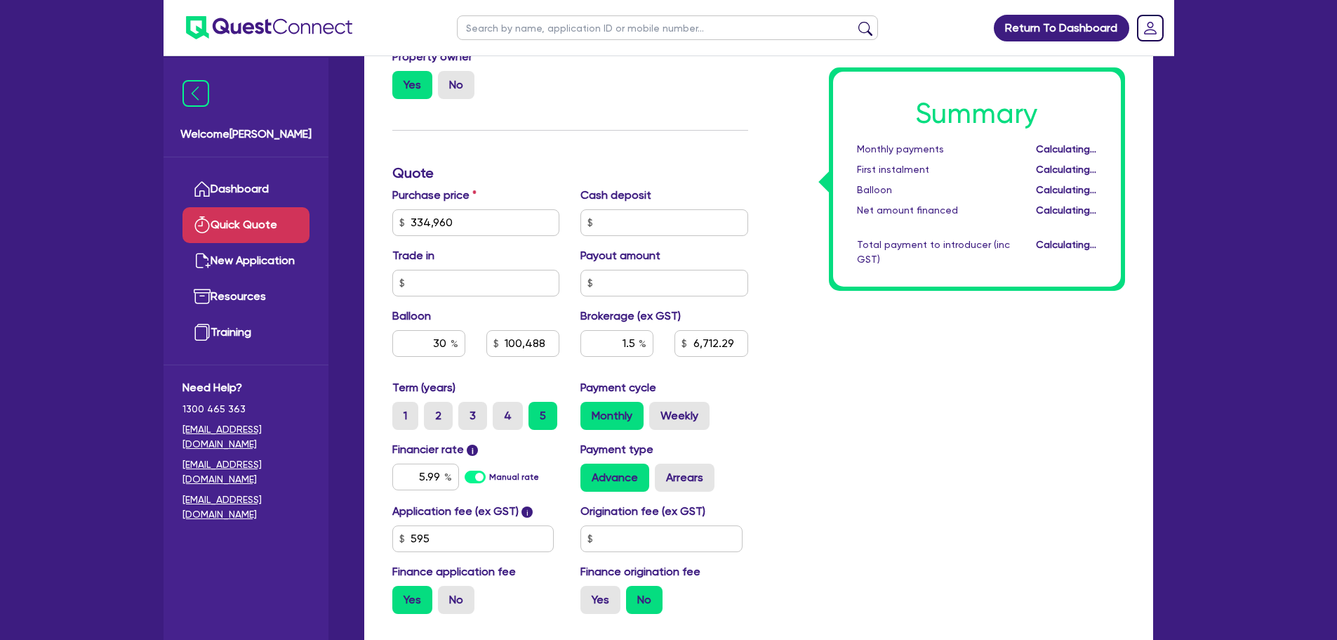
type input "5,034.22"
click at [840, 372] on div "Summary Monthly payments Calculating... First instalment Calculating... Balloon…" at bounding box center [947, 214] width 377 height 821
click at [454, 340] on div "30" at bounding box center [428, 343] width 73 height 27
type input "3"
type input "100,488"
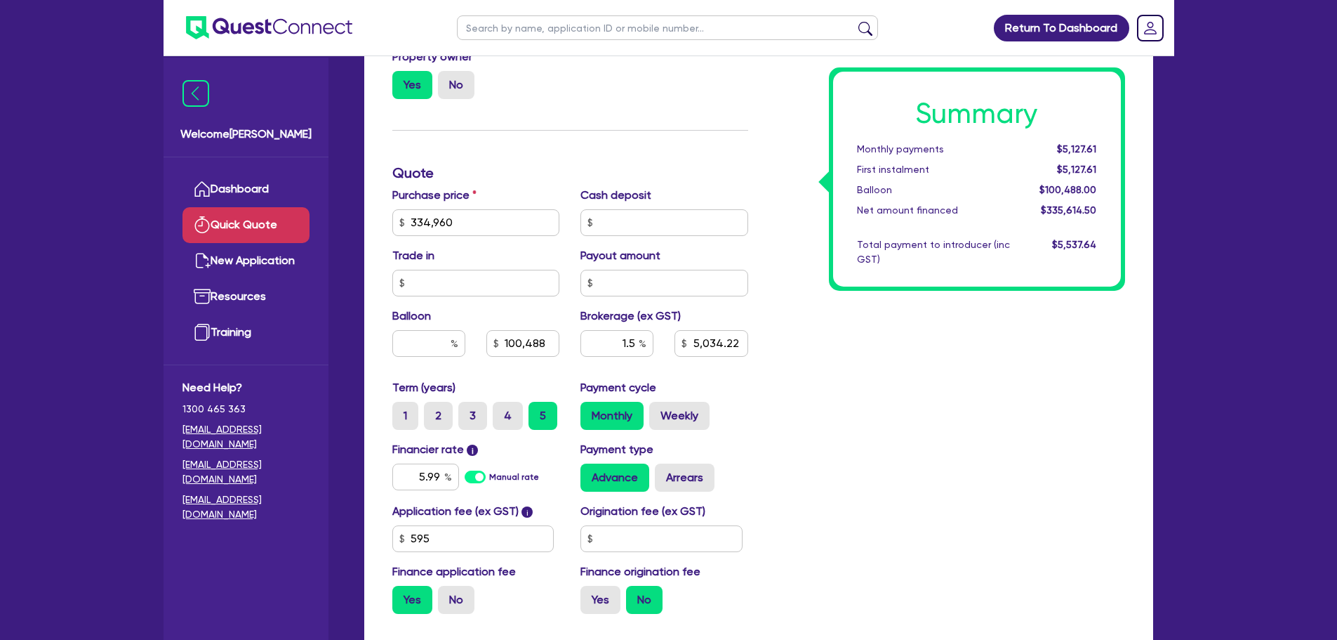
type input "5,034.22"
click at [889, 395] on div "Summary Monthly payments $5,127.61 First instalment $5,127.61 Balloon $100,488.…" at bounding box center [947, 214] width 377 height 821
click at [638, 347] on input "1.5" at bounding box center [617, 343] width 73 height 27
type input "5,034.22"
type input "1"
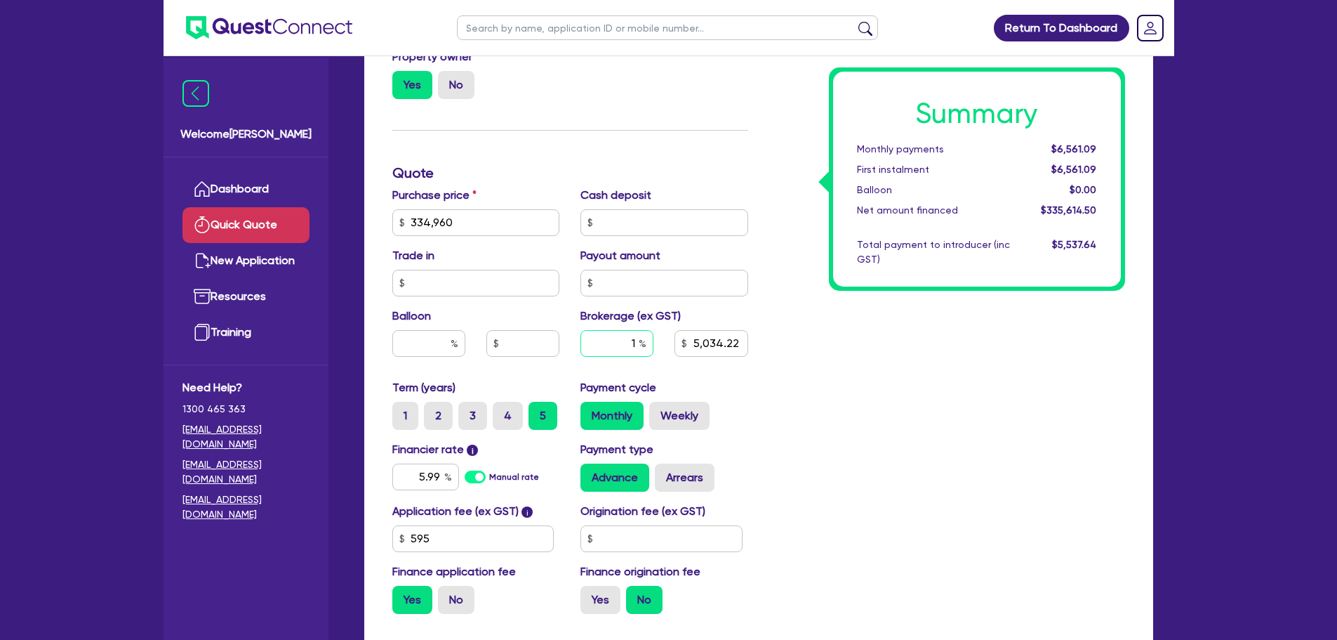
type input "1"
click at [970, 403] on div "Summary Monthly payments $6,561.09 First instalment $6,561.09 Balloon $0.00 Net…" at bounding box center [947, 214] width 377 height 821
type input "3,356.15"
click at [637, 349] on input "1" at bounding box center [617, 343] width 73 height 27
type input "1.5"
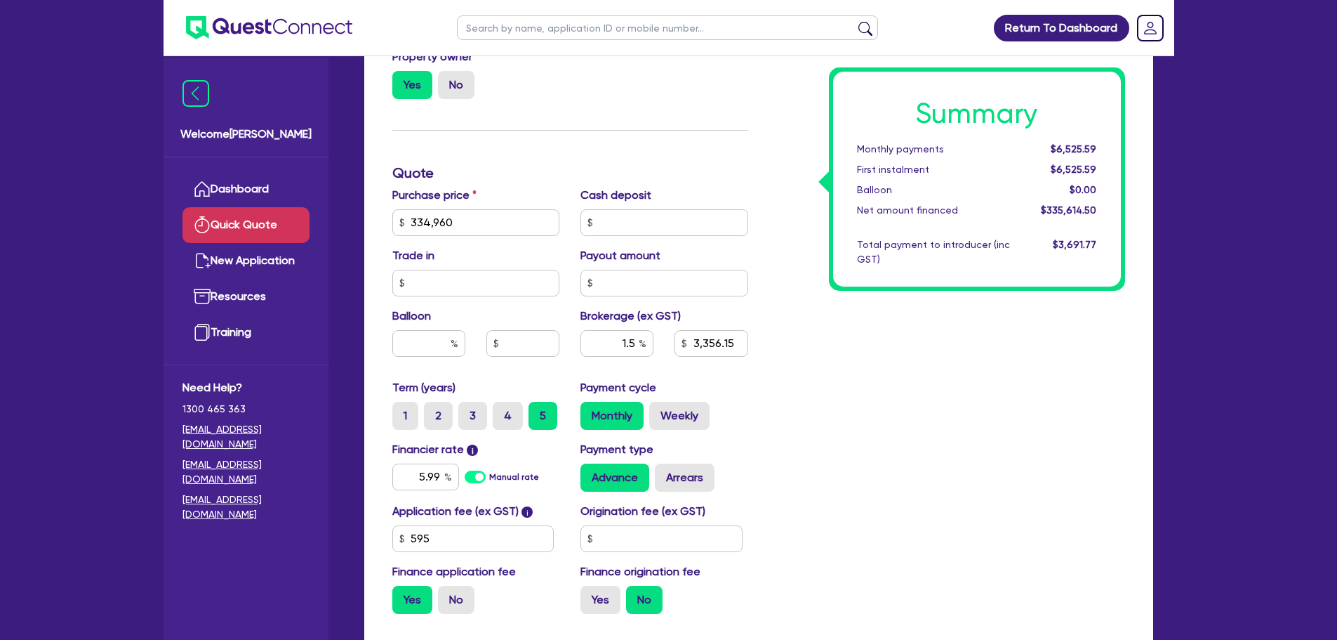
click at [919, 439] on div "Summary Monthly payments $6,525.59 First instalment $6,525.59 Balloon $0.00 Net…" at bounding box center [947, 214] width 377 height 821
type input "5,034.22"
click at [435, 352] on input "text" at bounding box center [428, 343] width 73 height 27
type input "30"
type input "5,034.22"
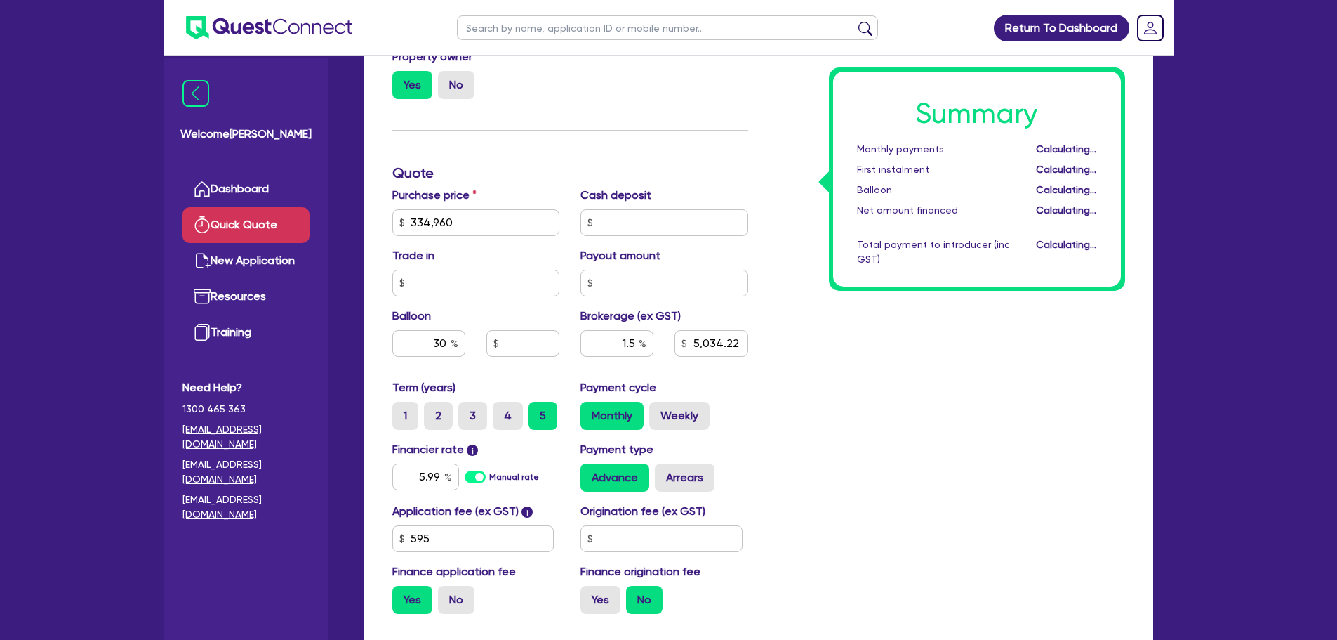
click at [962, 403] on div "Summary Monthly payments Calculating... First instalment Calculating... Balloon…" at bounding box center [947, 214] width 377 height 821
type input "100,488"
type input "5,034.22"
click at [633, 345] on input "1.5" at bounding box center [617, 343] width 73 height 27
type input "1"
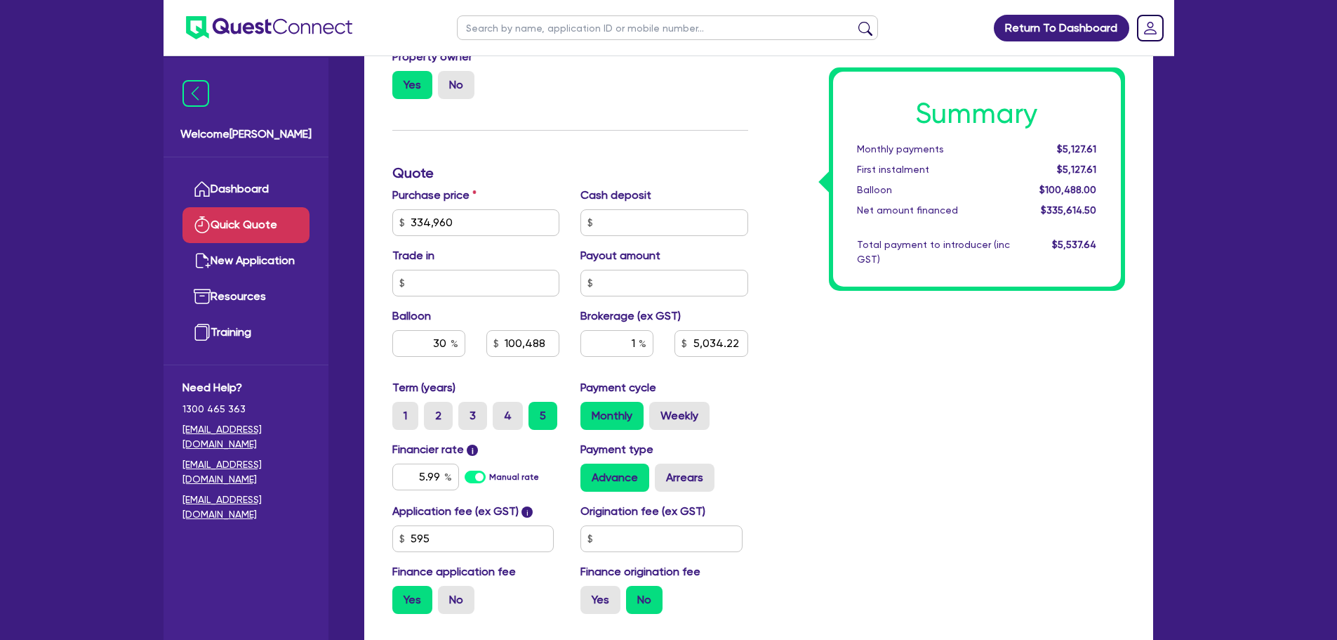
type input "100,488"
type input "5,034.22"
click at [868, 349] on div "Summary Monthly payments $5,127.61 First instalment $5,127.61 Balloon $100,488.…" at bounding box center [947, 214] width 377 height 821
type input "100,488"
type input "3,356.15"
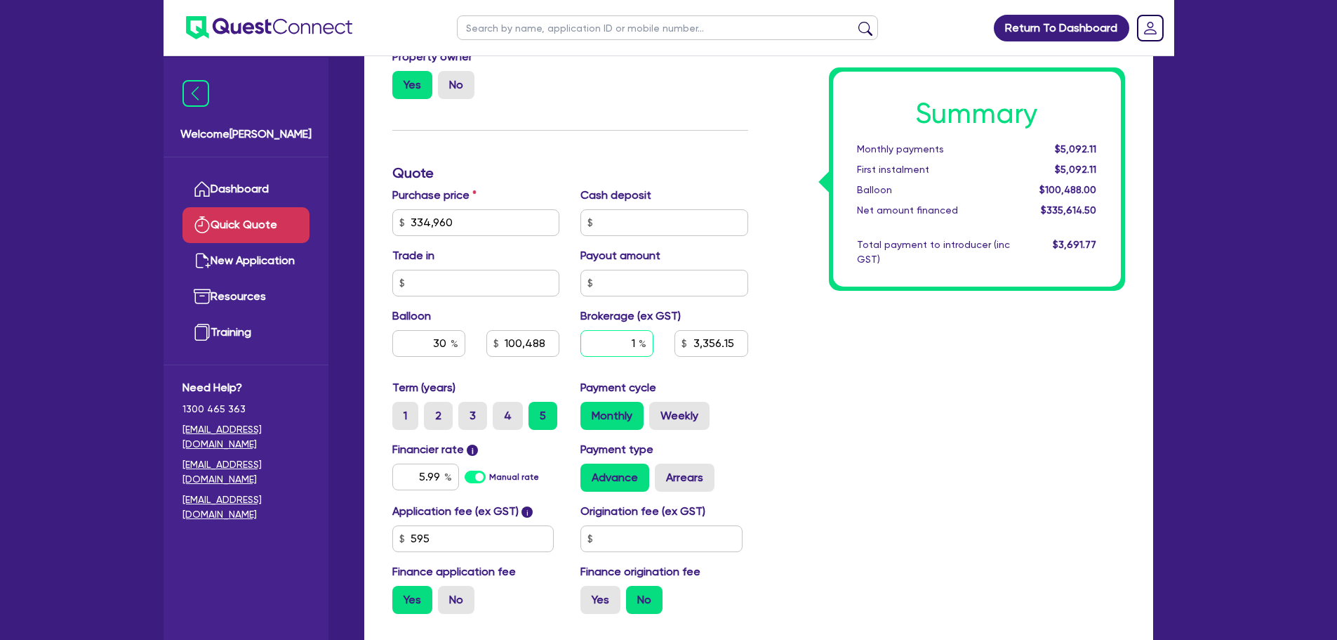
click at [634, 340] on input "1" at bounding box center [617, 343] width 73 height 27
type input "1.5"
type input "100,488"
type input "3,356.15"
click at [882, 374] on div "Summary Monthly payments Calculating... First instalment Calculating... Balloon…" at bounding box center [947, 214] width 377 height 821
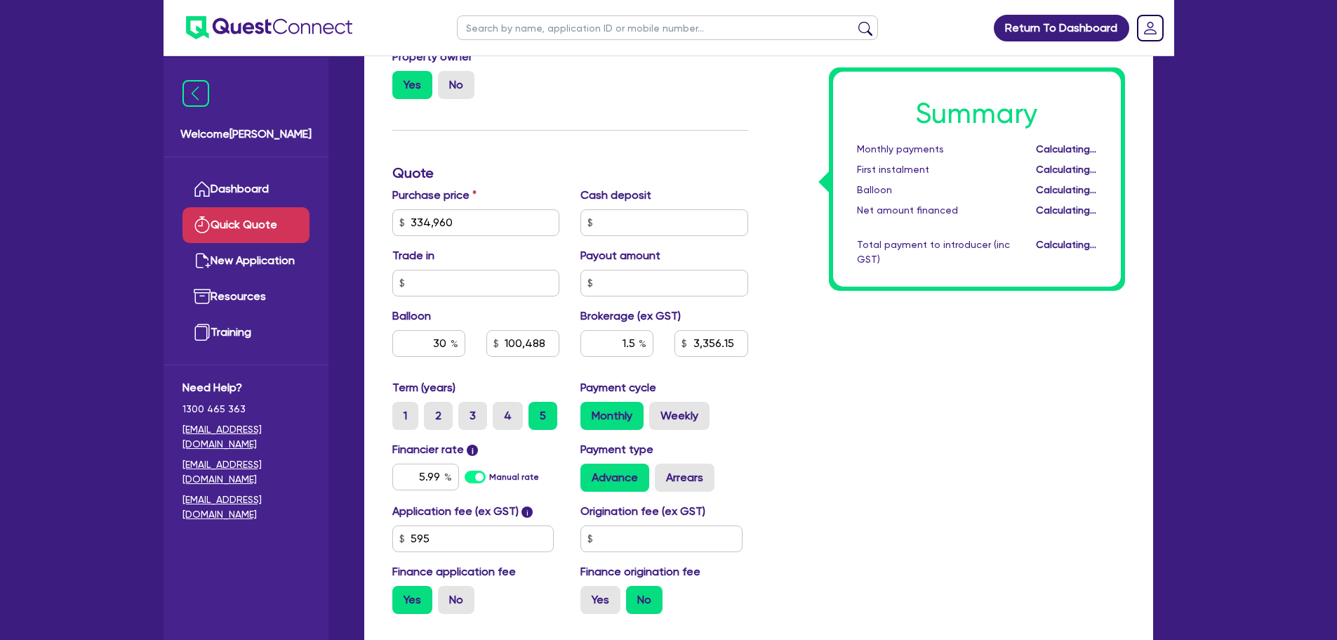
type input "100,488"
type input "5,034.22"
drag, startPoint x: 504, startPoint y: 344, endPoint x: 573, endPoint y: 354, distance: 69.6
click at [573, 354] on div "Purchase price 334,960 Cash deposit Trade in Payout amount Balloon 30 100,488 B…" at bounding box center [570, 283] width 377 height 192
type input "100,488"
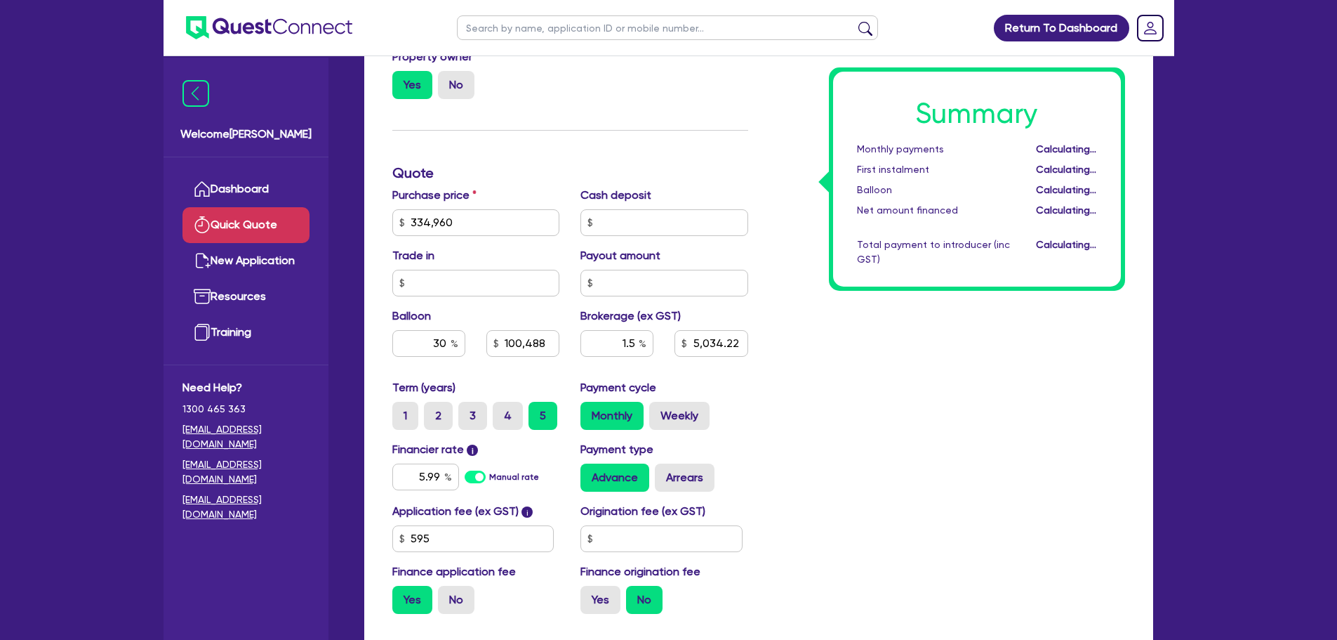
type input "5,034.22"
type input "100,488"
type input "5,034.22"
drag, startPoint x: 1036, startPoint y: 146, endPoint x: 1099, endPoint y: 145, distance: 63.2
click at [1099, 145] on div "$5,127.61" at bounding box center [1064, 149] width 87 height 15
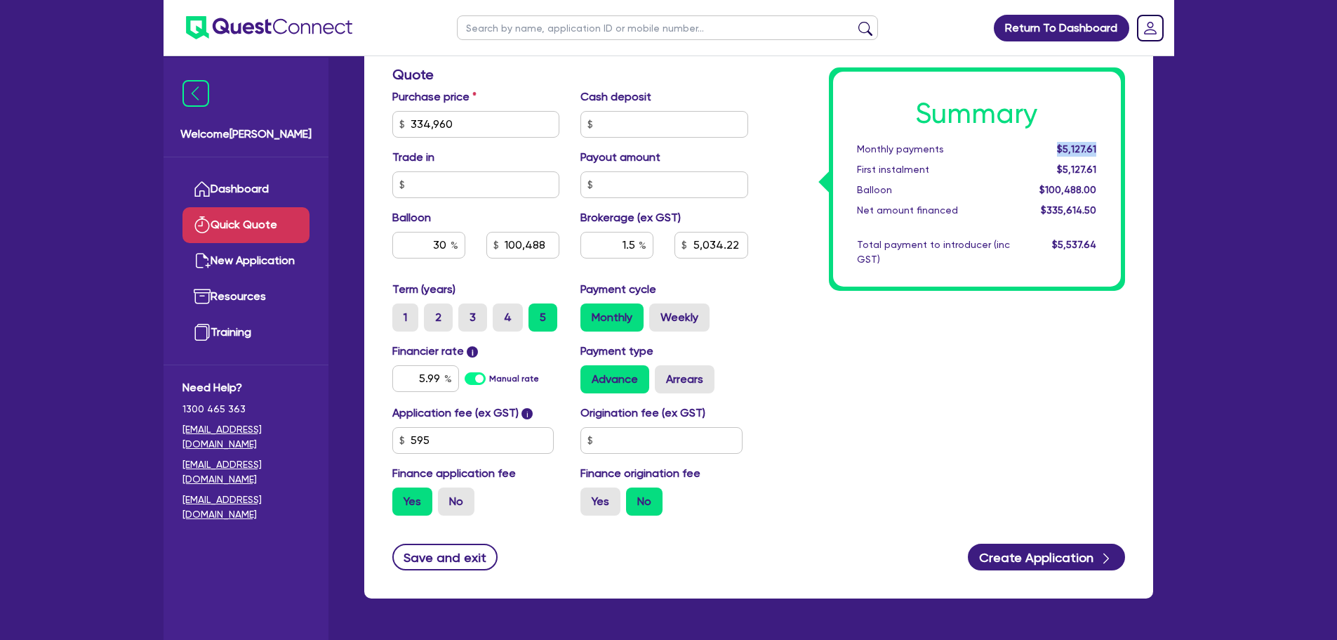
scroll to position [423, 0]
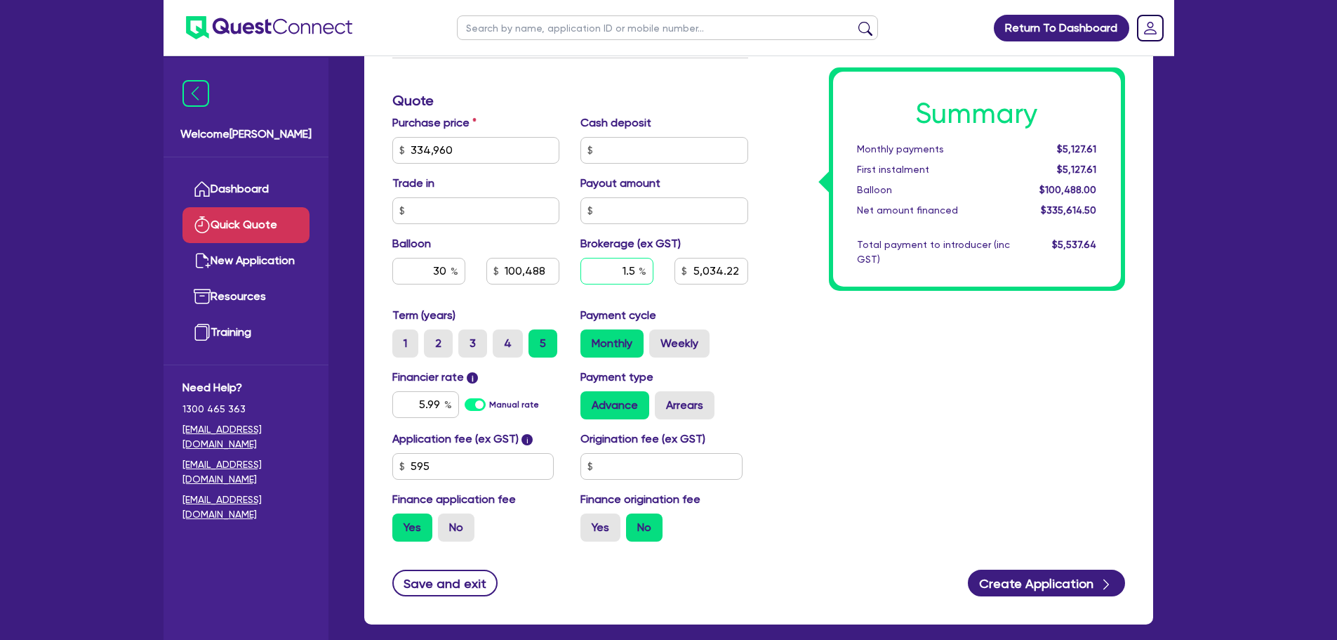
click at [625, 268] on input "1.5" at bounding box center [617, 271] width 73 height 27
type input "100,488"
type input "1"
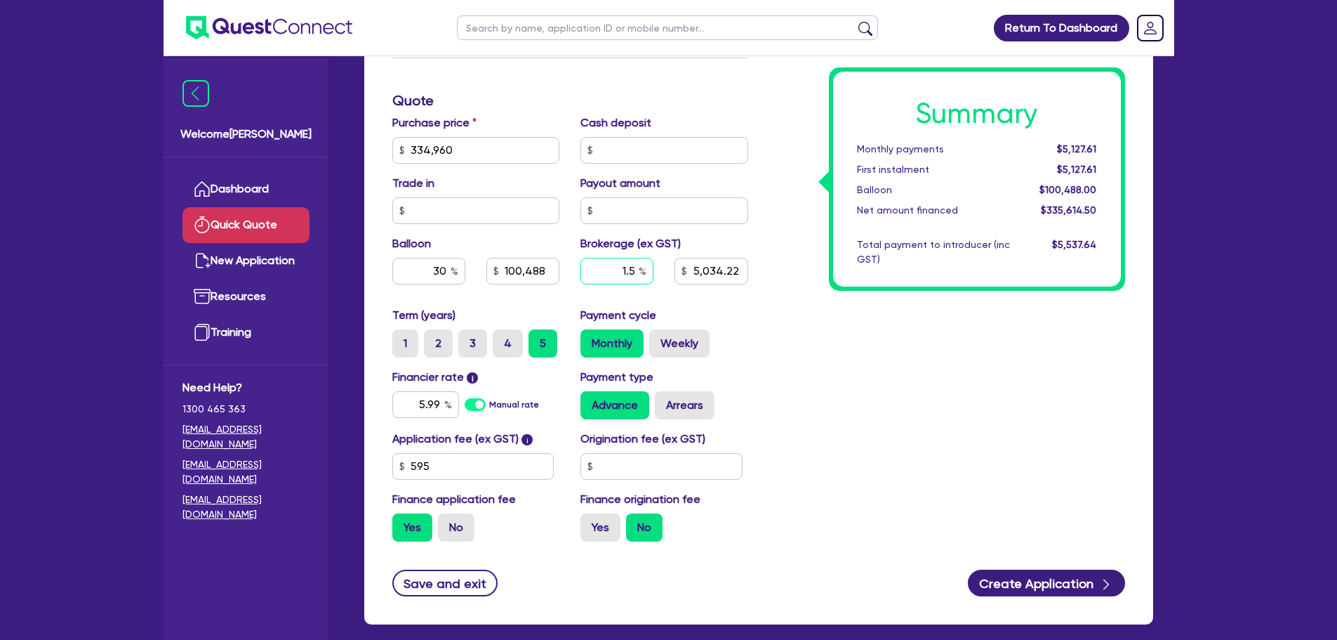
type input "5,034.22"
type input "1"
type input "100,488"
type input "3,356.15"
type input "100,488"
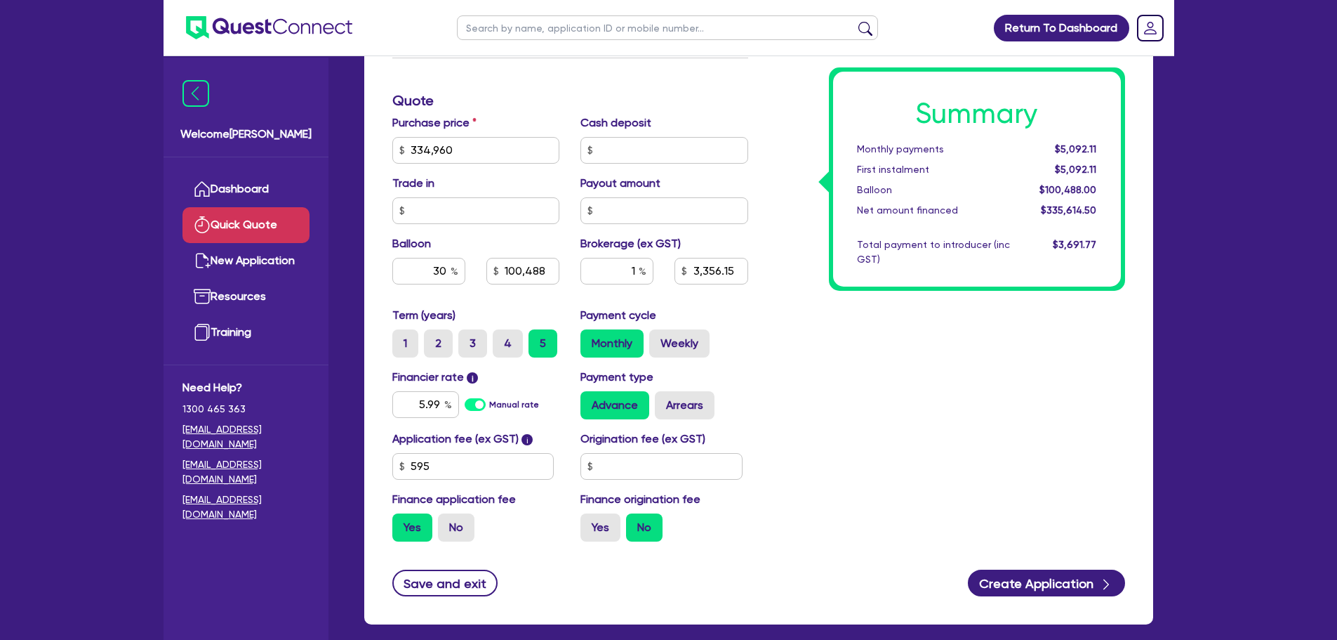
type input "3,356.15"
click at [1077, 355] on div "Summary Monthly payments $5,092.11 First instalment $5,092.11 Balloon $100,488.…" at bounding box center [947, 142] width 377 height 821
type input "100,488"
type input "3,356.15"
click at [631, 277] on input "1" at bounding box center [617, 271] width 73 height 27
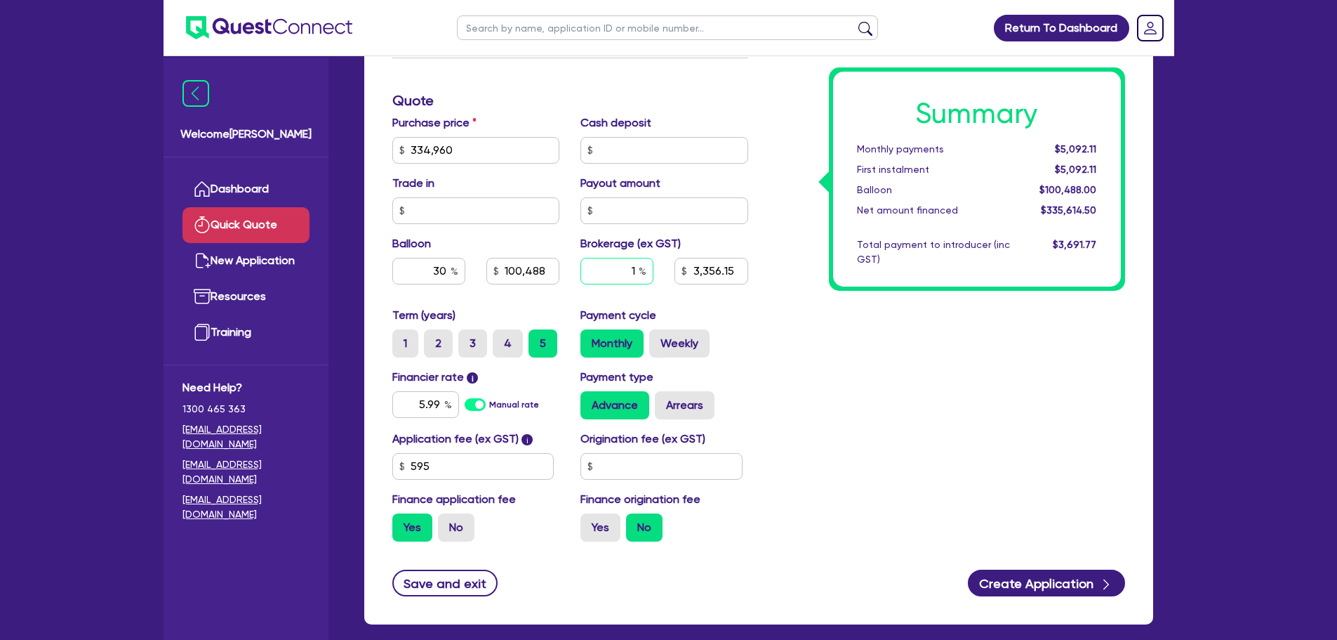
click at [631, 277] on input "1" at bounding box center [617, 271] width 73 height 27
type input "1.5"
type input "100,488"
type input "3,356.15"
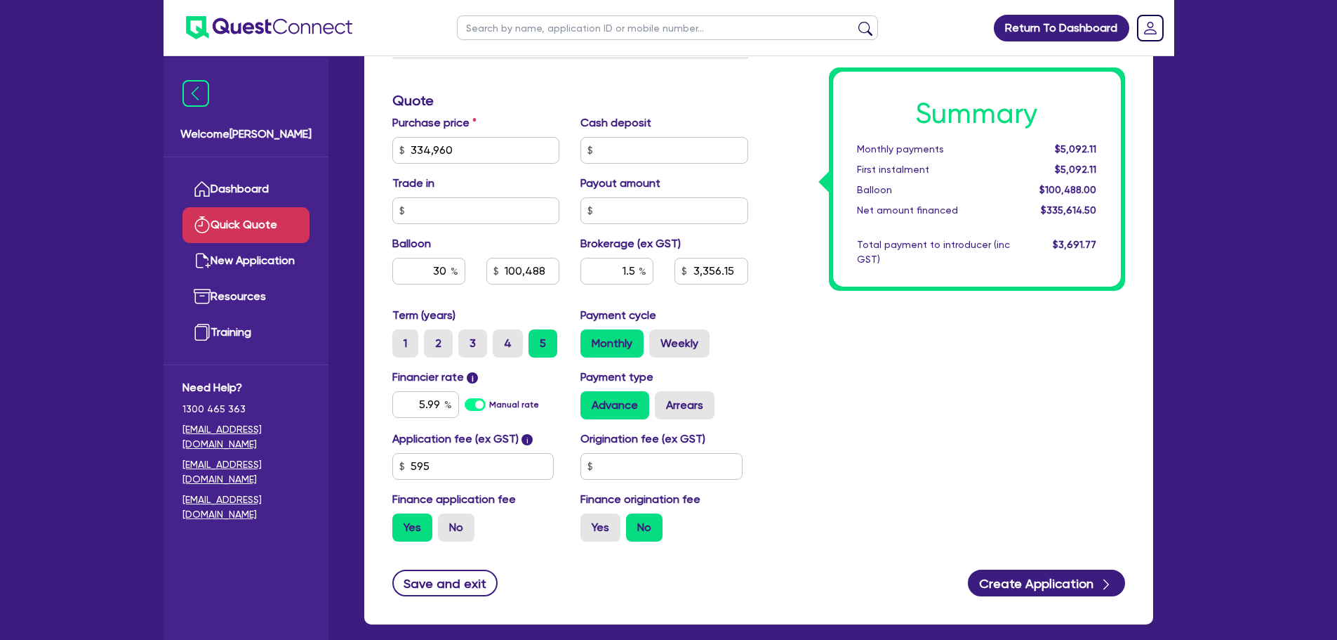
type input "100,488"
type input "5,034.22"
click at [1157, 322] on div "Finance type Chattel Mortgage Business Loan Asset type category Select Cars and…" at bounding box center [759, 172] width 810 height 937
drag, startPoint x: 1054, startPoint y: 151, endPoint x: 1132, endPoint y: 151, distance: 78.6
click at [1132, 151] on div "Summary Monthly payments $5,127.61 First instalment $5,127.61 Balloon $100,488.…" at bounding box center [947, 142] width 377 height 821
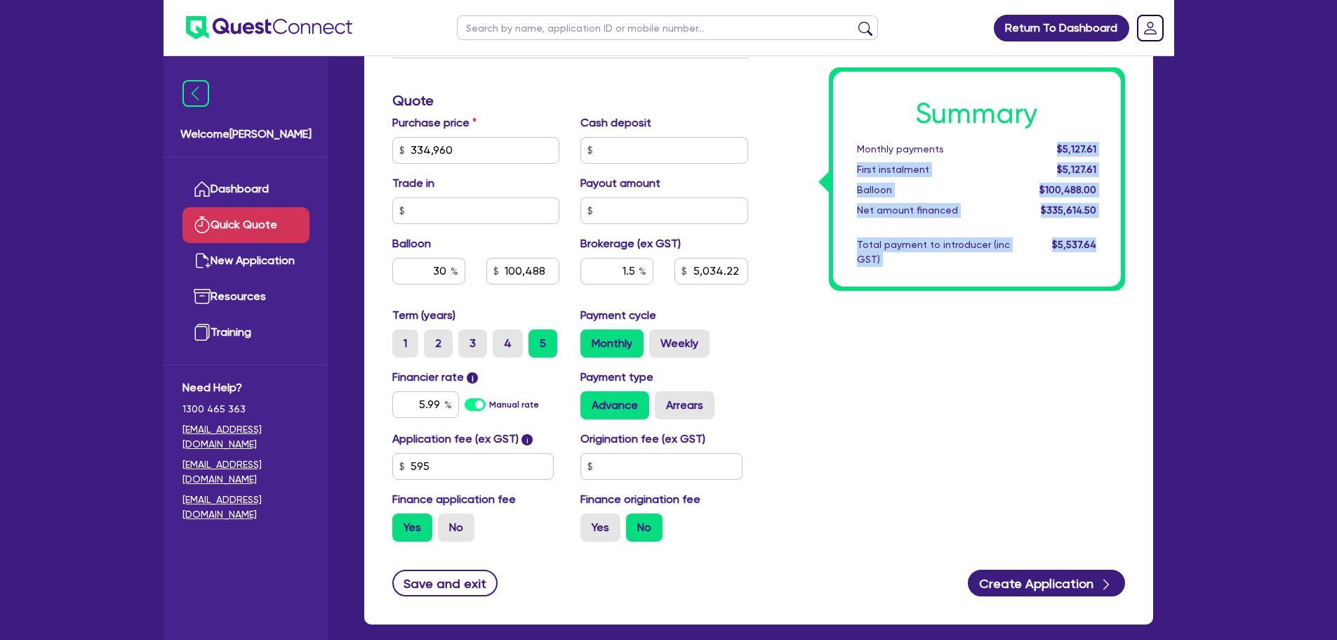
click at [927, 350] on div "Summary Monthly payments $5,127.61 First instalment $5,127.61 Balloon $100,488.…" at bounding box center [947, 142] width 377 height 821
click at [776, 289] on div "Summary Monthly payments $5,127.61 First instalment $5,127.61 Balloon $100,488.…" at bounding box center [947, 142] width 377 height 821
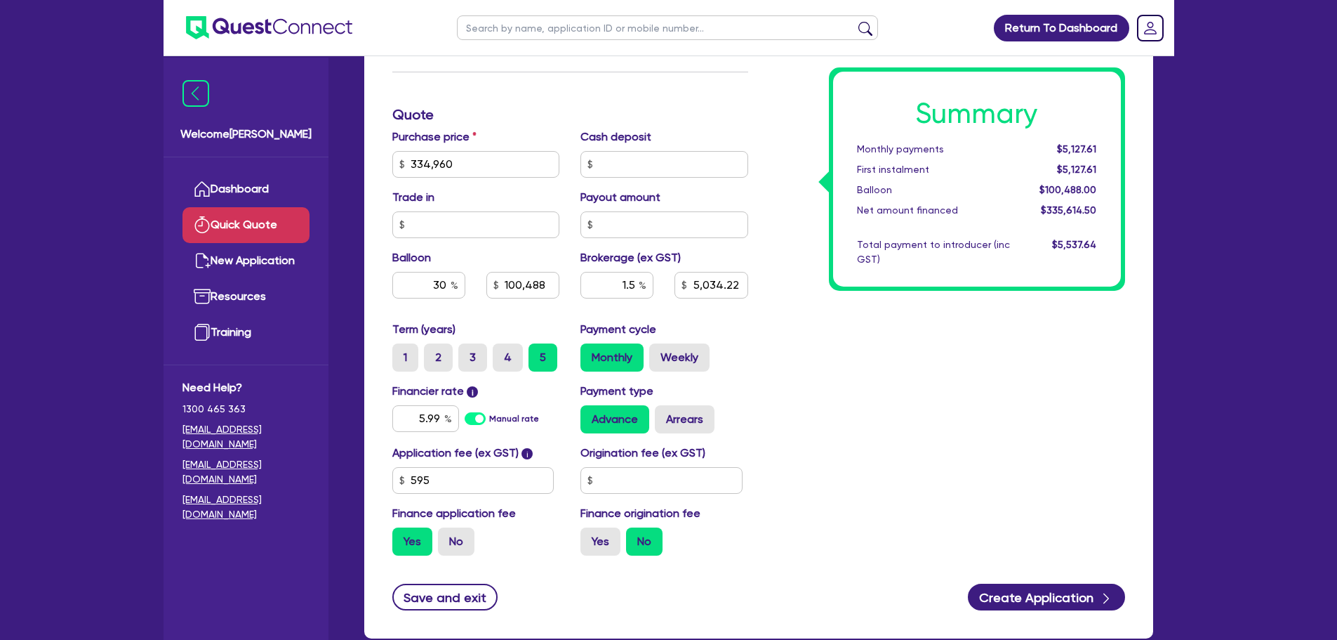
scroll to position [421, 0]
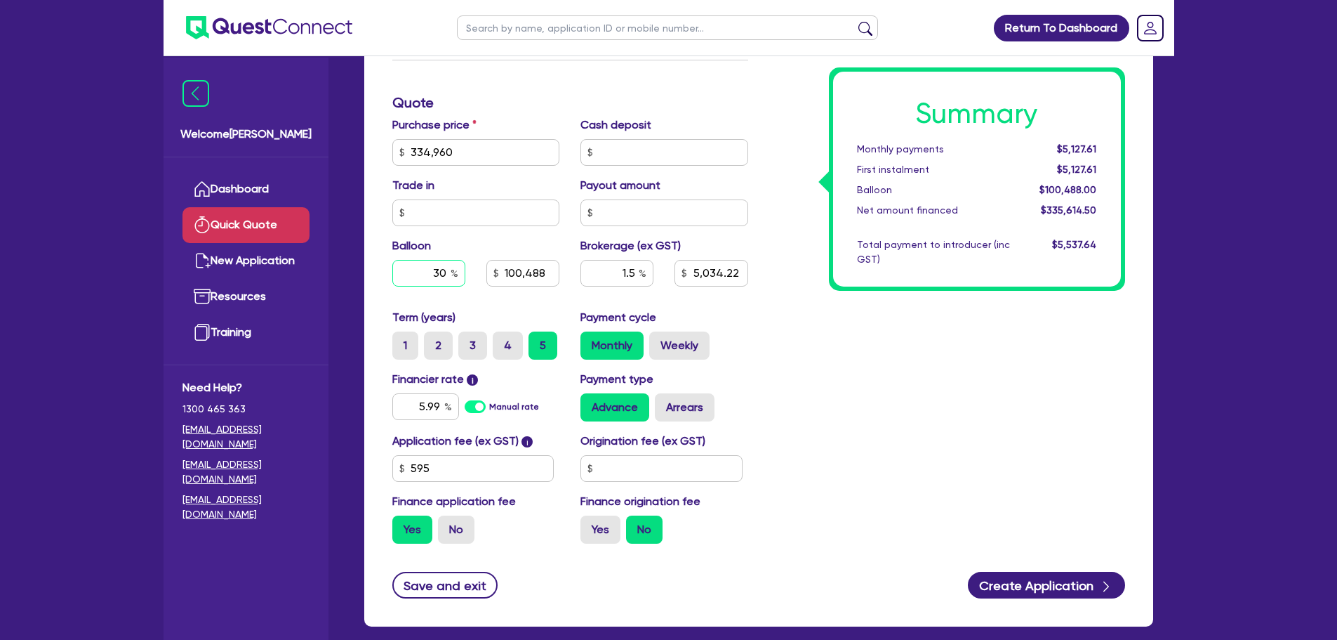
click at [450, 267] on input "30" at bounding box center [428, 273] width 73 height 27
type input "3"
type input "100,488"
type input "5,034.22"
click at [899, 354] on div "Summary Monthly payments $5,127.61 First instalment $5,127.61 Balloon $100,488.…" at bounding box center [947, 144] width 377 height 821
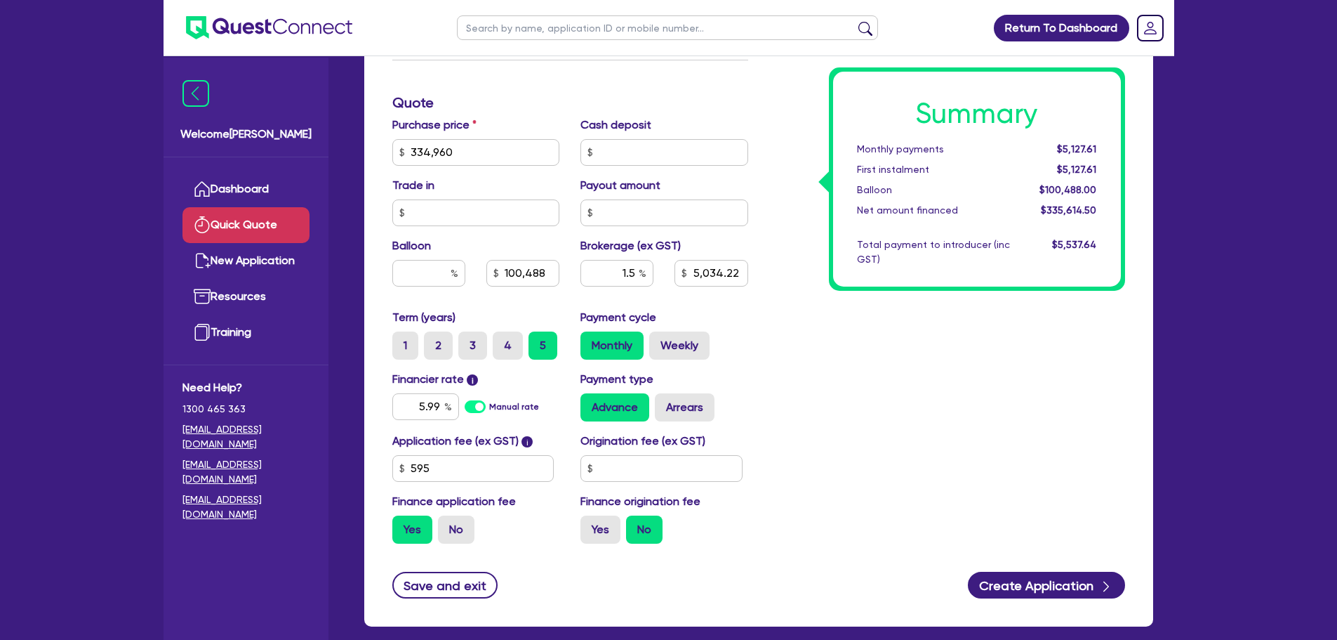
type input "5,034.22"
click at [637, 271] on input "1.5" at bounding box center [617, 273] width 73 height 27
type input "1"
drag, startPoint x: 899, startPoint y: 352, endPoint x: 465, endPoint y: 391, distance: 435.6
click at [895, 352] on div "Summary Monthly payments $6,561.09 First instalment $6,561.09 Balloon $0.00 Net…" at bounding box center [947, 144] width 377 height 821
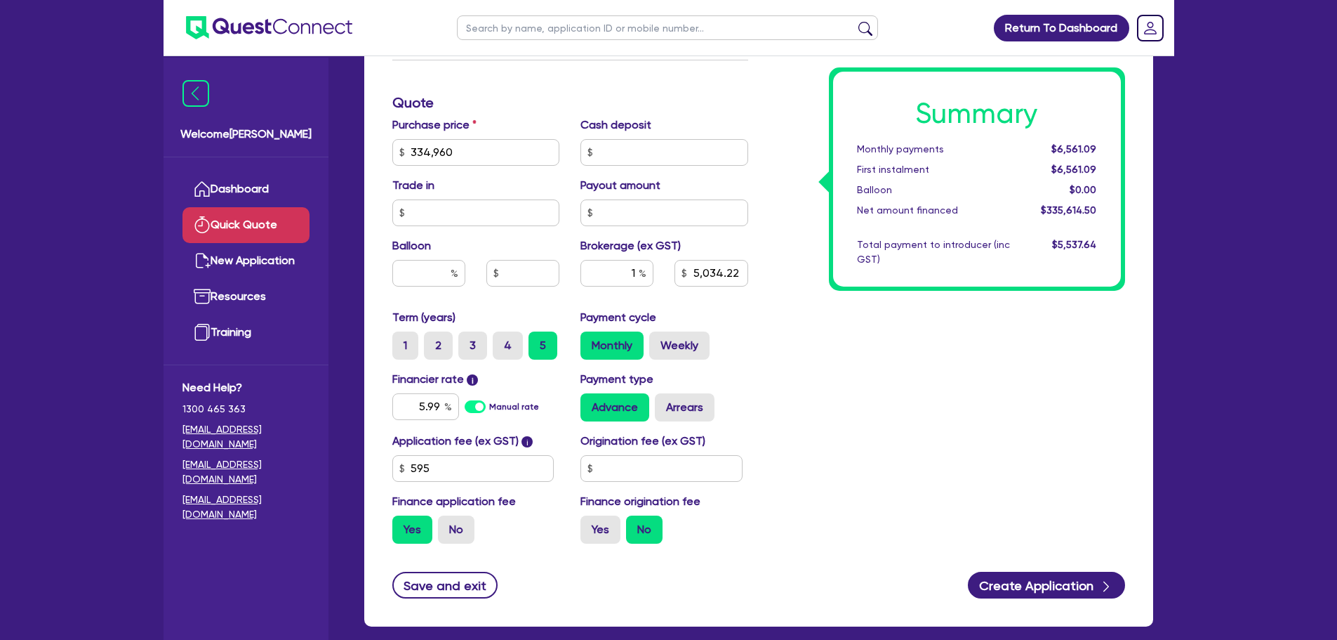
type input "3,356.15"
click at [442, 407] on input "5.99" at bounding box center [425, 406] width 67 height 27
type input "5"
type input "6.5"
click at [876, 428] on div "Summary Monthly payments $6,525.59 First instalment $6,525.59 Balloon $0.00 Net…" at bounding box center [947, 144] width 377 height 821
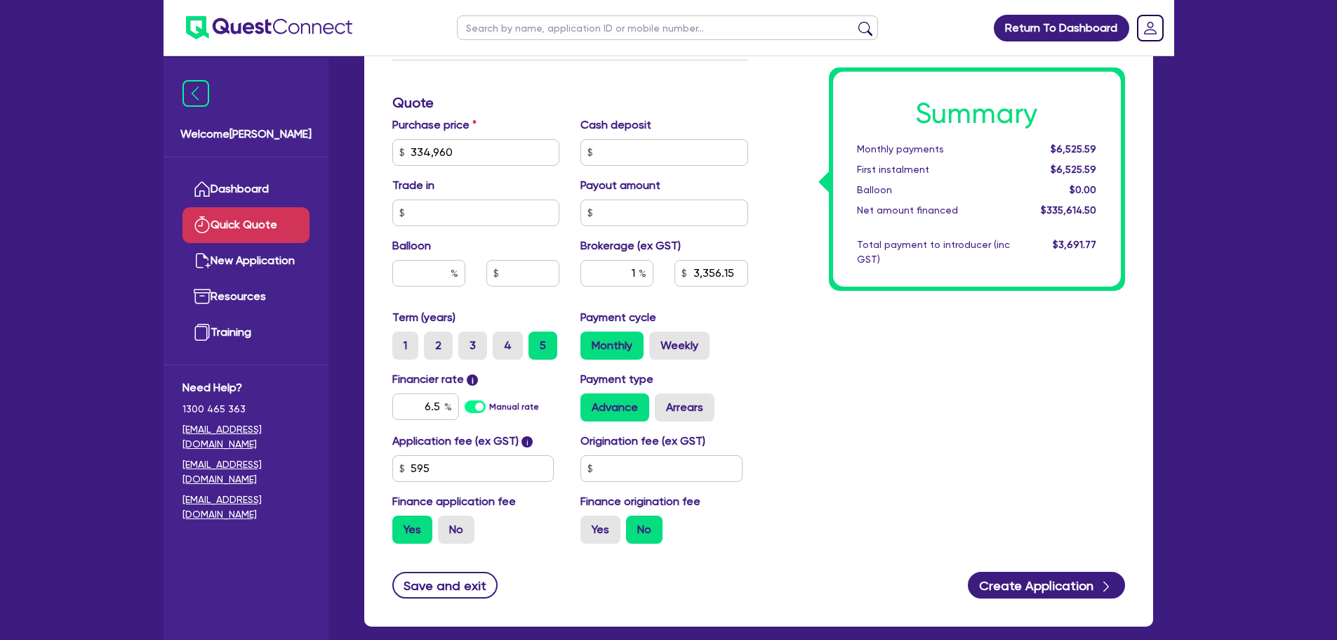
type input "3,356.15"
click at [441, 404] on input "6.5" at bounding box center [425, 406] width 67 height 27
type input "6"
type input "5.99"
click at [882, 404] on div "Summary Monthly payments $6,603.15 First instalment $6,603.15 Balloon $0.00 Net…" at bounding box center [947, 144] width 377 height 821
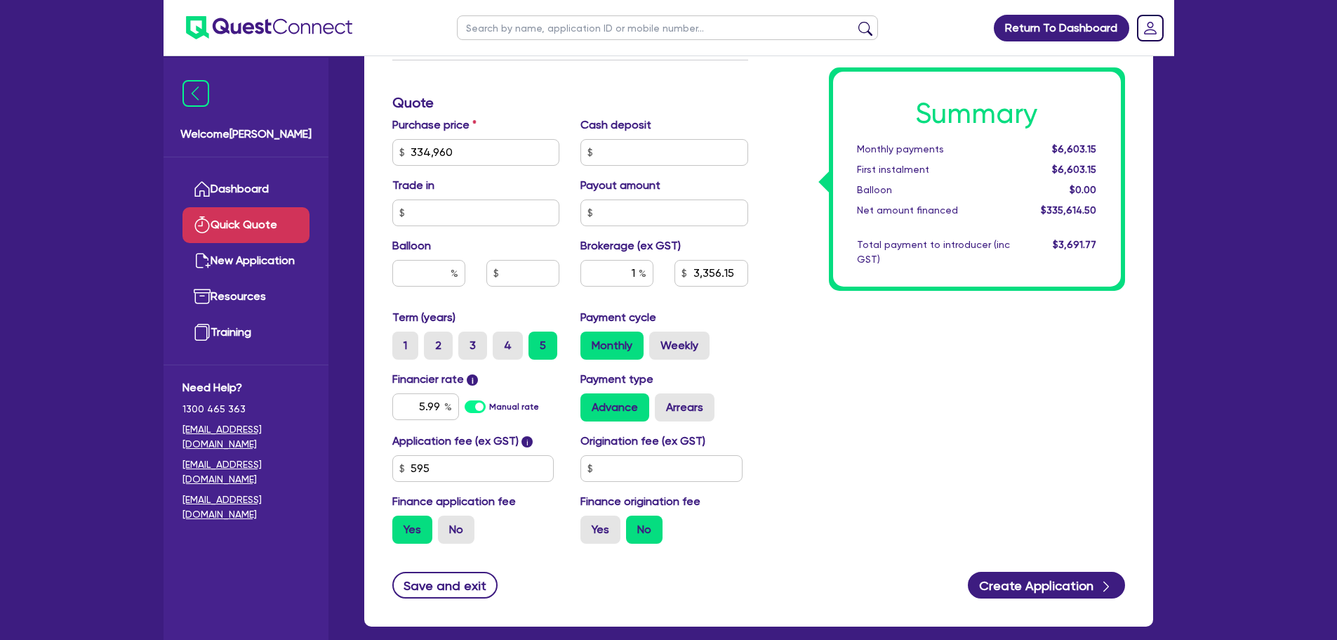
type input "3,356.15"
click at [447, 407] on div "5.99" at bounding box center [425, 406] width 67 height 27
type input "5"
type input "6.5"
click at [945, 400] on div "Summary Monthly payments $6,525.59 First instalment $6,525.59 Balloon $0.00 Net…" at bounding box center [947, 144] width 377 height 821
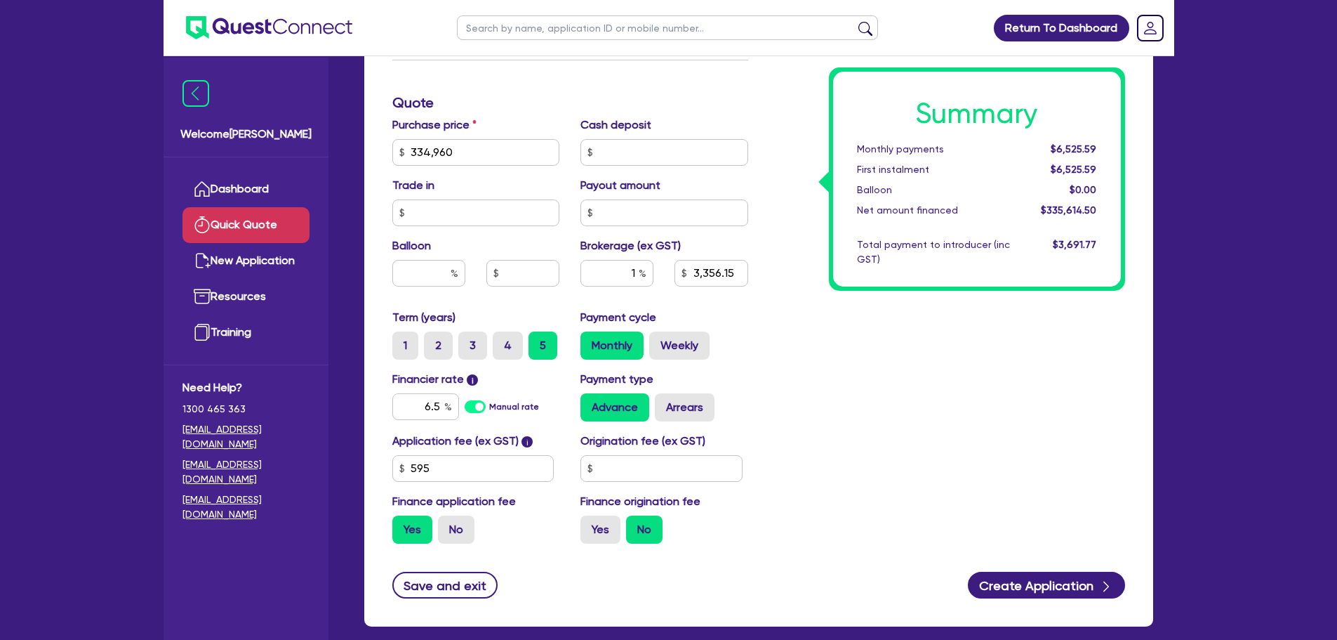
type input "3,356.15"
click at [444, 265] on input "text" at bounding box center [428, 273] width 73 height 27
type input "30"
type input "3,356.15"
click at [851, 376] on div "Summary Monthly payments $6,603.15 First instalment $6,603.15 Balloon $0.00 Net…" at bounding box center [947, 144] width 377 height 821
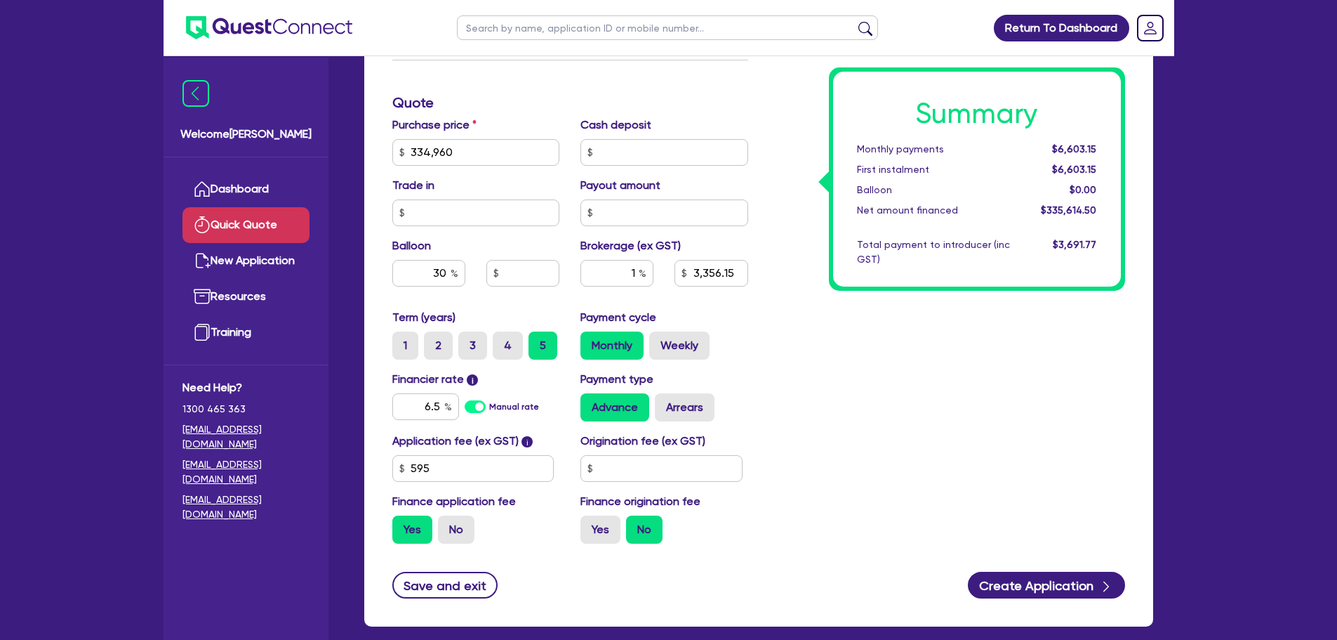
type input "100,488"
type input "3,356.15"
click at [437, 406] on input "6.5" at bounding box center [425, 406] width 67 height 27
click at [439, 406] on input "6.5" at bounding box center [425, 406] width 67 height 27
type input "6"
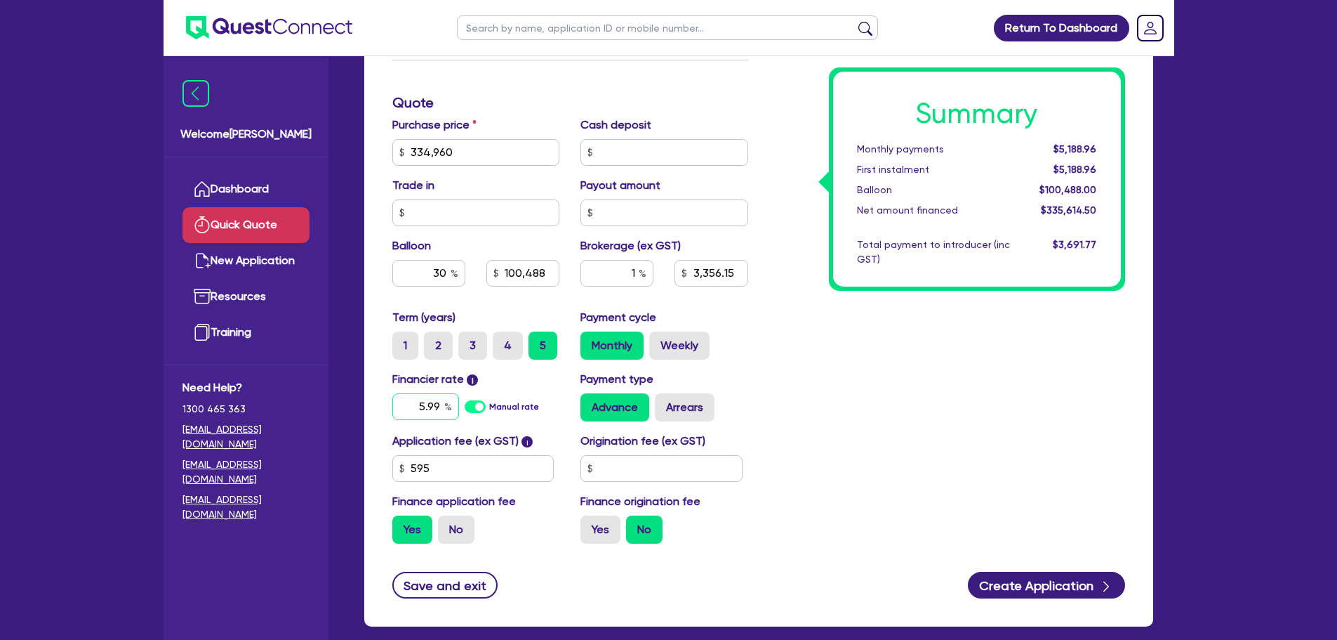
type input "5.99"
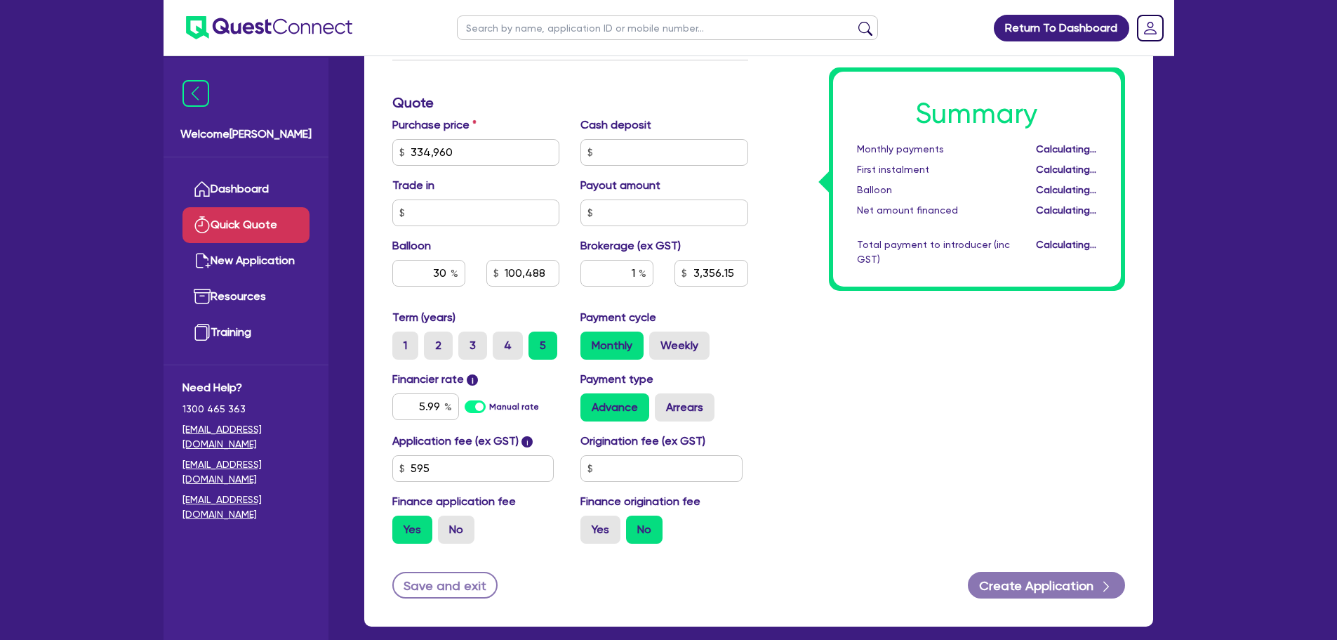
type input "100,488"
type input "3,356.15"
click at [841, 362] on div "Summary Monthly payments Calculating... First instalment Calculating... Balloon…" at bounding box center [947, 144] width 377 height 821
type input "100,488"
type input "3,356.15"
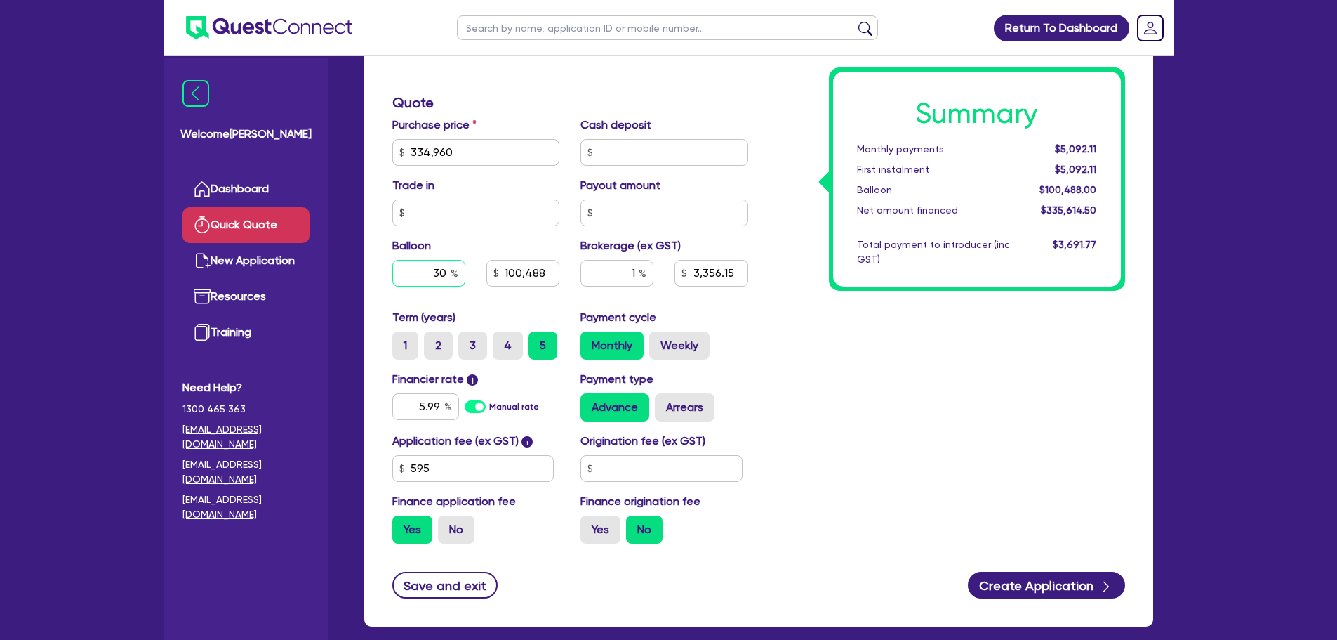
click at [444, 277] on input "30" at bounding box center [428, 273] width 73 height 27
type input "3"
type input "100,488"
type input "3,356.15"
click at [811, 305] on div "Summary Monthly payments $5,092.11 First instalment $5,092.11 Balloon $100,488.…" at bounding box center [947, 144] width 377 height 821
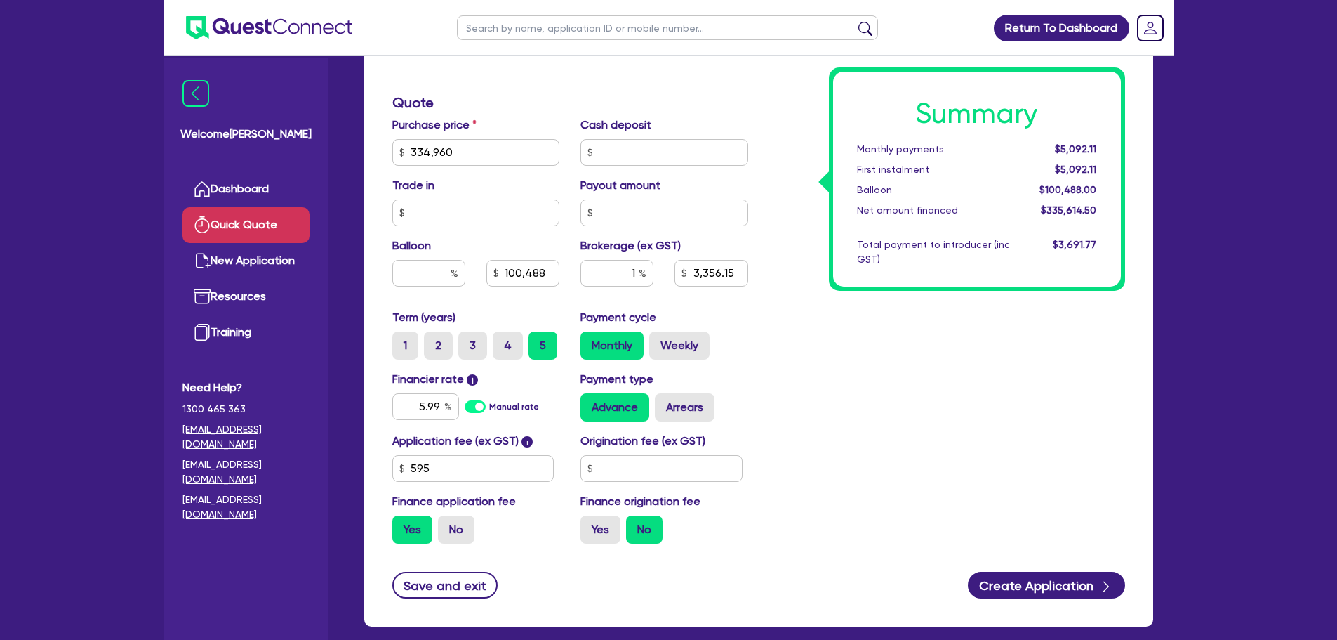
type input "3,356.15"
click at [640, 274] on div "1" at bounding box center [617, 273] width 73 height 27
type input "2"
click at [805, 347] on div "Summary Monthly payments $6,525.59 First instalment $6,525.59 Balloon $0.00 Net…" at bounding box center [947, 144] width 377 height 821
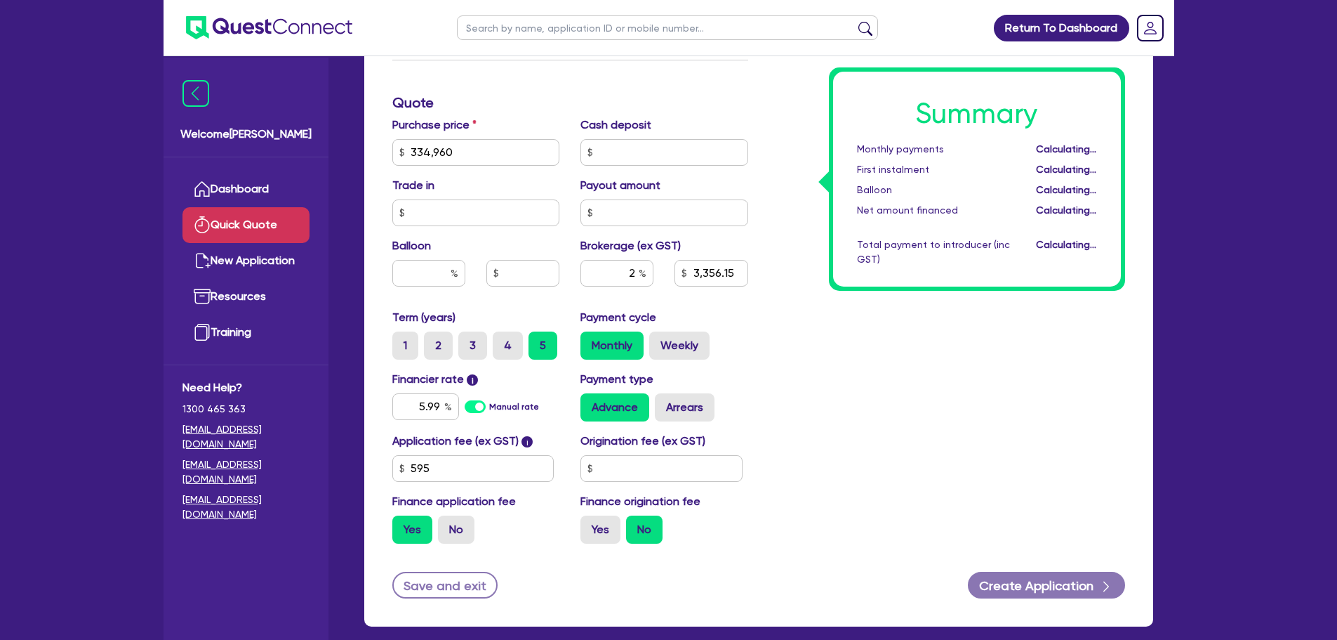
type input "6,712.29"
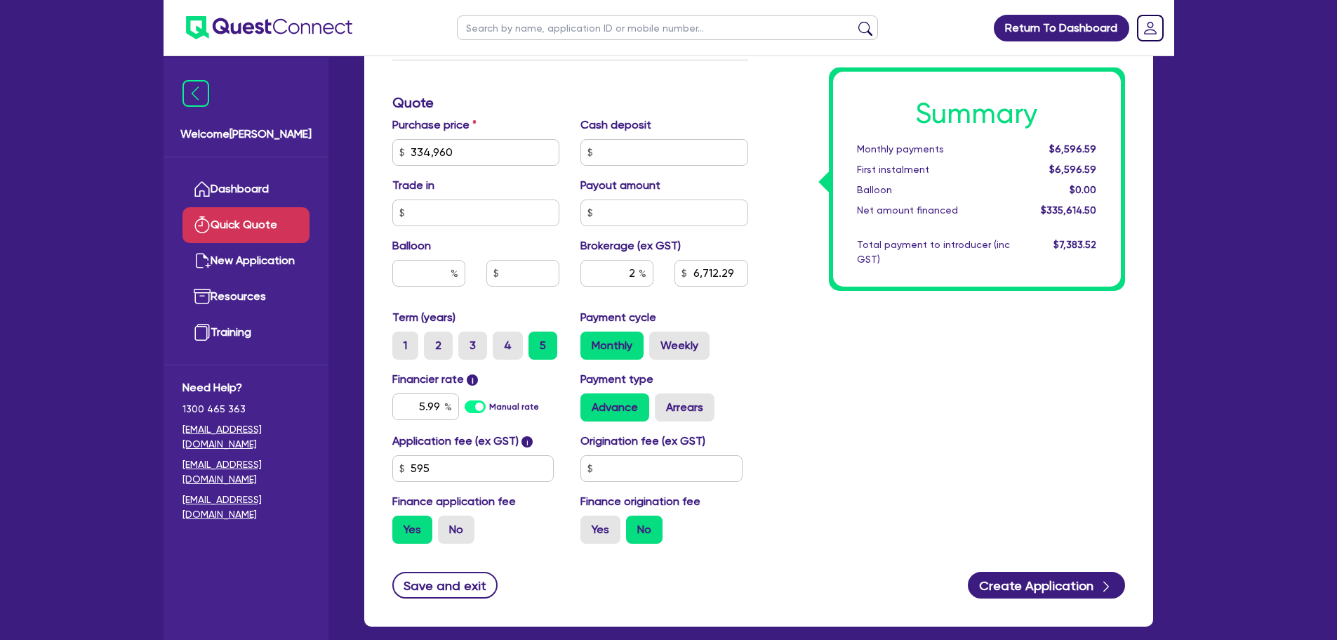
click at [818, 360] on div "Summary Monthly payments $6,596.59 First instalment $6,596.59 Balloon $0.00 Net…" at bounding box center [947, 144] width 377 height 821
click at [439, 270] on input "text" at bounding box center [428, 273] width 73 height 27
type input "30"
type input "6,712.29"
click at [884, 381] on div "Summary Monthly payments $6,596.59 First instalment $6,596.59 Balloon $0.00 Net…" at bounding box center [947, 144] width 377 height 821
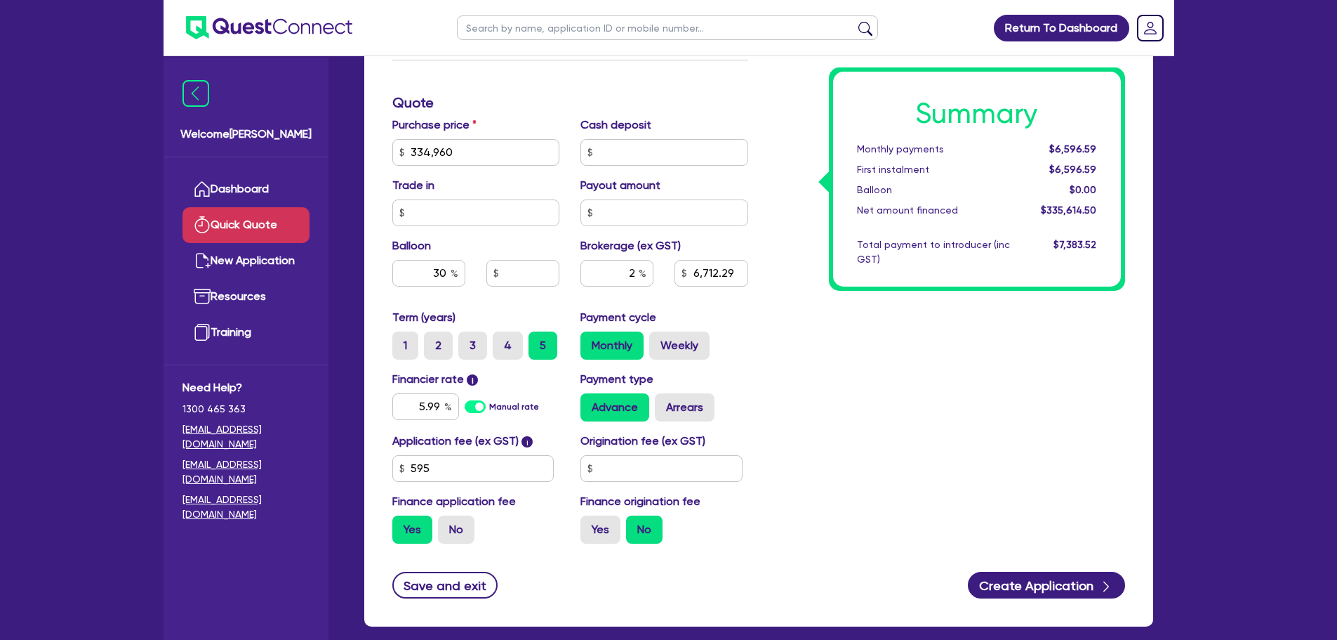
type input "100,488"
type input "6,712.29"
click at [847, 364] on div "Summary Monthly payments $5,163.11 First instalment $5,163.11 Balloon $100,488.…" at bounding box center [947, 144] width 377 height 821
click at [638, 271] on input "2" at bounding box center [617, 273] width 73 height 27
type input "2"
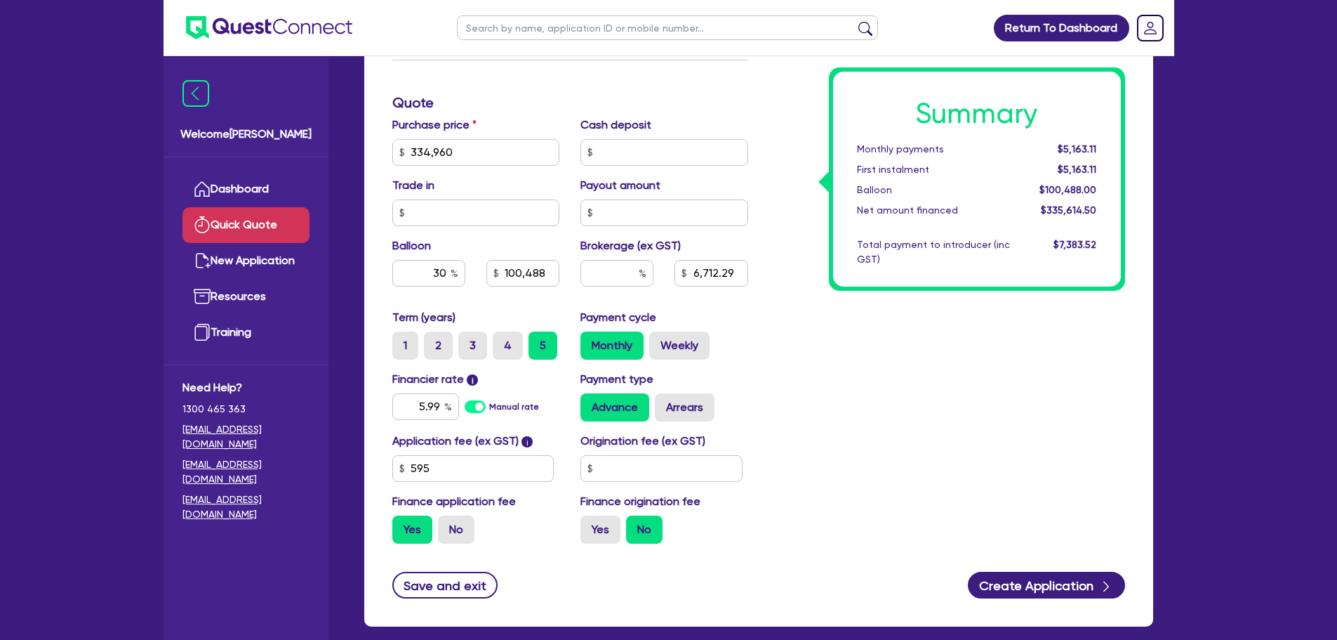
type input "100,488"
type input "6,712.29"
click at [834, 422] on div "Summary Monthly payments $5,163.11 First instalment $5,163.11 Balloon $100,488.…" at bounding box center [947, 144] width 377 height 821
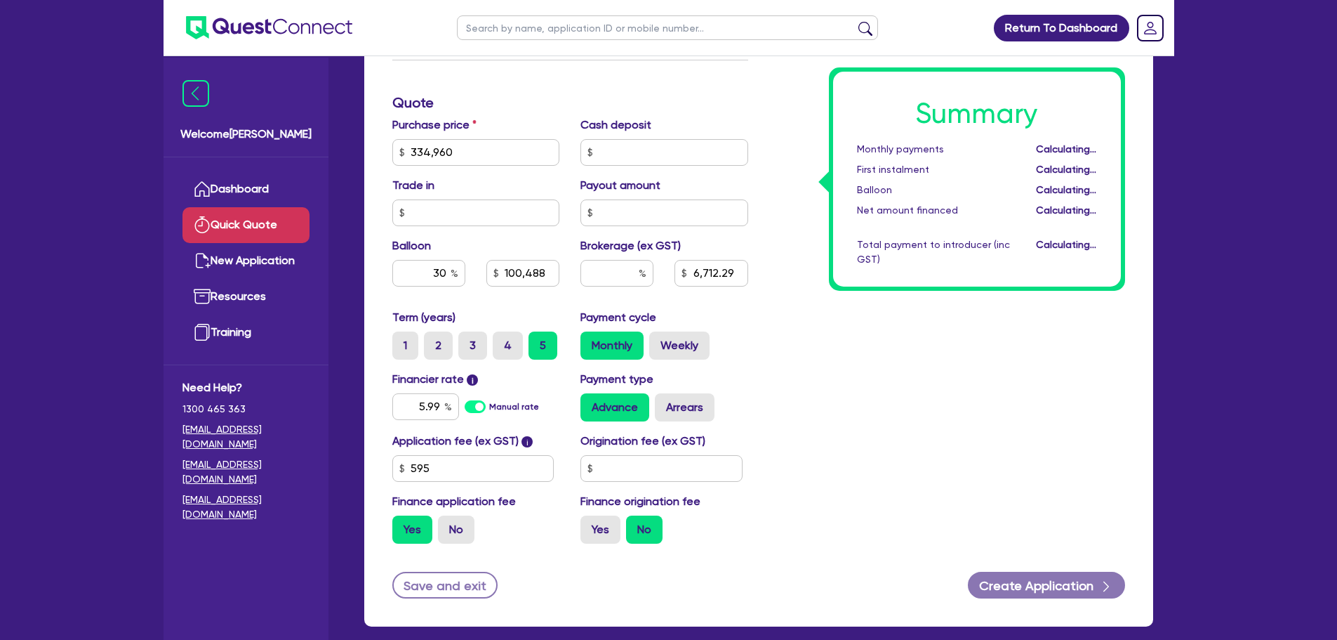
type input "100,488"
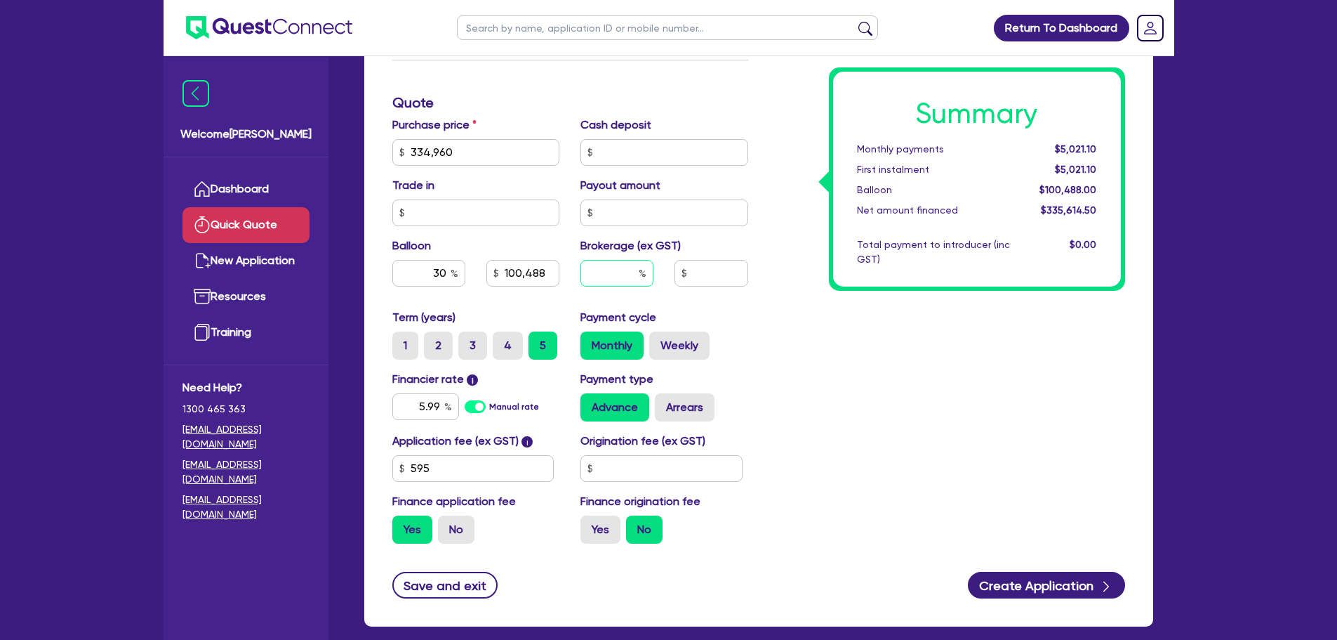
click at [627, 277] on input "text" at bounding box center [617, 273] width 73 height 27
type input "2"
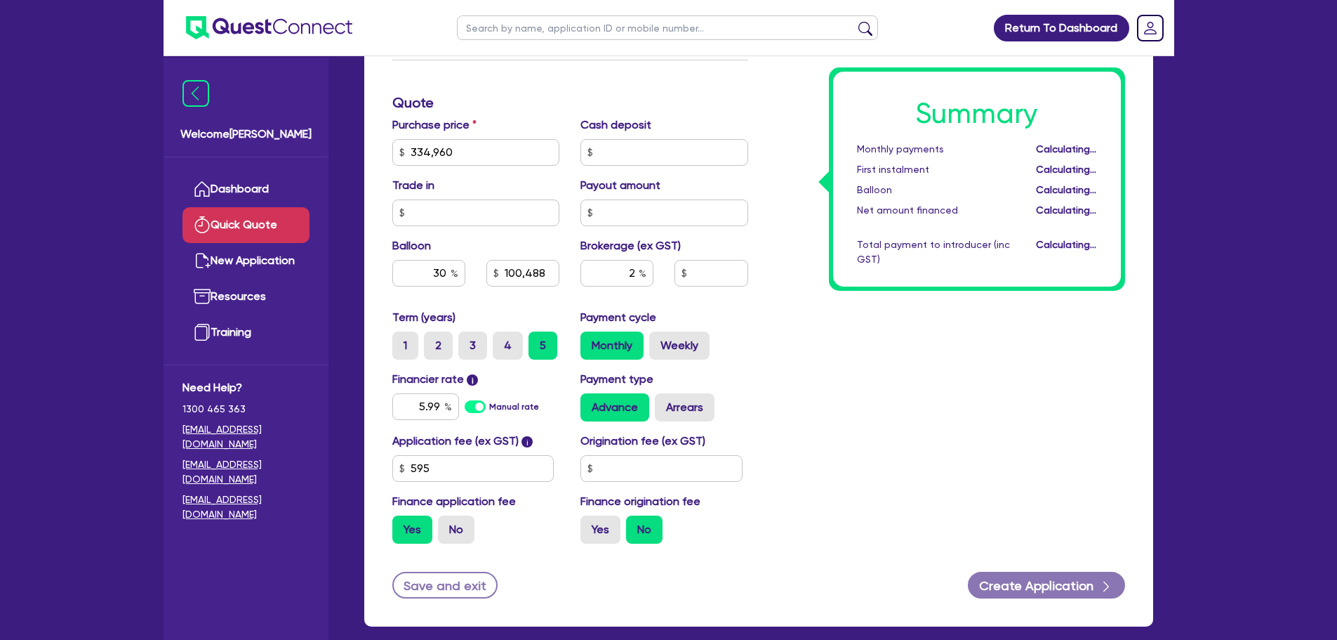
click at [872, 350] on div "Summary Monthly payments Calculating... First instalment Calculating... Balloon…" at bounding box center [947, 144] width 377 height 821
type input "100,488"
type input "6,712.29"
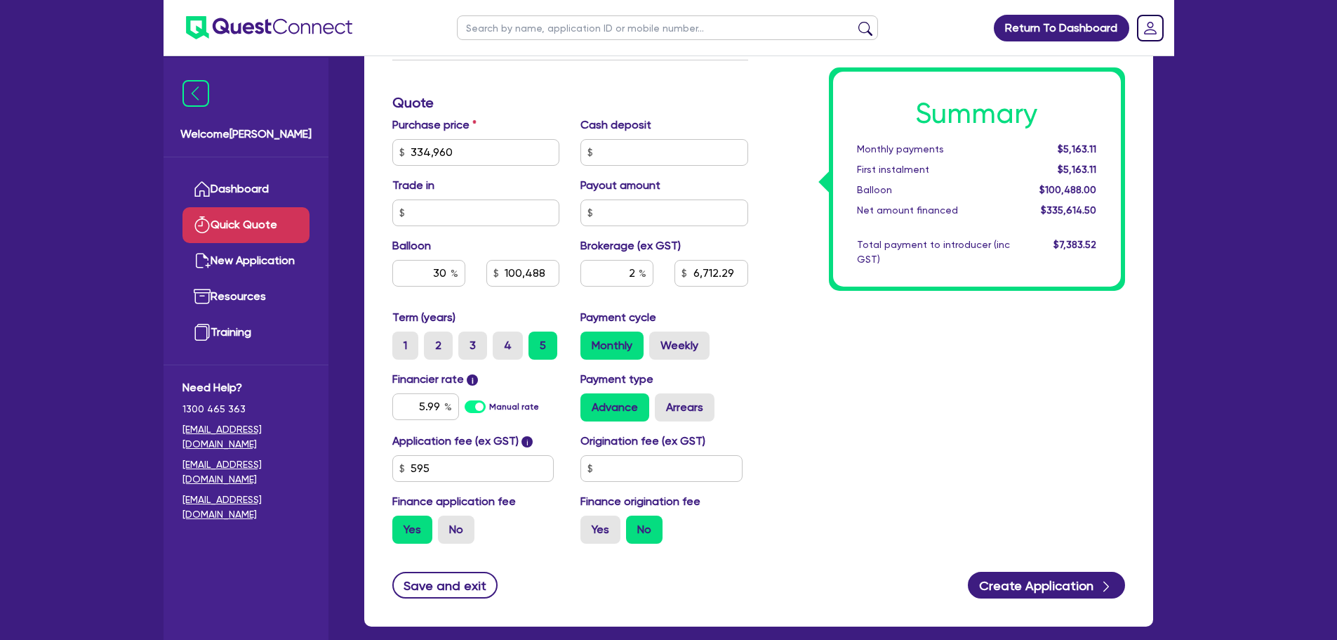
click at [870, 437] on div "Summary Monthly payments $5,163.11 First instalment $5,163.11 Balloon $100,488.…" at bounding box center [947, 144] width 377 height 821
click at [828, 371] on div "Summary Monthly payments $5,163.11 First instalment $5,163.11 Balloon $100,488.…" at bounding box center [947, 144] width 377 height 821
